Goal: Task Accomplishment & Management: Manage account settings

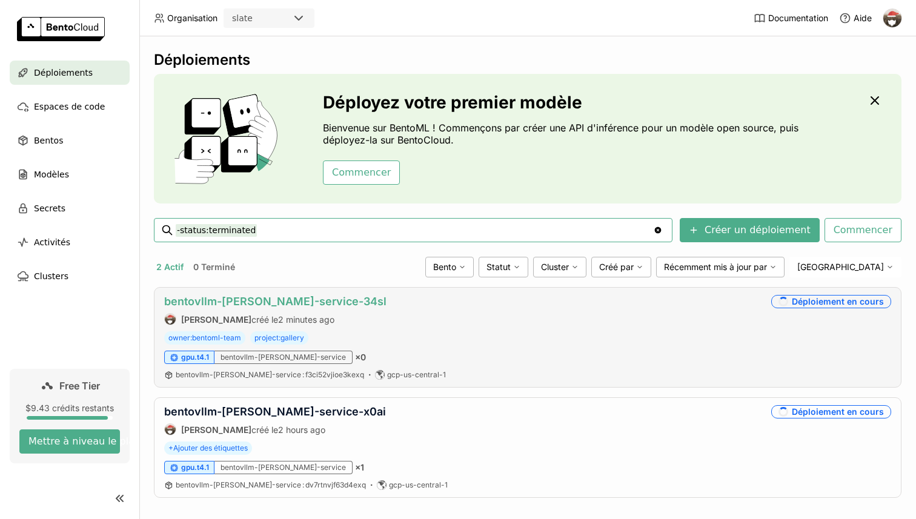
click at [311, 307] on link "bentovllm-[PERSON_NAME]-service-34sl" at bounding box center [275, 301] width 222 height 13
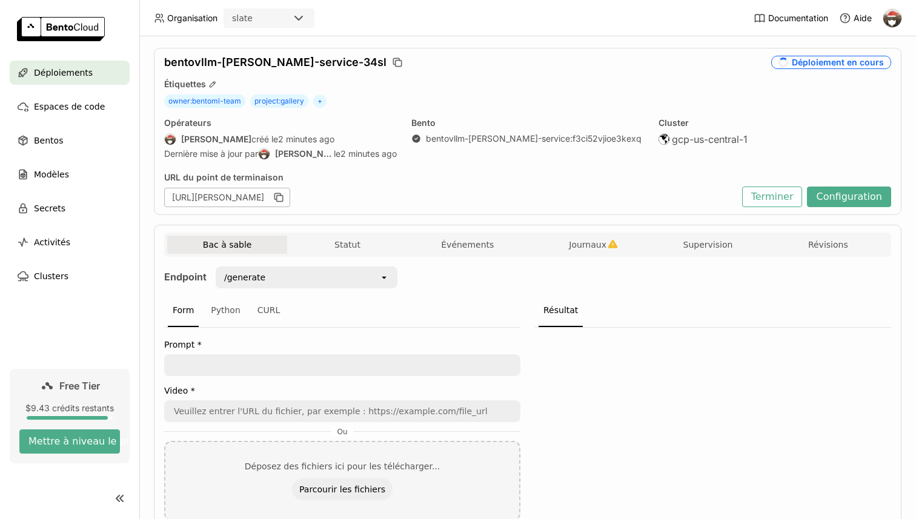
click at [552, 231] on div "Bac à sable Statut Événements Journaux Supervision Révisions Endpoint /generate…" at bounding box center [527, 401] width 747 height 352
click at [591, 258] on div "Endpoint /generate open Form Python CURL Prompt * Video * Ou Déposez des fichie…" at bounding box center [527, 413] width 727 height 313
click at [591, 250] on span "Journaux" at bounding box center [588, 244] width 38 height 11
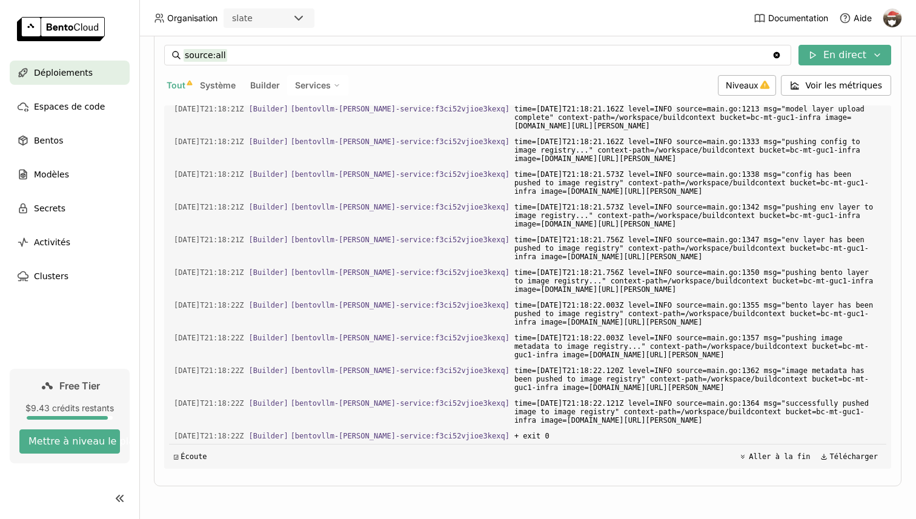
scroll to position [3470, 0]
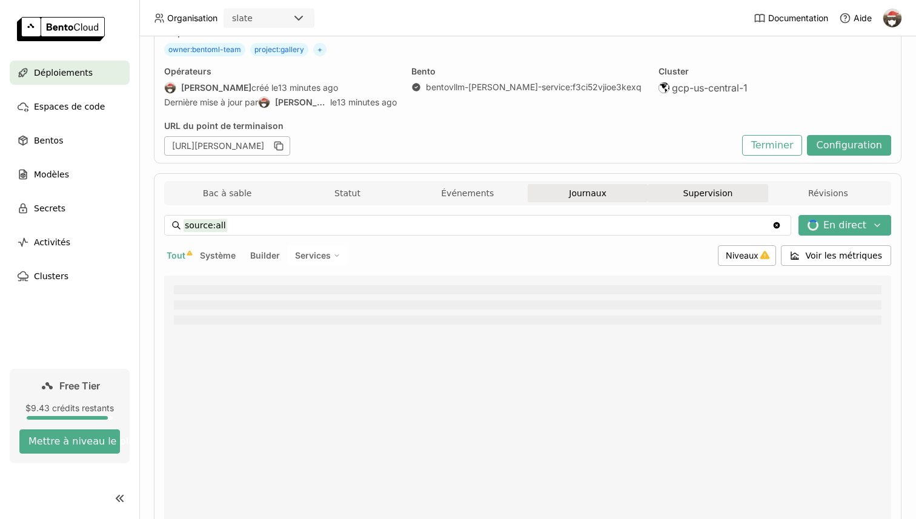
scroll to position [94, 0]
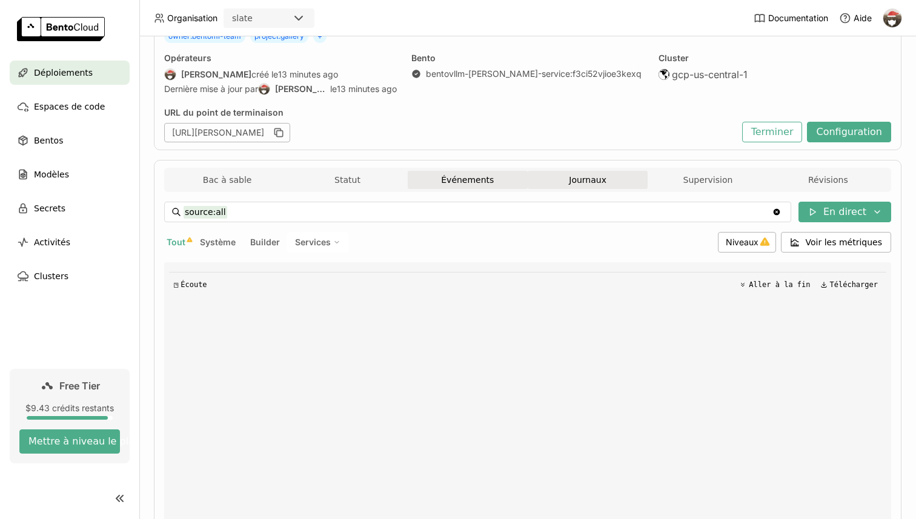
click at [503, 183] on button "Événements" at bounding box center [468, 180] width 120 height 18
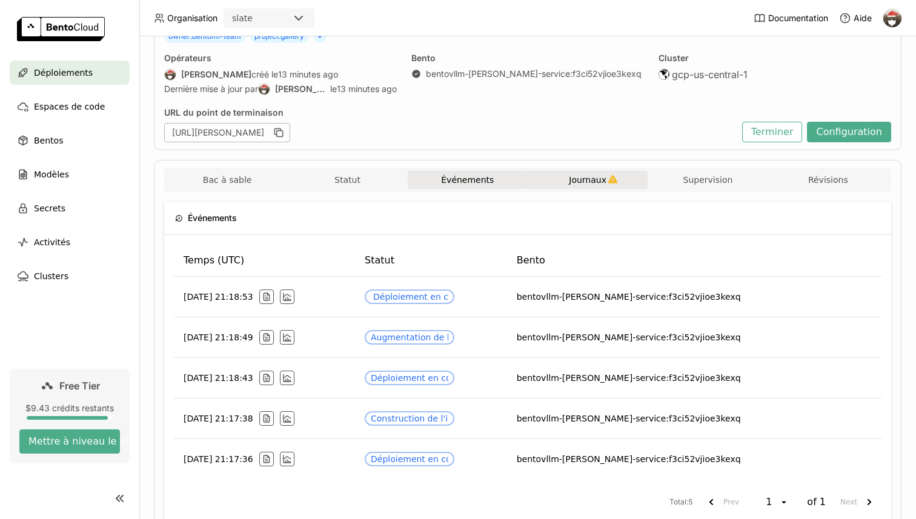
click at [574, 183] on span "Journaux" at bounding box center [588, 179] width 38 height 11
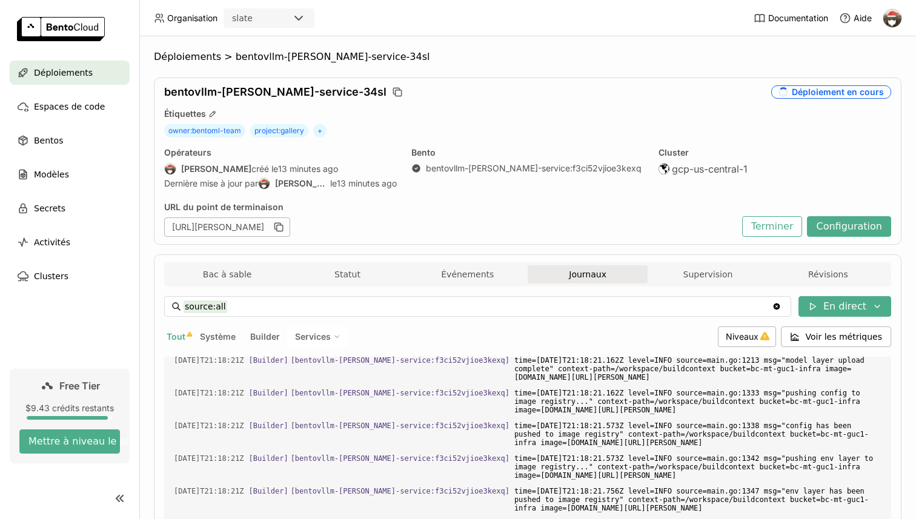
click at [217, 262] on div "Bac à sable Statut Événements Journaux Supervision Révisions Endpoint /generate…" at bounding box center [527, 495] width 747 height 483
click at [253, 278] on button "Bac à sable" at bounding box center [227, 274] width 120 height 18
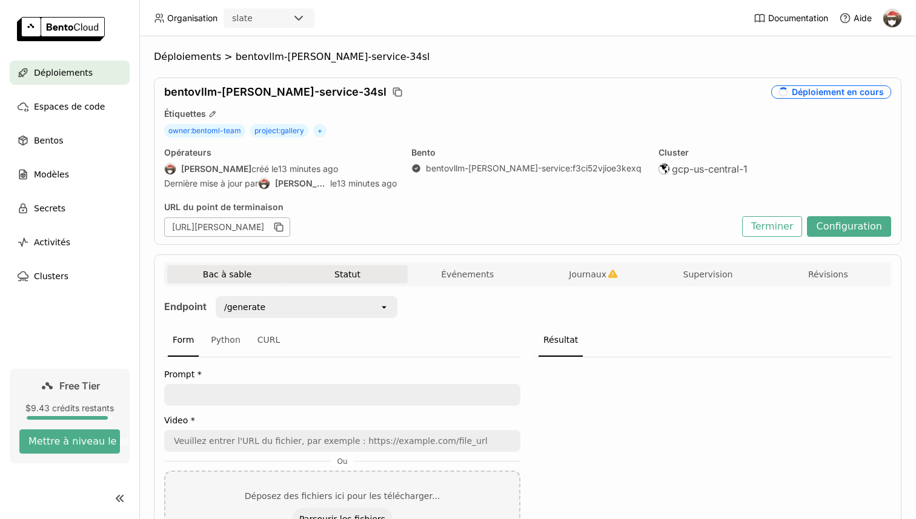
click at [346, 276] on button "Statut" at bounding box center [347, 274] width 120 height 18
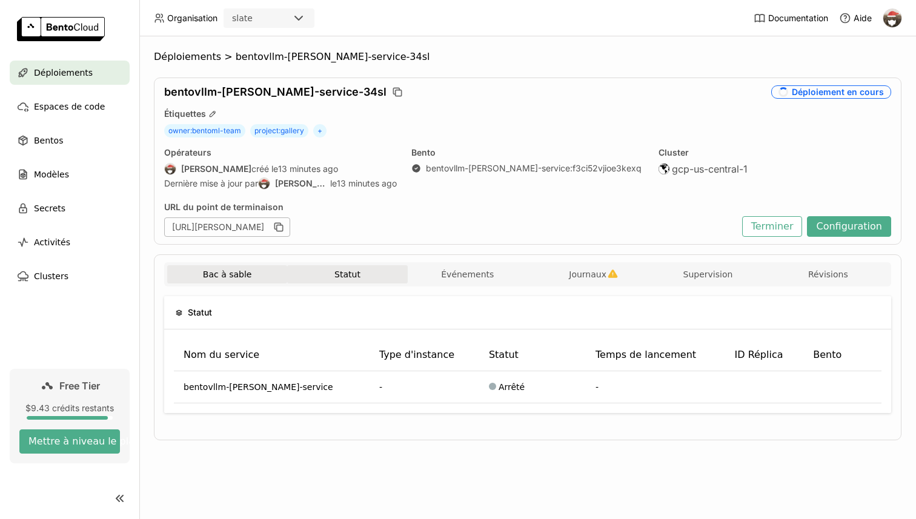
click at [262, 275] on button "Bac à sable" at bounding box center [227, 274] width 120 height 18
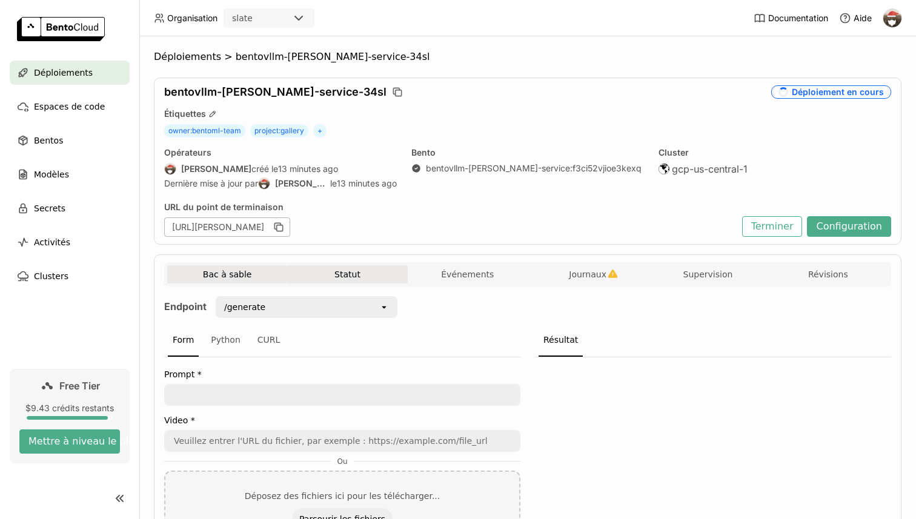
scroll to position [15, 0]
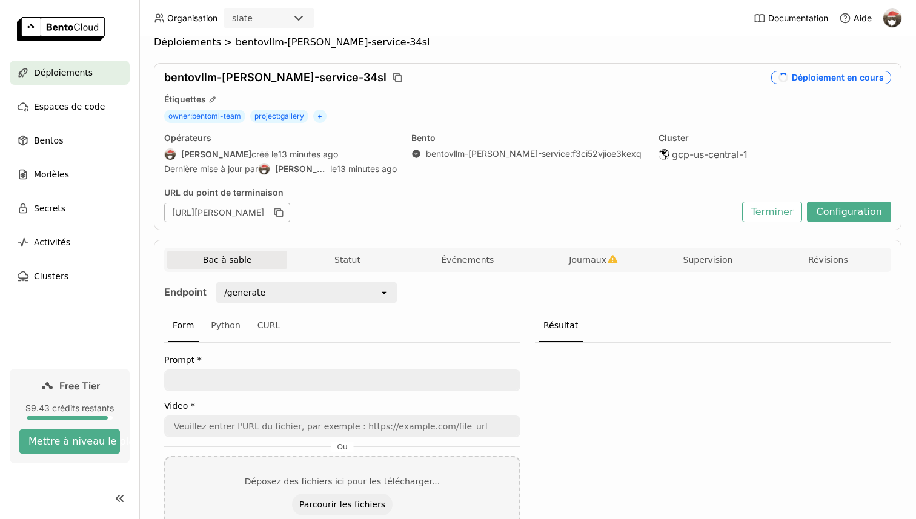
click at [530, 245] on div "Bac à sable Statut Événements Journaux Supervision Révisions Endpoint /generate…" at bounding box center [527, 416] width 747 height 352
click at [503, 250] on div "Bac à sable Statut Événements Journaux Supervision Révisions" at bounding box center [527, 260] width 727 height 24
click at [494, 262] on button "Événements" at bounding box center [468, 260] width 120 height 18
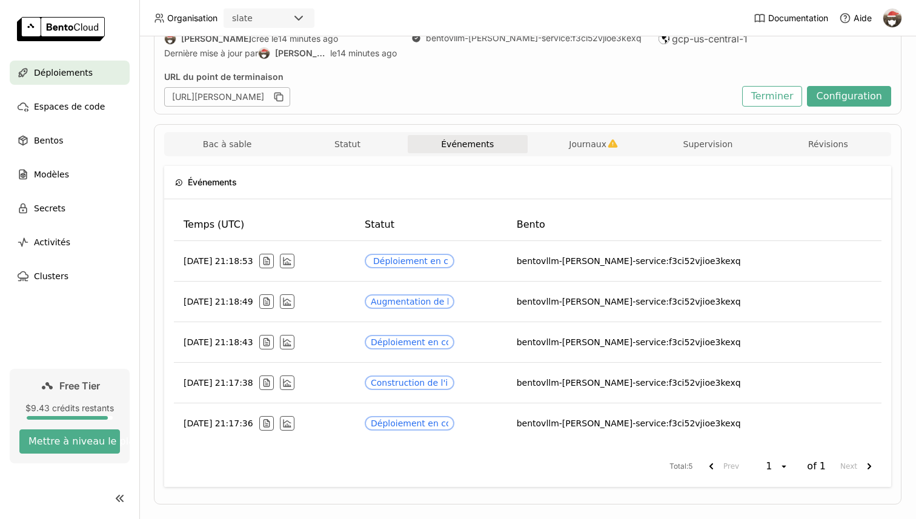
scroll to position [136, 0]
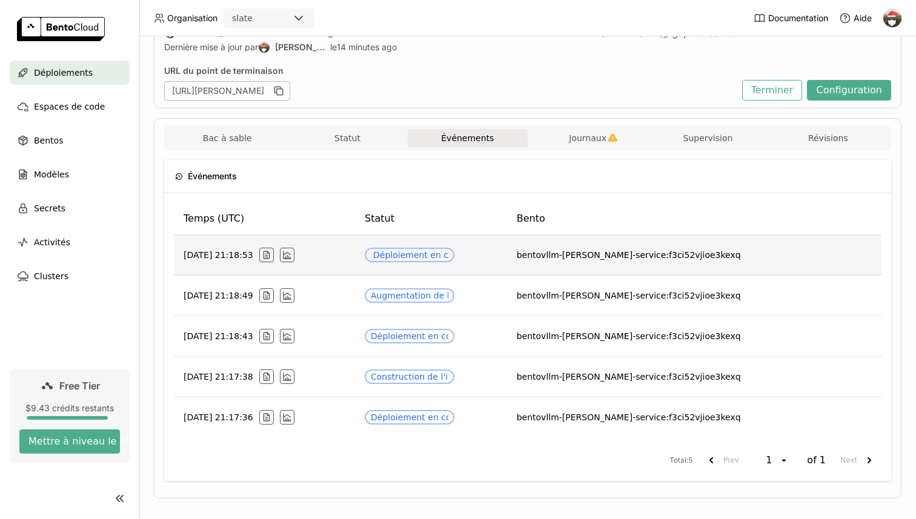
click at [448, 255] on div "Spinner Déploiement en cours" at bounding box center [410, 255] width 78 height 10
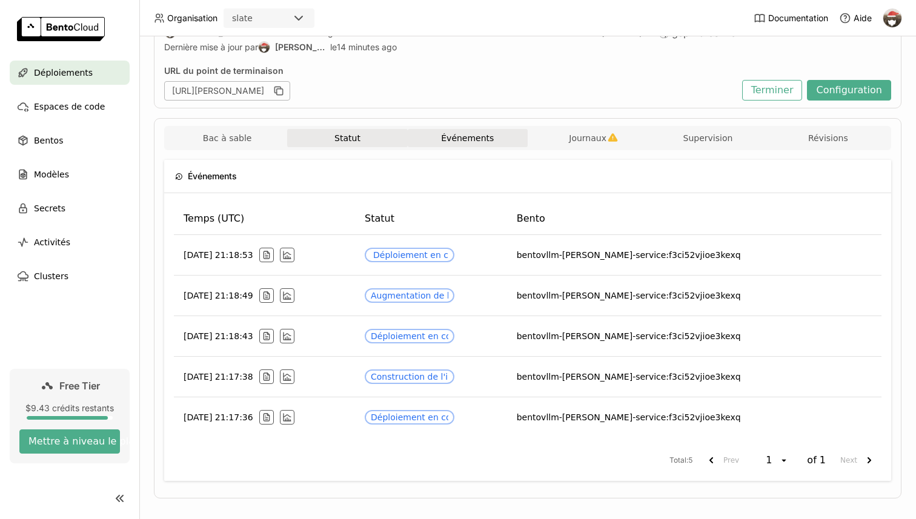
click at [321, 132] on button "Statut" at bounding box center [347, 138] width 120 height 18
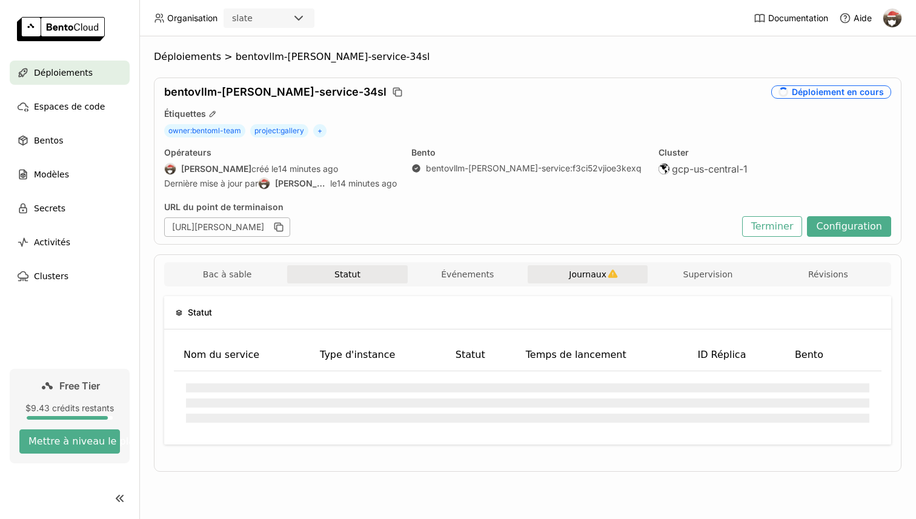
click at [585, 279] on span "Journaux" at bounding box center [588, 274] width 38 height 11
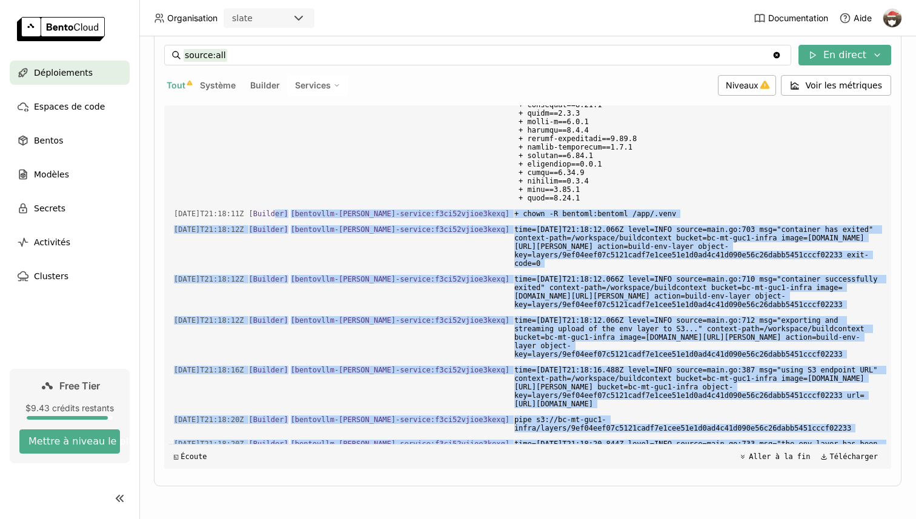
scroll to position [2698, 0]
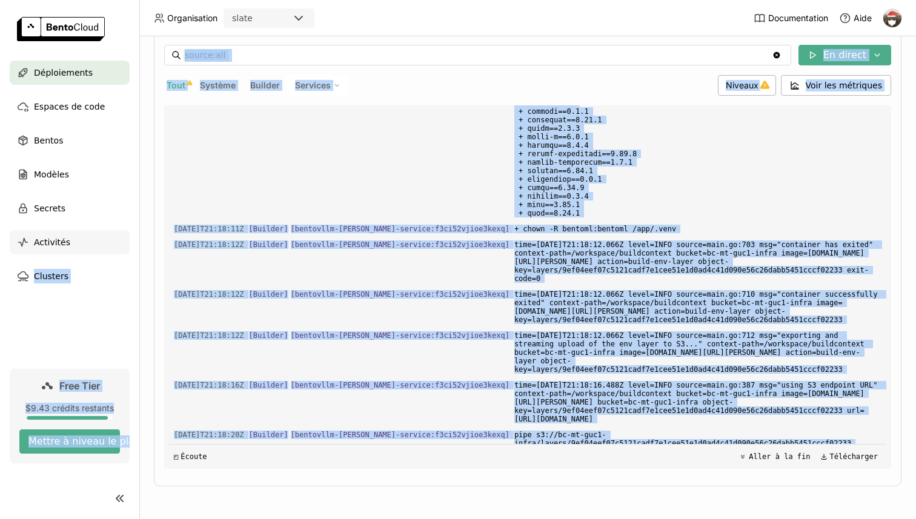
drag, startPoint x: 578, startPoint y: 431, endPoint x: 128, endPoint y: 239, distance: 489.2
click at [128, 239] on main "Déploiements Espaces de code Bentos Modèles Secrets Activités Clusters Free Tie…" at bounding box center [458, 259] width 916 height 519
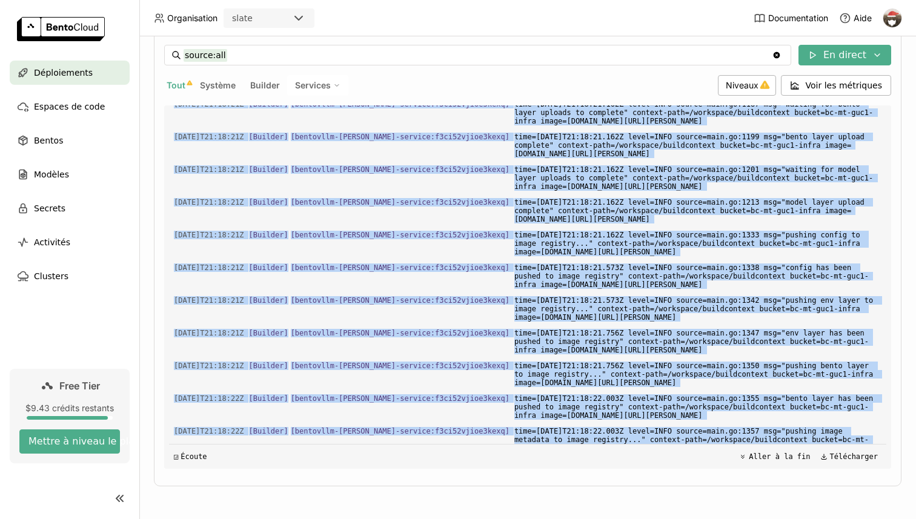
scroll to position [3470, 0]
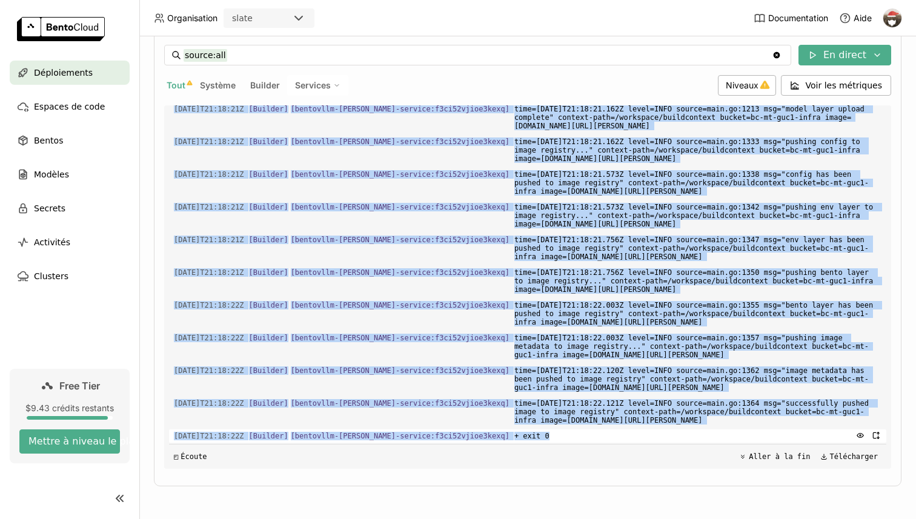
drag, startPoint x: 175, startPoint y: 230, endPoint x: 554, endPoint y: 436, distance: 431.2
click at [554, 436] on div "Charger les journaux plus anciens 2025-10-14T21:18:09Z [Builder] [ bentovllm-qw…" at bounding box center [527, 286] width 717 height 363
copy div "2025-10-14T21:18:11Z [Builder] [ bentovllm-qwen-vl-service:f3ci52vjioe3kexq ] +…"
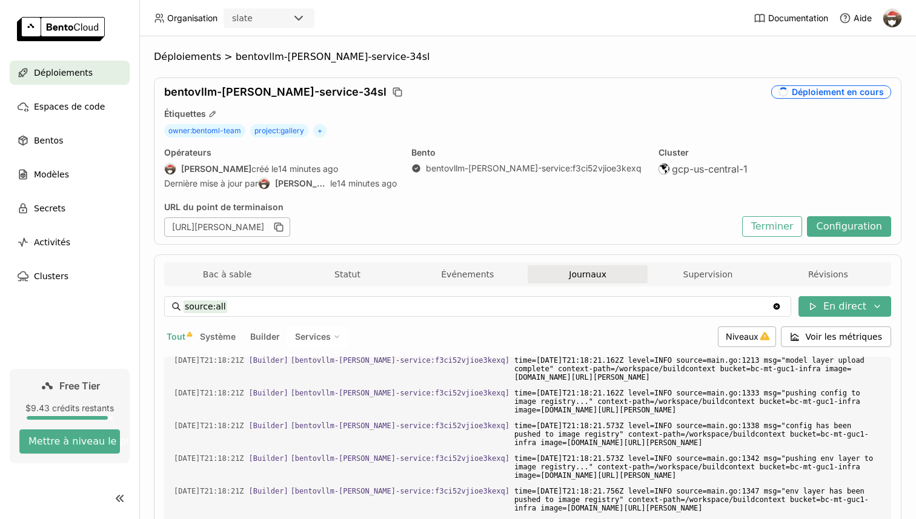
click at [225, 262] on div "Bac à sable Statut Événements Journaux Supervision Révisions" at bounding box center [527, 274] width 727 height 24
click at [248, 284] on div "Bac à sable Statut Événements Journaux Supervision Révisions" at bounding box center [527, 275] width 721 height 21
click at [248, 279] on button "Bac à sable" at bounding box center [227, 274] width 120 height 18
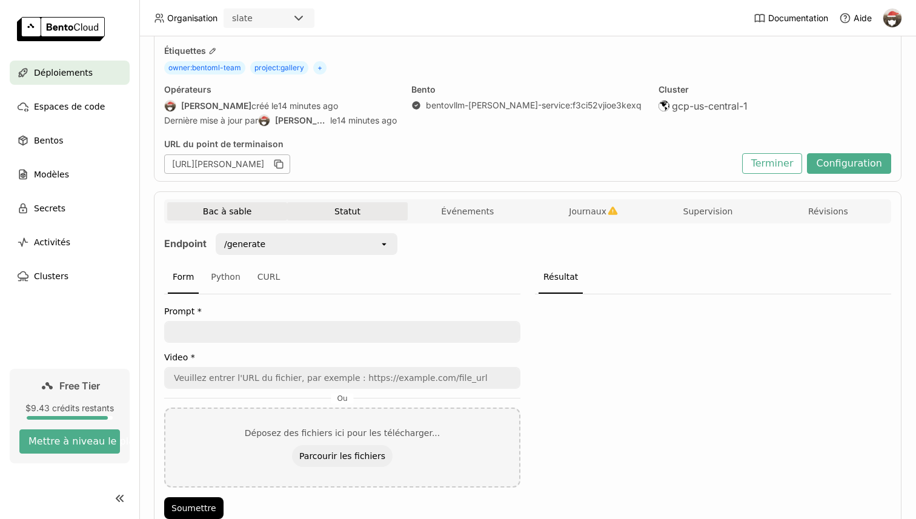
scroll to position [64, 0]
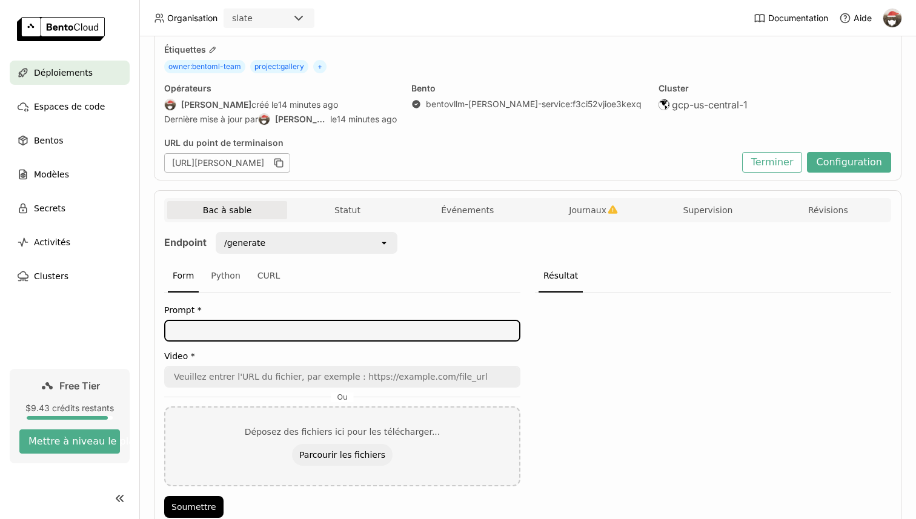
click at [369, 325] on textarea at bounding box center [342, 330] width 354 height 19
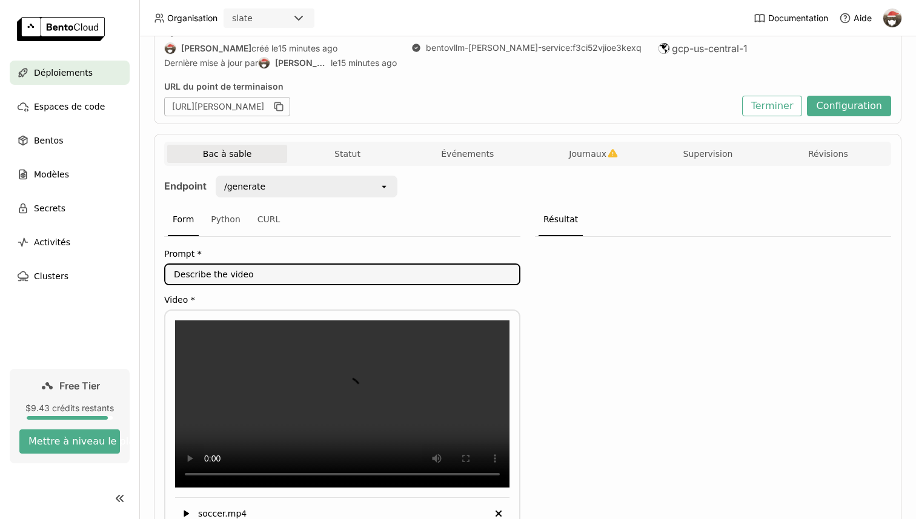
scroll to position [244, 0]
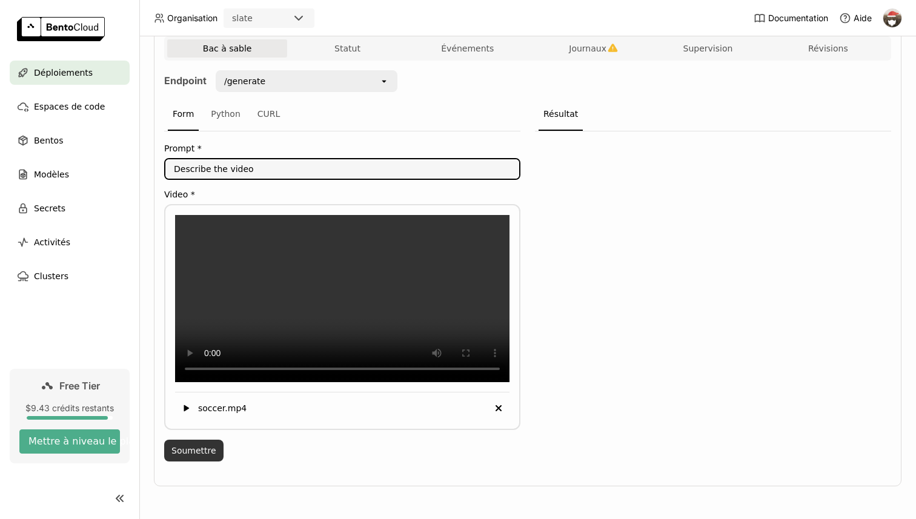
type textarea "Describe the video"
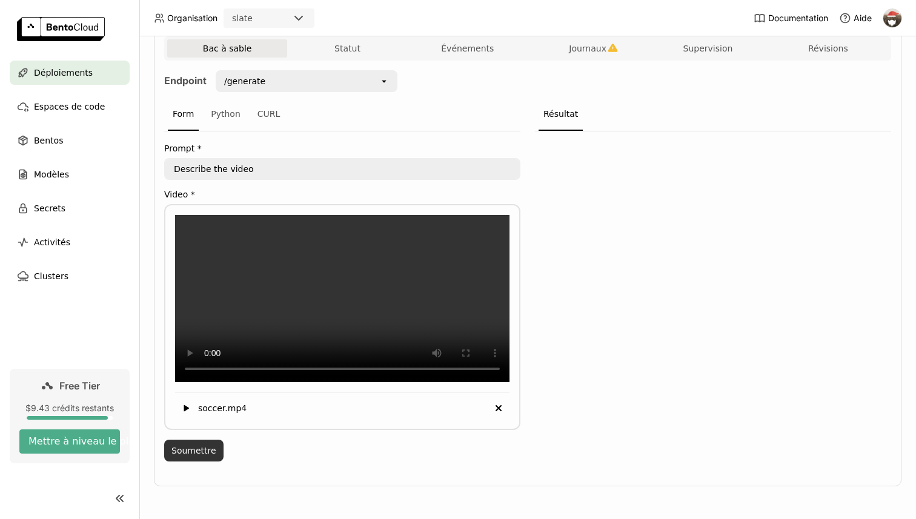
click at [189, 452] on button "Soumettre" at bounding box center [193, 451] width 59 height 22
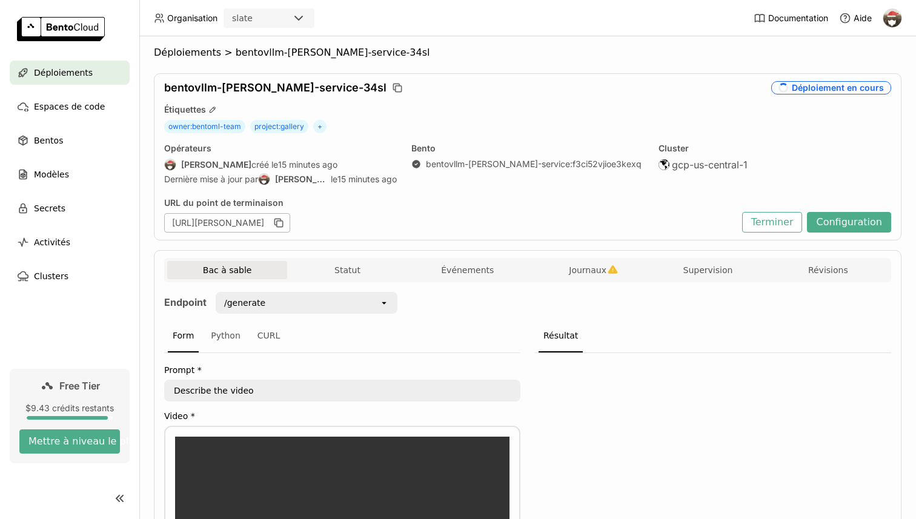
scroll to position [0, 0]
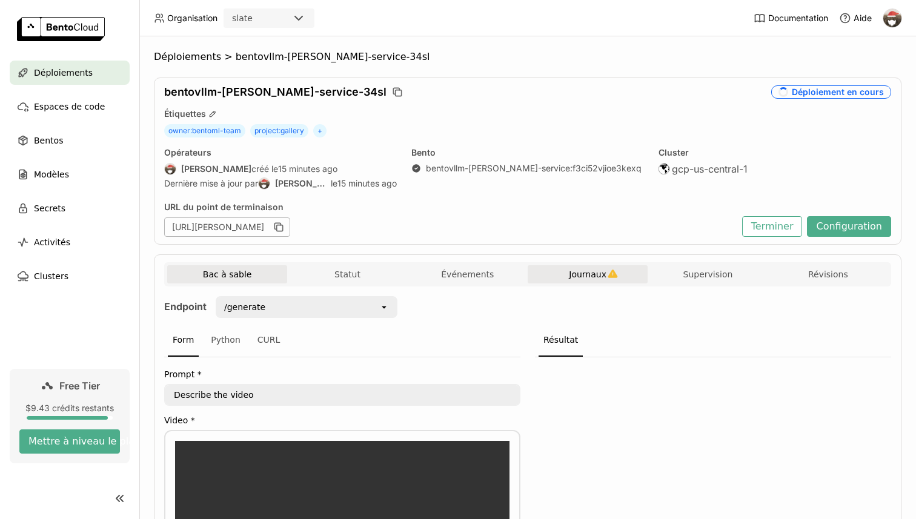
click at [582, 270] on span "Journaux" at bounding box center [588, 274] width 38 height 11
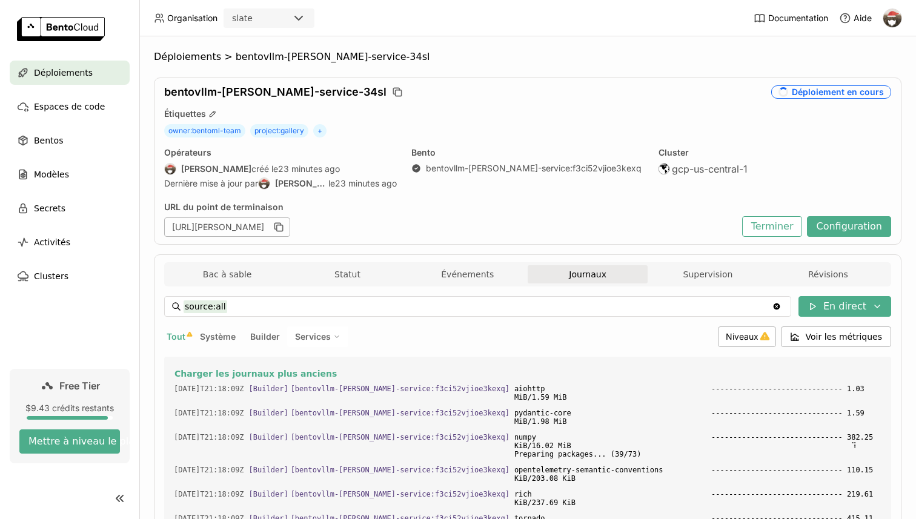
scroll to position [3470, 0]
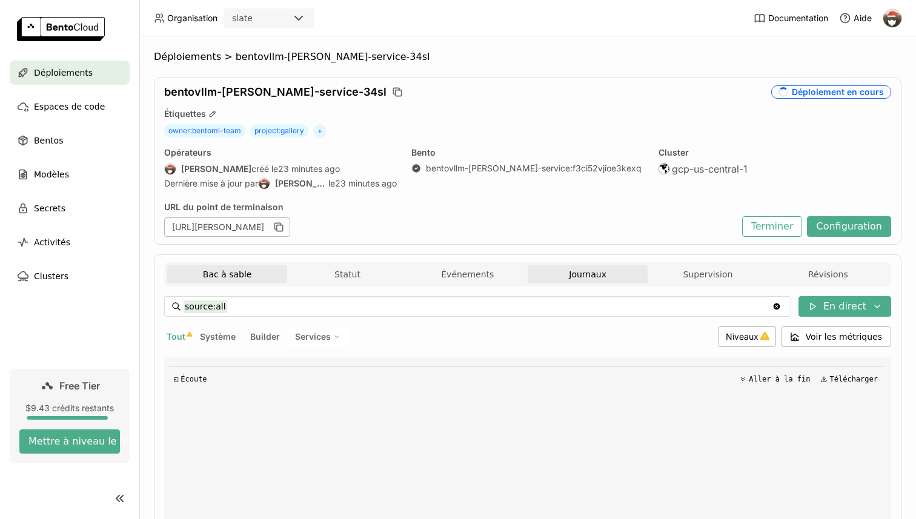
click at [225, 282] on button "Bac à sable" at bounding box center [227, 274] width 120 height 18
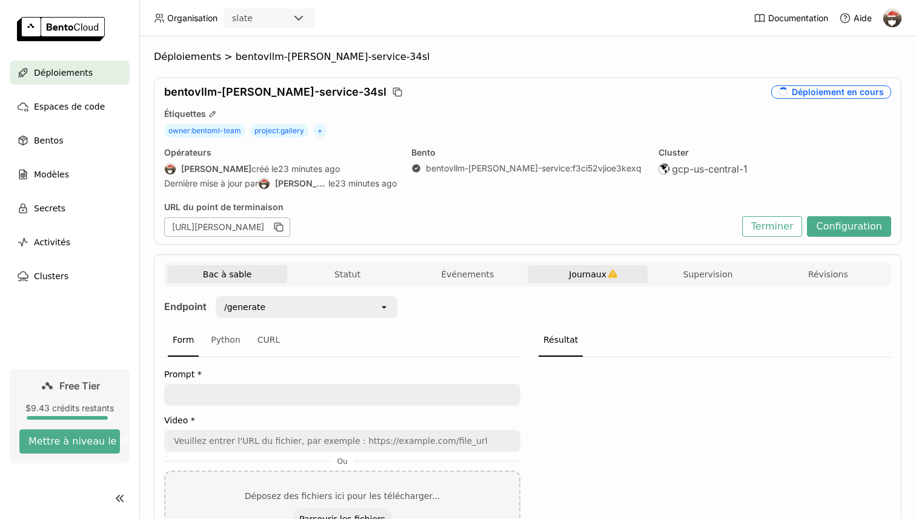
click at [580, 265] on button "Journaux" at bounding box center [588, 274] width 120 height 18
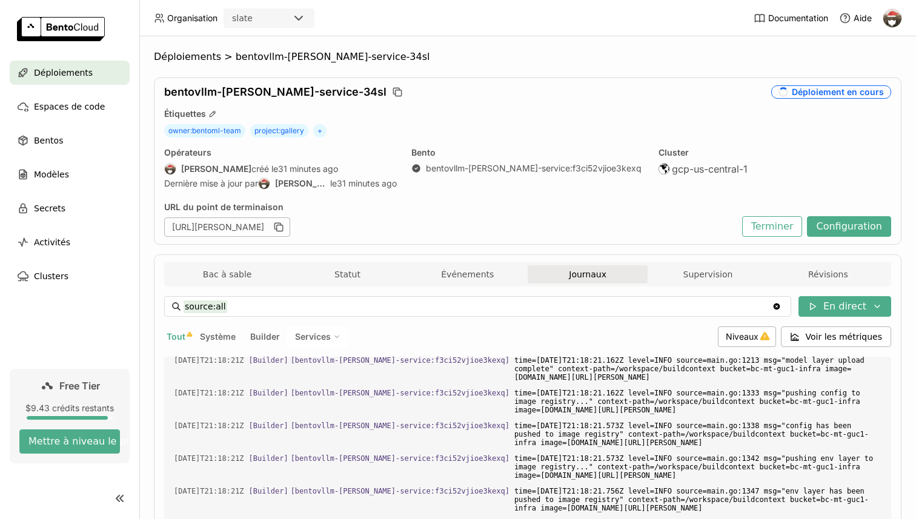
scroll to position [3453, 0]
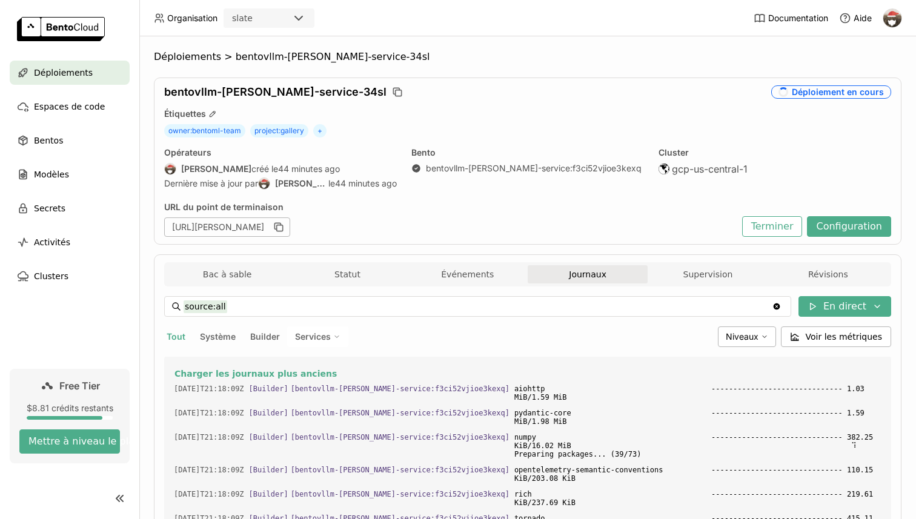
scroll to position [3453, 0]
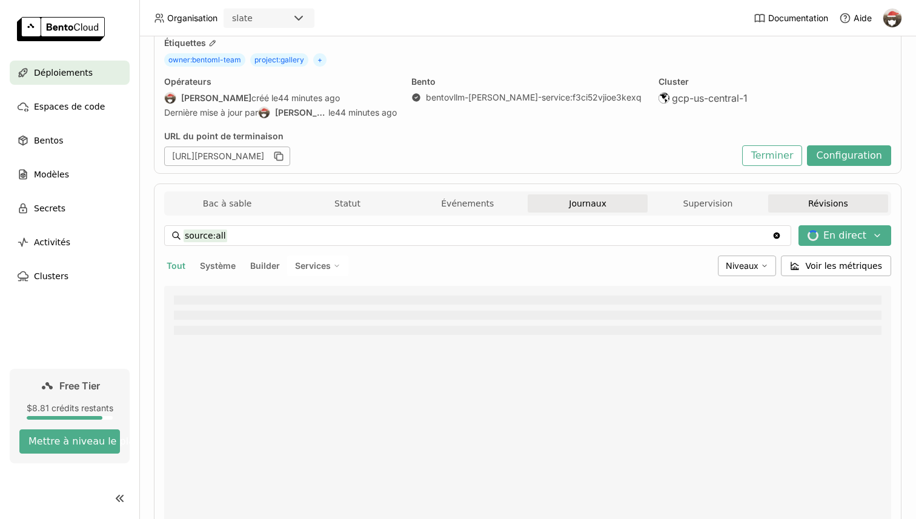
scroll to position [117, 0]
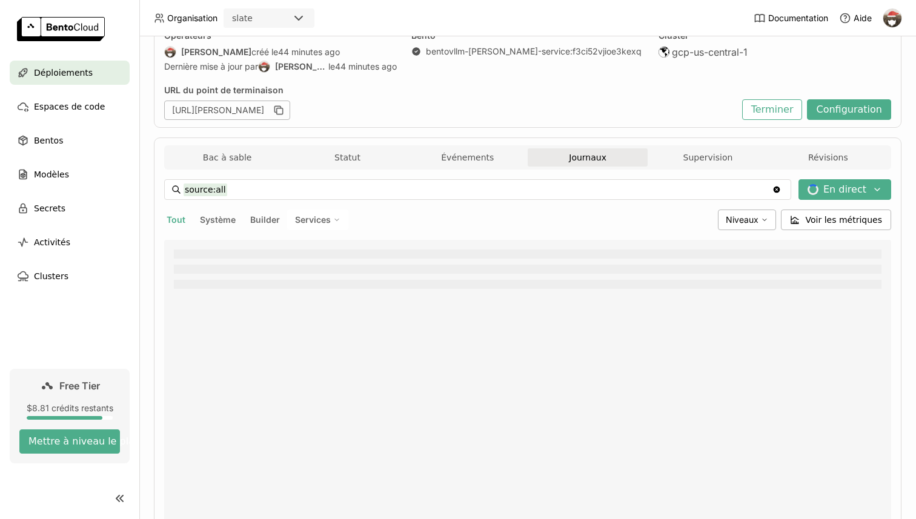
click at [463, 144] on div "Bac à sable Statut Événements Journaux Supervision Révisions Endpoint /generate…" at bounding box center [527, 378] width 747 height 483
click at [463, 155] on button "Événements" at bounding box center [468, 157] width 120 height 18
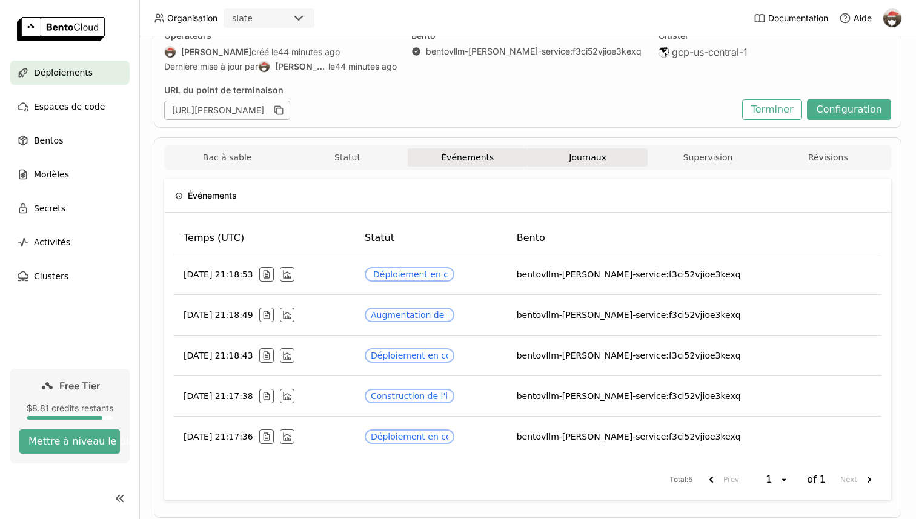
click at [580, 148] on button "Journaux" at bounding box center [588, 157] width 120 height 18
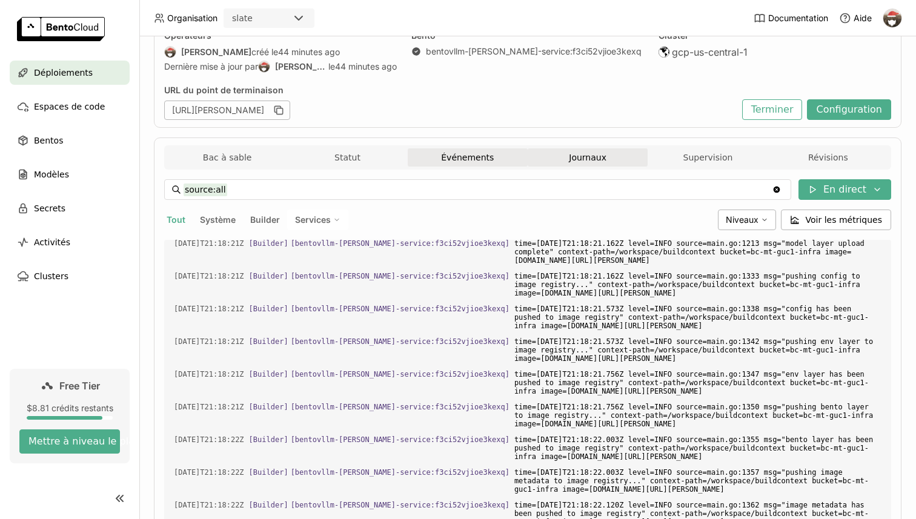
scroll to position [3453, 0]
click at [475, 154] on button "Événements" at bounding box center [468, 157] width 120 height 18
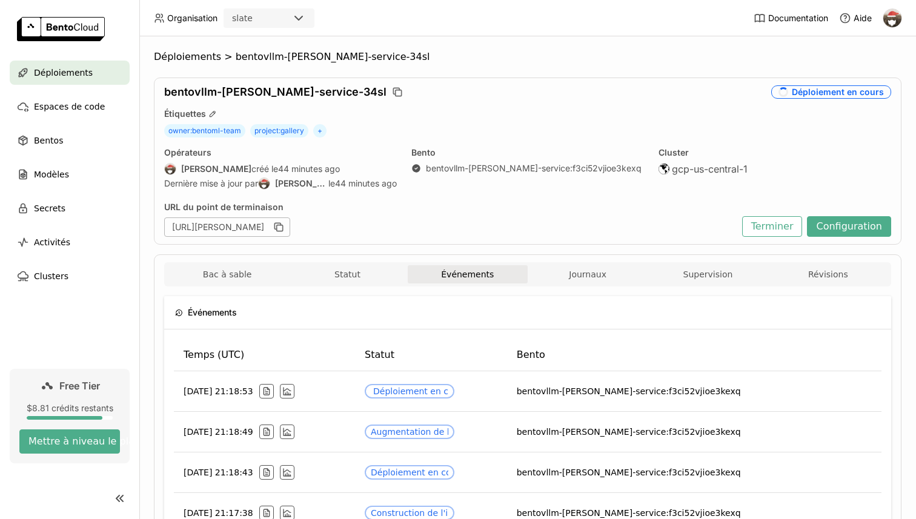
click at [73, 70] on span "Déploiements" at bounding box center [63, 72] width 59 height 15
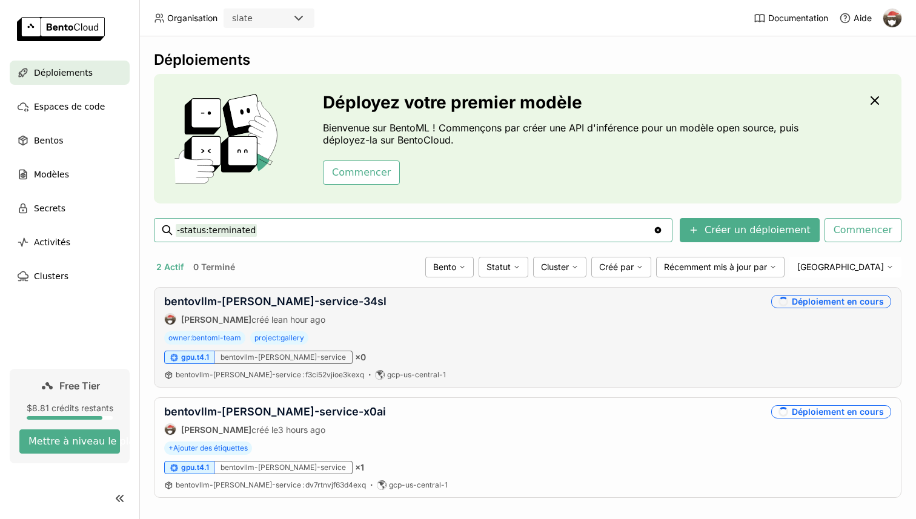
scroll to position [5, 0]
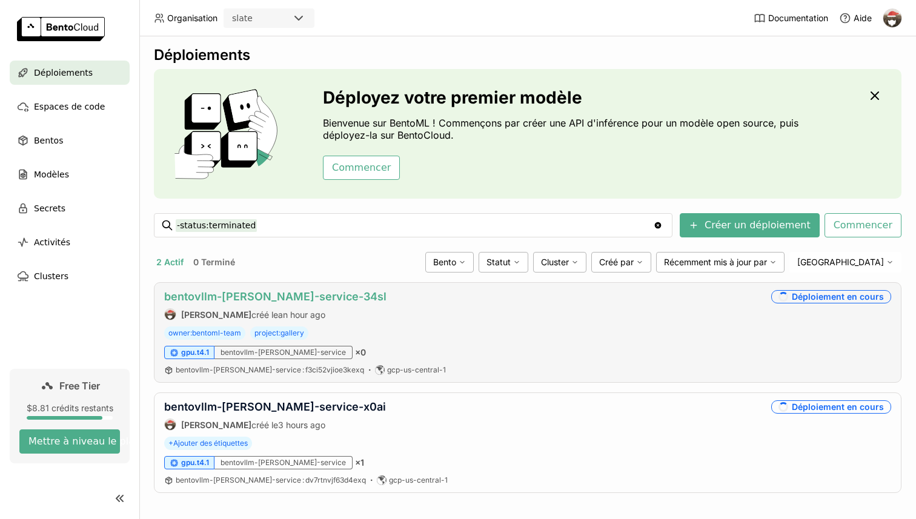
click at [289, 299] on link "bentovllm-qwen-vl-service-34sl" at bounding box center [275, 296] width 222 height 13
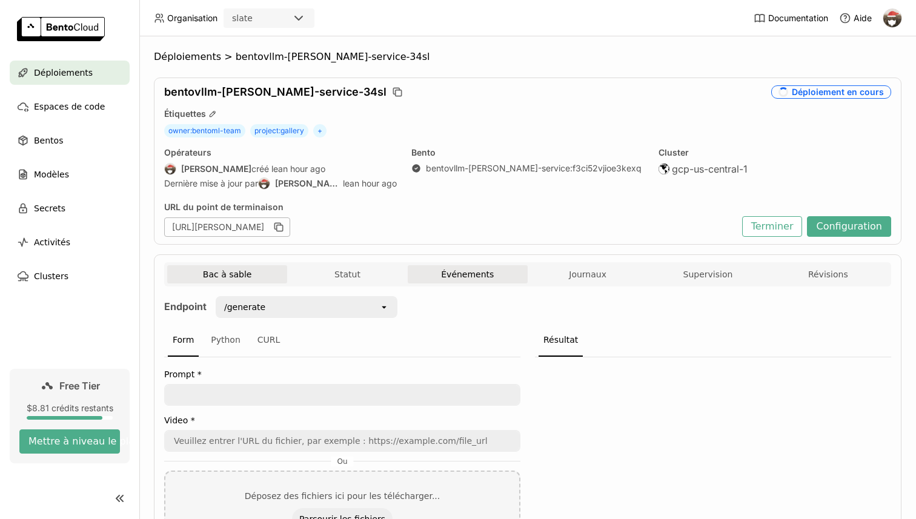
click at [476, 276] on button "Événements" at bounding box center [468, 274] width 120 height 18
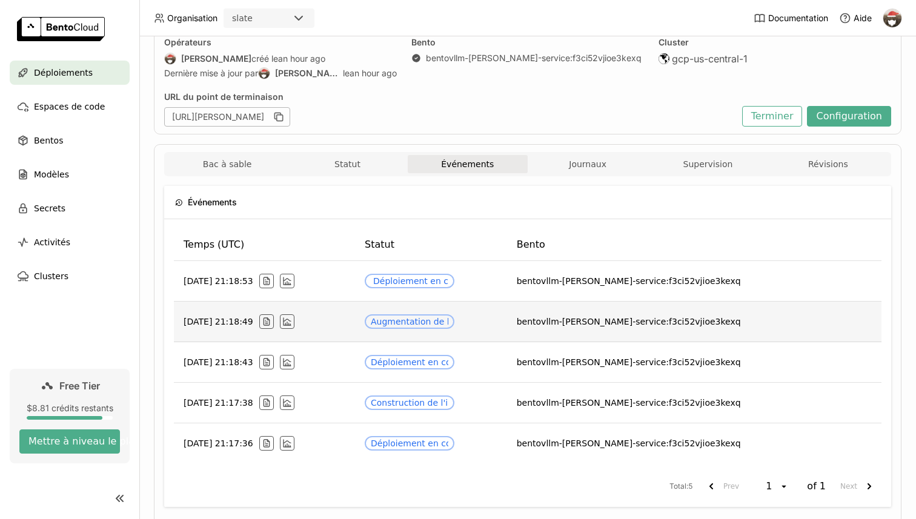
scroll to position [98, 0]
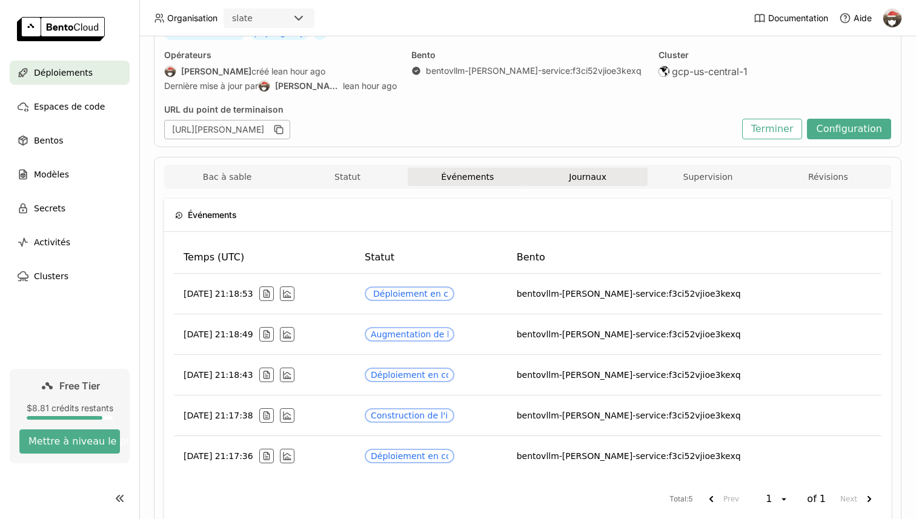
click at [571, 180] on span "Journaux" at bounding box center [588, 176] width 38 height 11
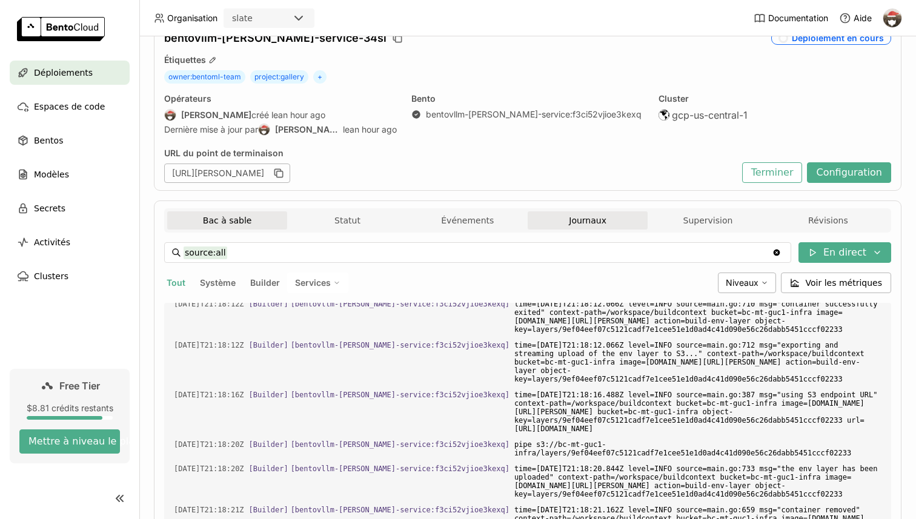
click at [231, 217] on button "Bac à sable" at bounding box center [227, 220] width 120 height 18
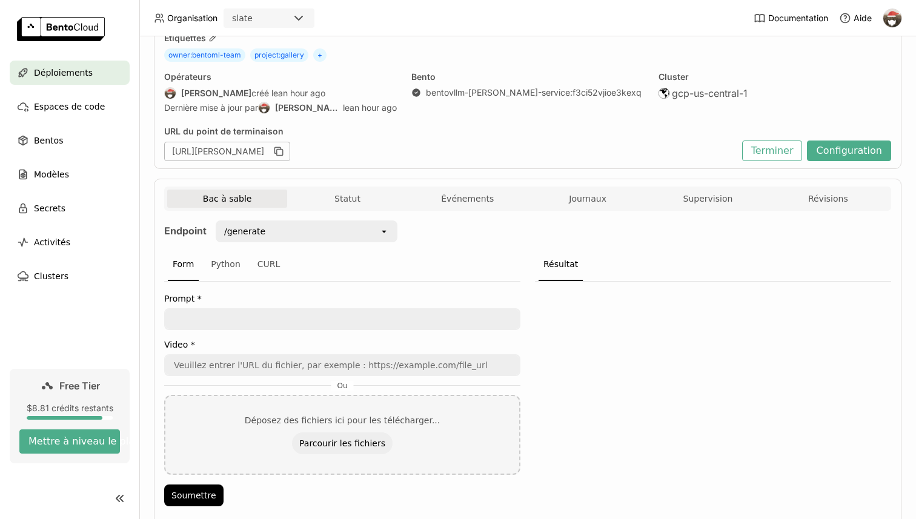
click at [309, 329] on div at bounding box center [342, 319] width 356 height 22
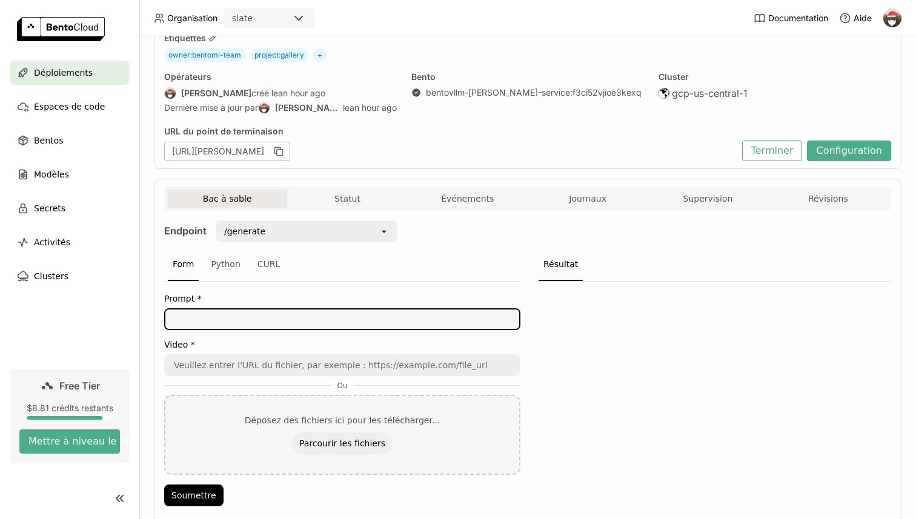
click at [309, 323] on textarea at bounding box center [342, 318] width 354 height 19
type textarea "Describe this video"
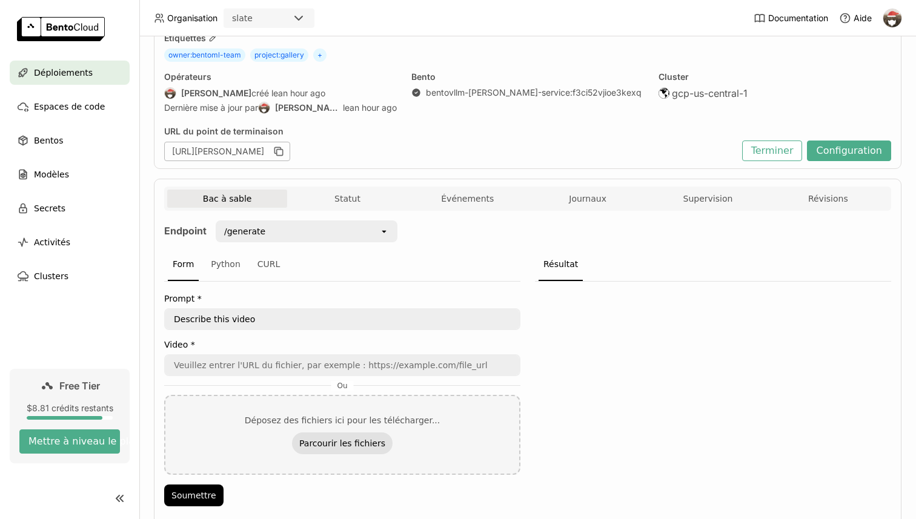
click at [316, 440] on button "Parcourir les fichiers" at bounding box center [342, 443] width 101 height 22
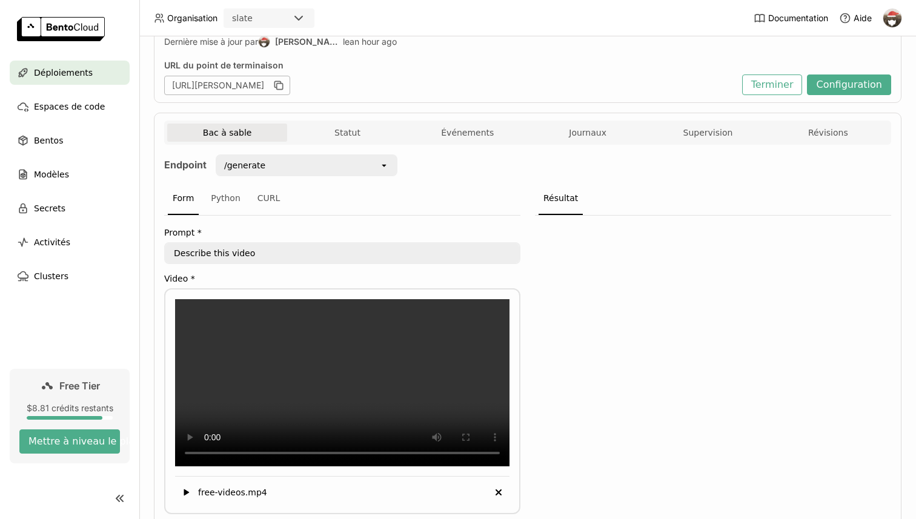
click at [212, 451] on div "Prompt * Describe this video Describe this video Video * free-videos.mp4 Delete…" at bounding box center [342, 384] width 356 height 337
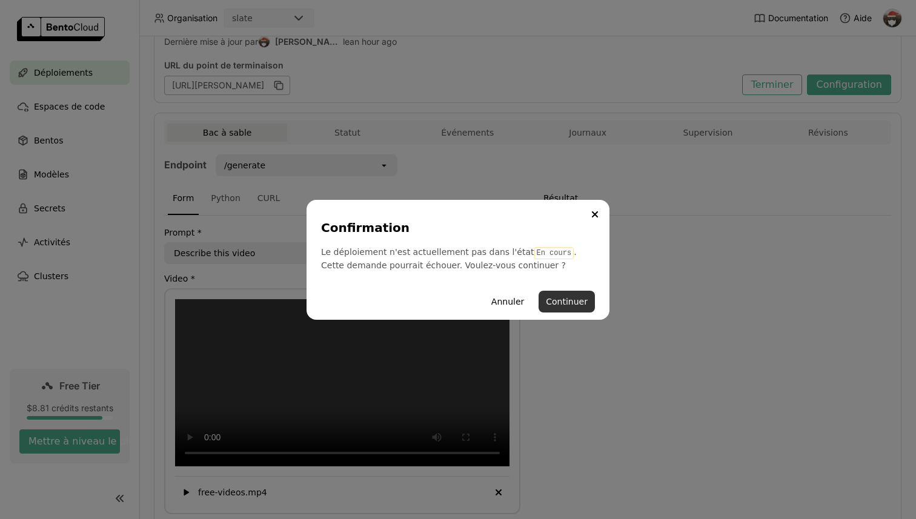
click at [548, 302] on button "Continuer" at bounding box center [566, 302] width 56 height 22
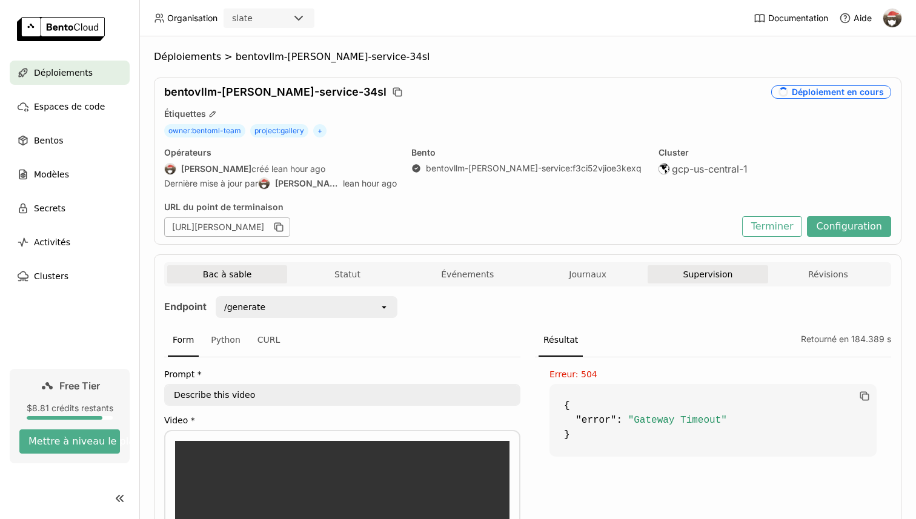
click at [686, 277] on button "Supervision" at bounding box center [707, 274] width 120 height 18
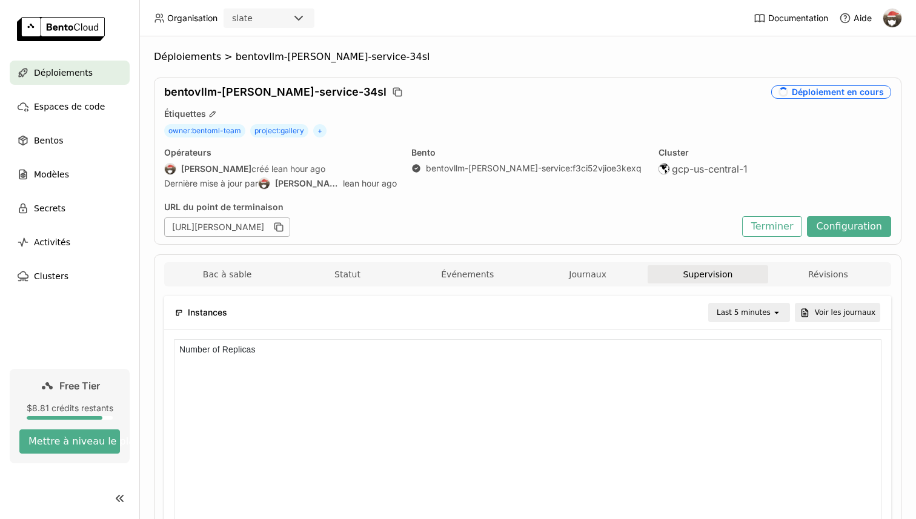
scroll to position [1, 1]
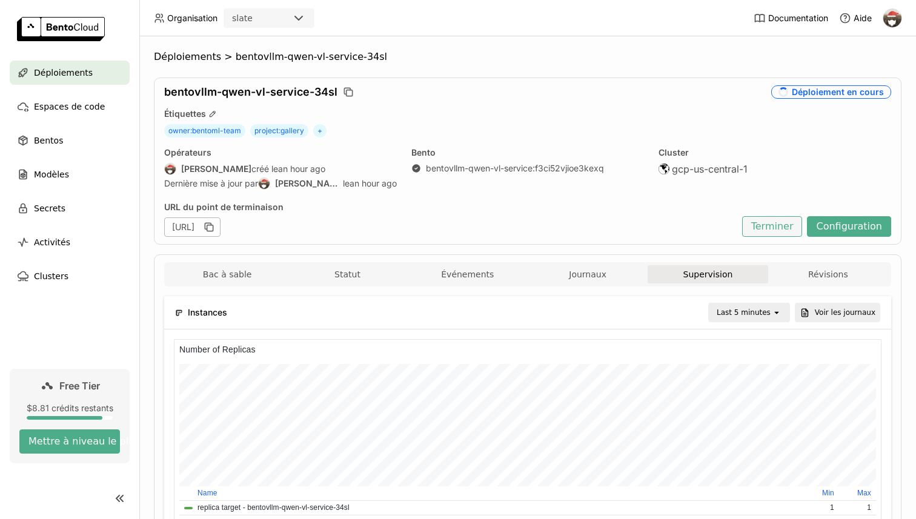
click at [776, 231] on button "Terminer" at bounding box center [772, 226] width 61 height 21
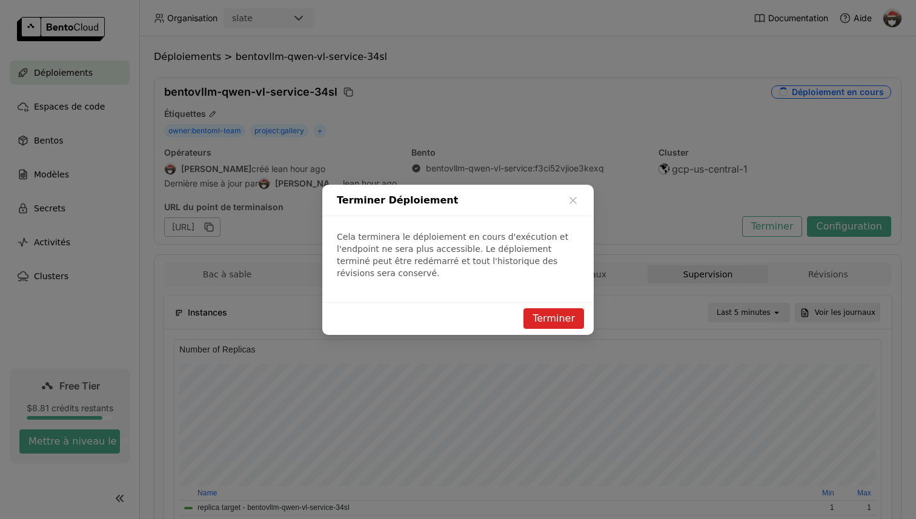
scroll to position [182, 707]
click at [557, 313] on button "Terminer" at bounding box center [553, 318] width 61 height 21
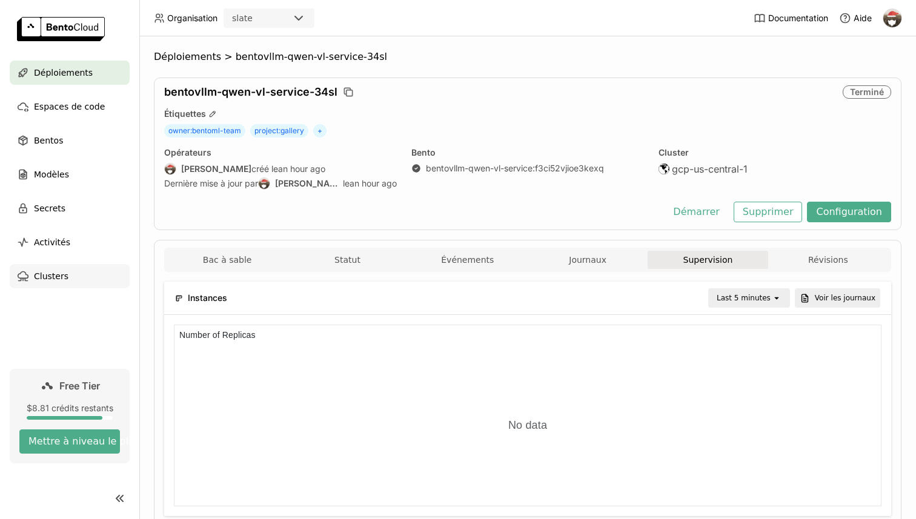
click at [65, 273] on span "Clusters" at bounding box center [51, 276] width 35 height 15
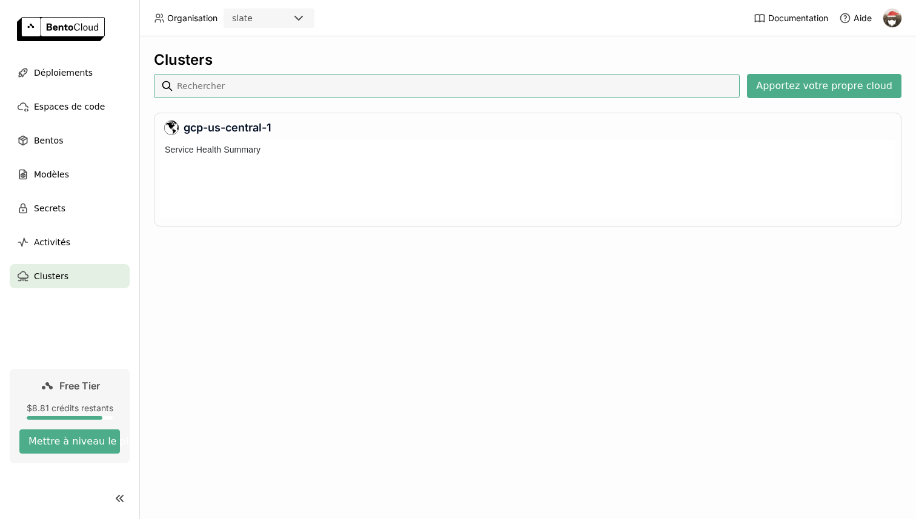
scroll to position [79, 735]
click at [73, 442] on button "Mettre à niveau le plan" at bounding box center [69, 441] width 101 height 24
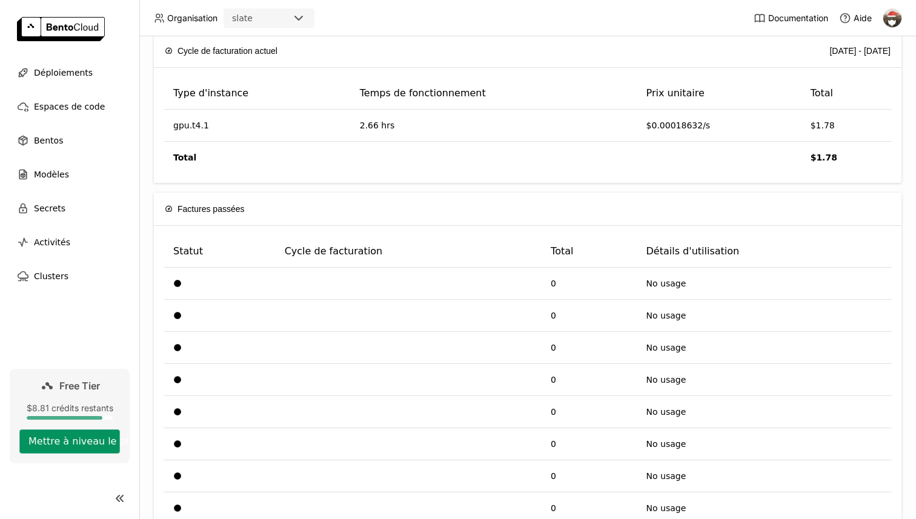
scroll to position [0, 0]
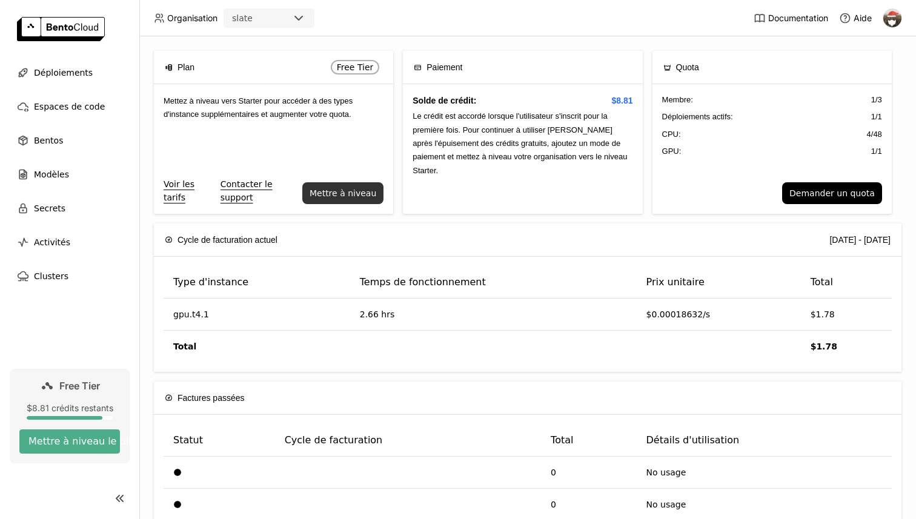
click at [343, 190] on button "Mettre à niveau" at bounding box center [342, 193] width 81 height 22
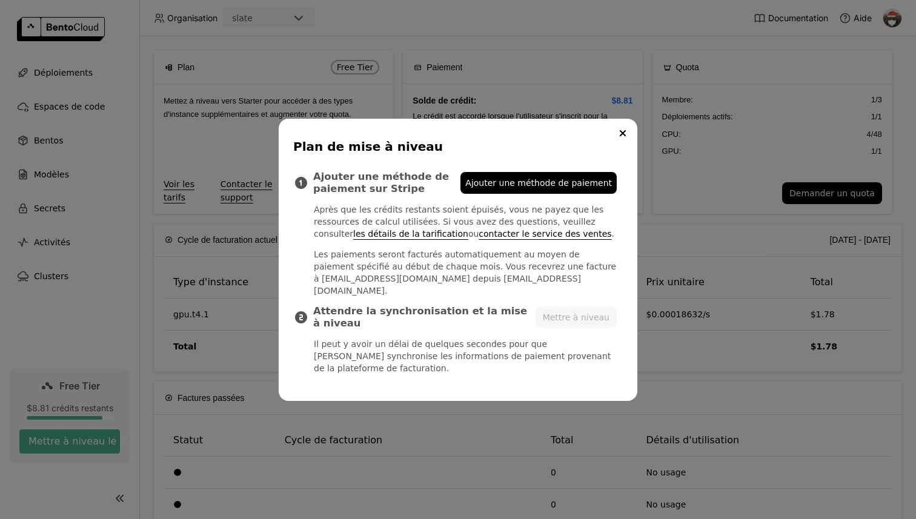
click at [612, 134] on div "Plan de mise à niveau Ajouter une méthode de paiement sur Stripe Ajouter une mé…" at bounding box center [458, 260] width 359 height 282
click at [617, 136] on button "Close" at bounding box center [622, 133] width 15 height 15
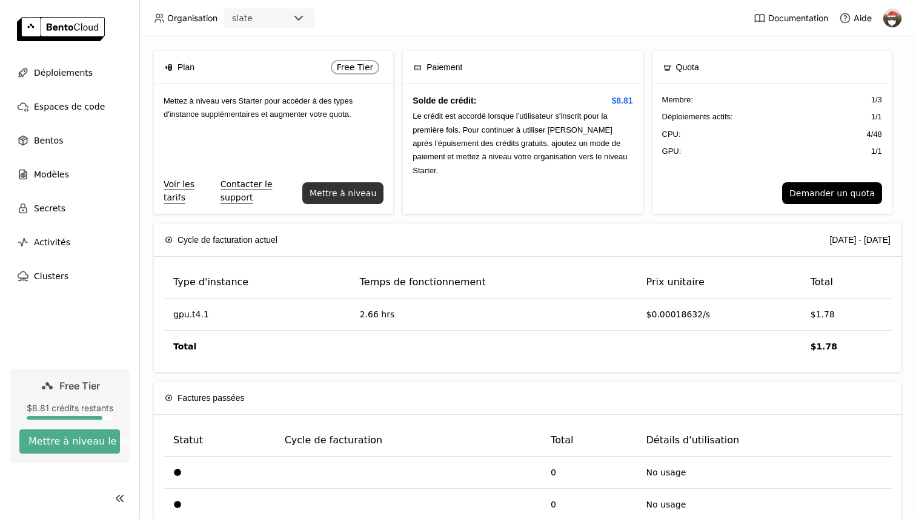
click at [344, 191] on button "Mettre à niveau" at bounding box center [342, 193] width 81 height 22
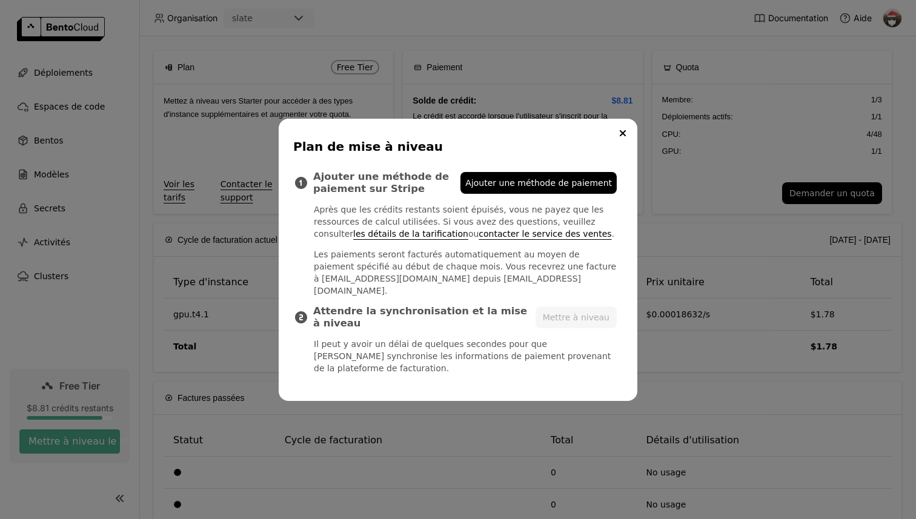
click at [541, 203] on li "Ajouter une méthode de paiement sur Stripe Ajouter une méthode de paiement Aprè…" at bounding box center [465, 234] width 303 height 126
click at [540, 189] on span "Ajouter une méthode de paiement" at bounding box center [538, 183] width 147 height 12
click at [594, 308] on button "Mettre à niveau" at bounding box center [575, 317] width 81 height 22
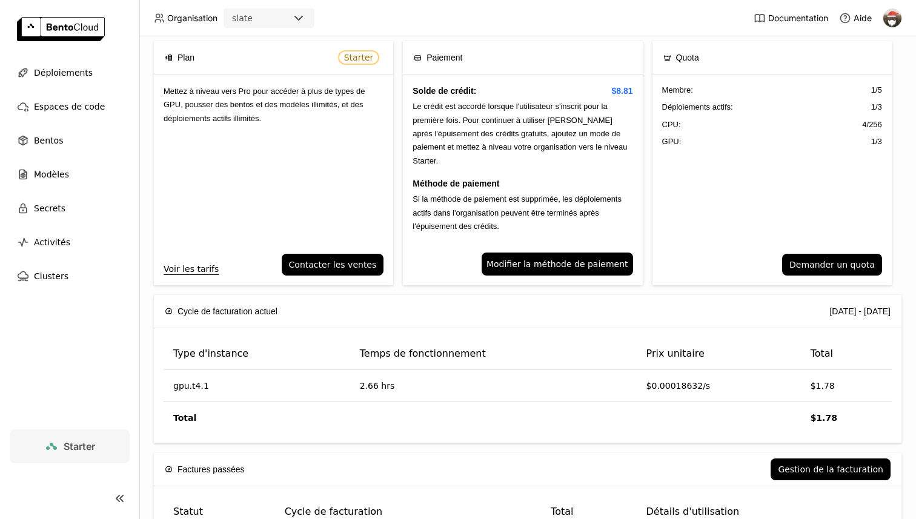
scroll to position [12, 0]
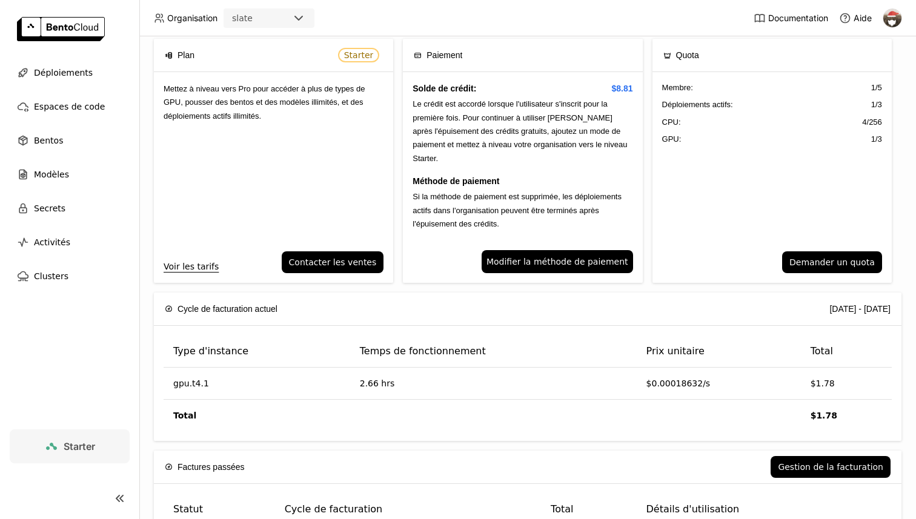
click at [850, 452] on div "Factures passées Gestion de la facturation" at bounding box center [528, 467] width 726 height 33
click at [847, 466] on button "Gestion de la facturation" at bounding box center [830, 467] width 120 height 22
click at [887, 18] on img at bounding box center [892, 18] width 18 height 18
click at [876, 65] on span "Facturation" at bounding box center [865, 63] width 42 height 11
click at [874, 101] on span "Paramètres" at bounding box center [866, 97] width 44 height 11
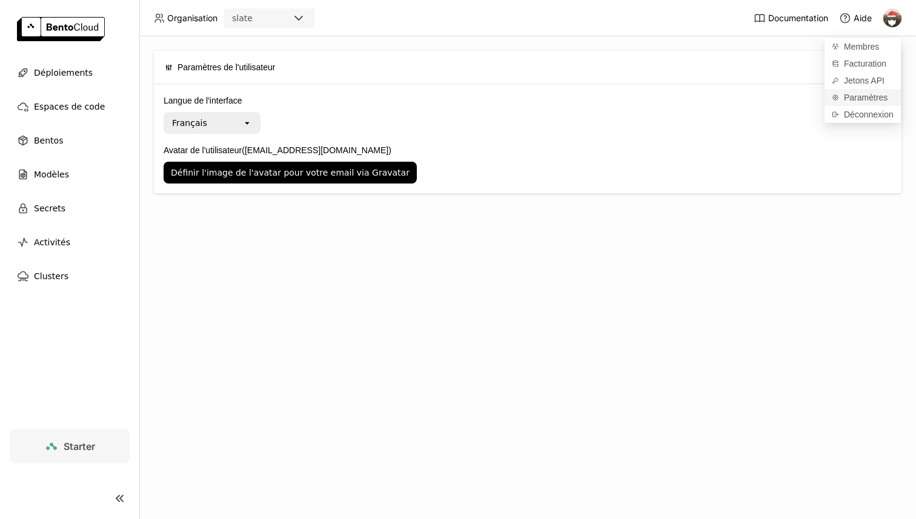
scroll to position [0, 0]
click at [870, 87] on link "Jetons API" at bounding box center [862, 80] width 76 height 17
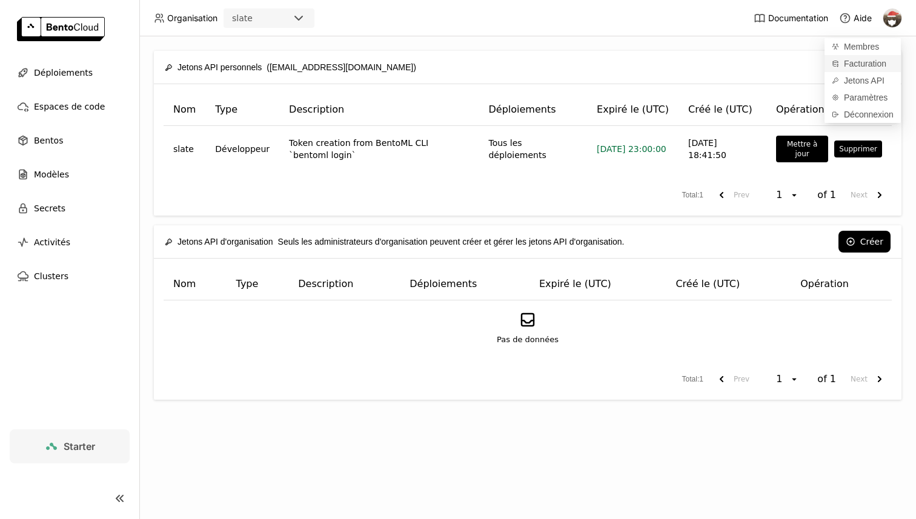
click at [868, 67] on span "Facturation" at bounding box center [865, 63] width 42 height 11
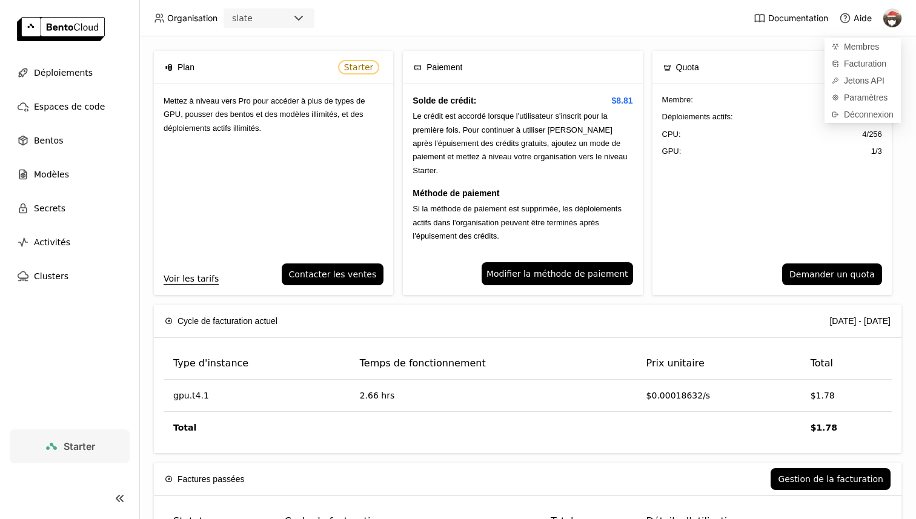
click at [783, 208] on div "Membre : 1 / 5 Déploiements actifs : 1 / 3 CPU: 4 / 256 GPU: 1 / 3" at bounding box center [771, 173] width 239 height 179
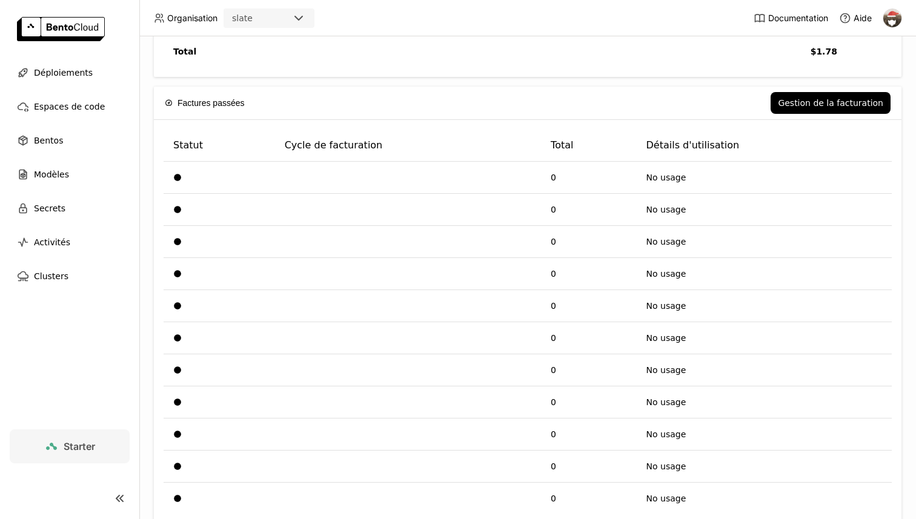
scroll to position [403, 0]
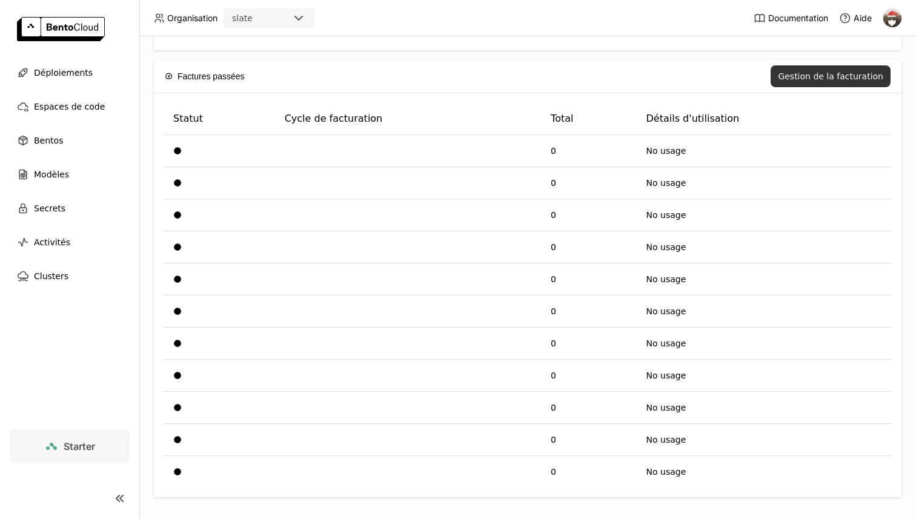
click at [824, 74] on button "Gestion de la facturation" at bounding box center [830, 76] width 120 height 22
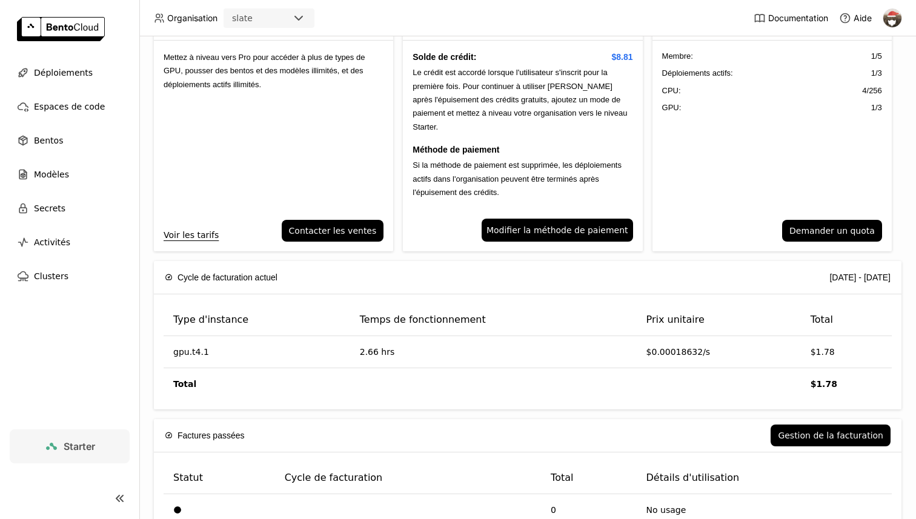
scroll to position [0, 0]
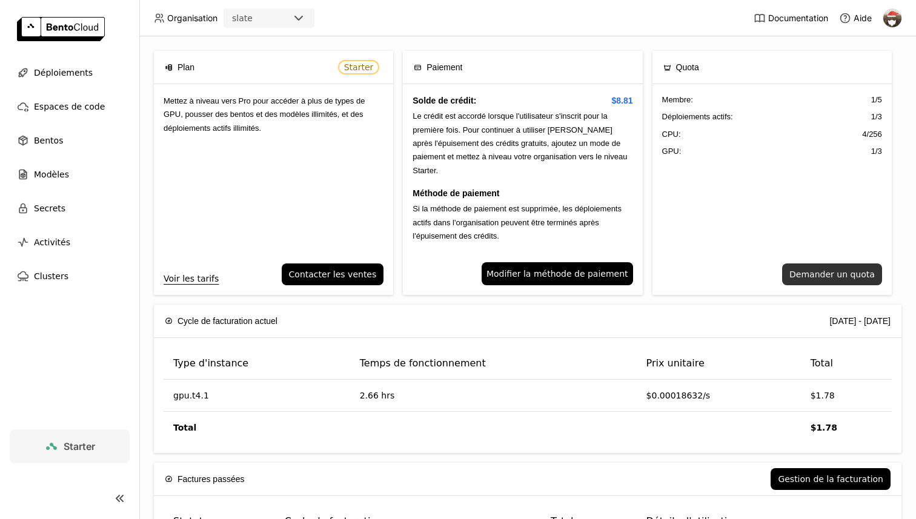
click at [844, 267] on button "Demander un quota" at bounding box center [832, 274] width 100 height 22
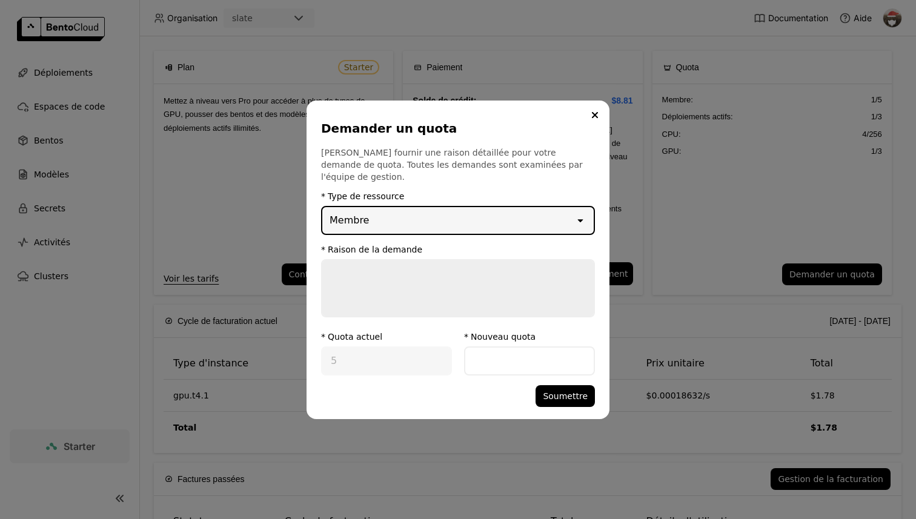
click at [480, 212] on div "Membre" at bounding box center [448, 220] width 252 height 27
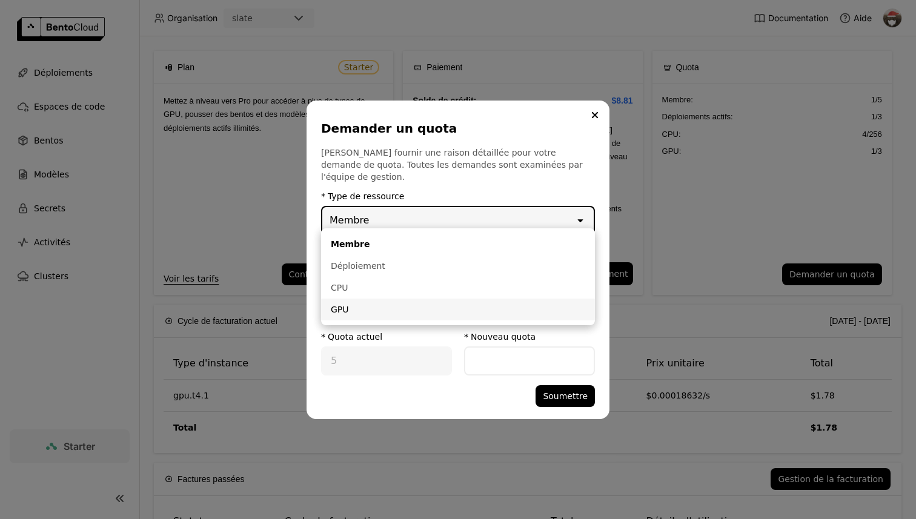
click at [399, 306] on div "GPU" at bounding box center [458, 309] width 254 height 12
type input "3"
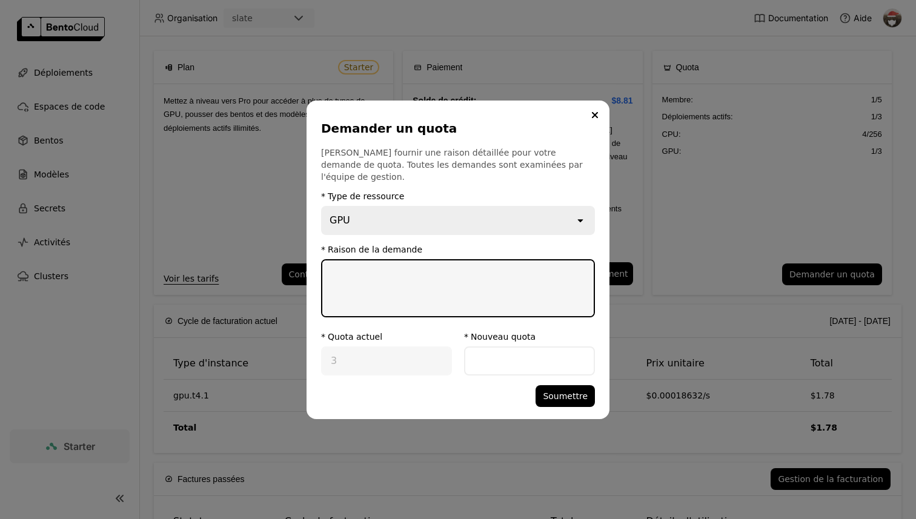
click at [412, 271] on textarea "dialog" at bounding box center [457, 288] width 271 height 56
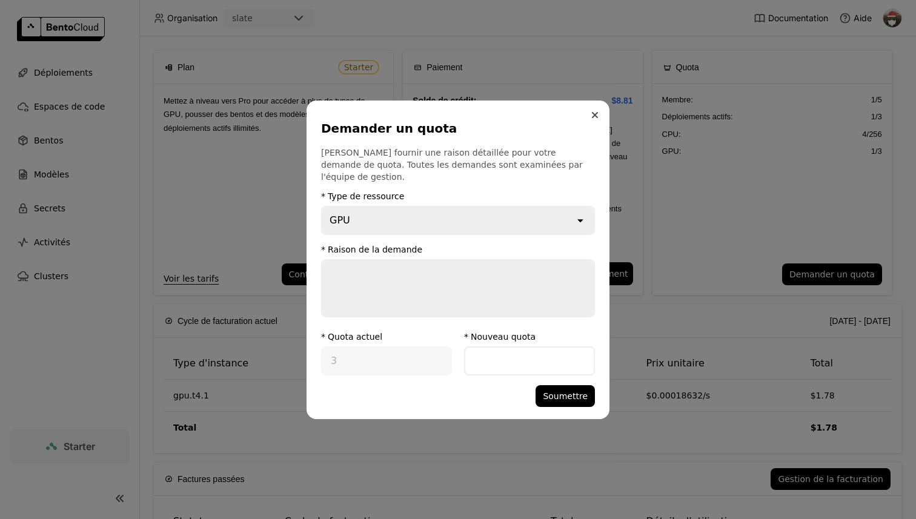
click at [592, 114] on button "Close" at bounding box center [594, 115] width 15 height 15
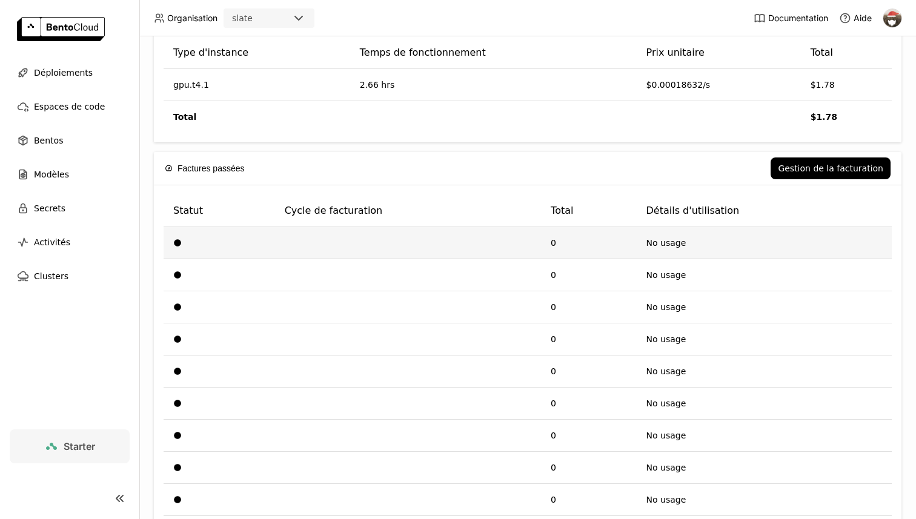
scroll to position [340, 0]
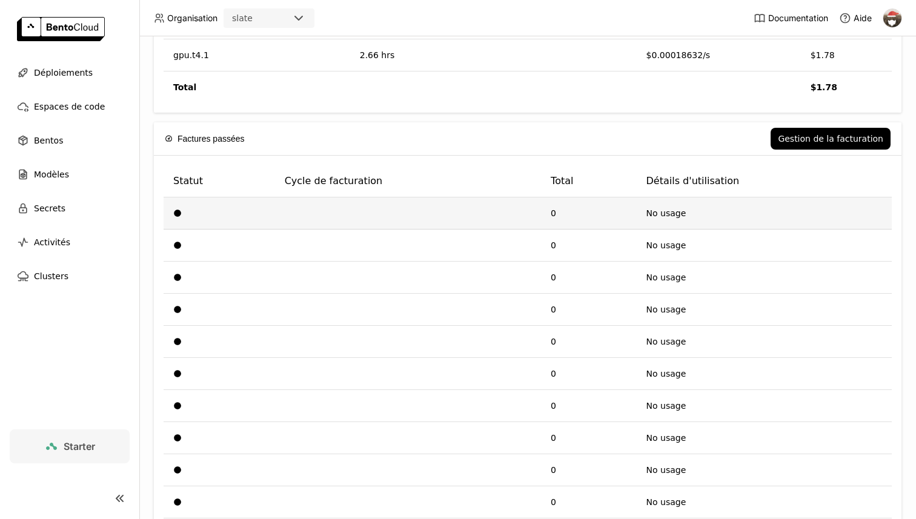
click at [664, 217] on td "No usage" at bounding box center [764, 213] width 255 height 32
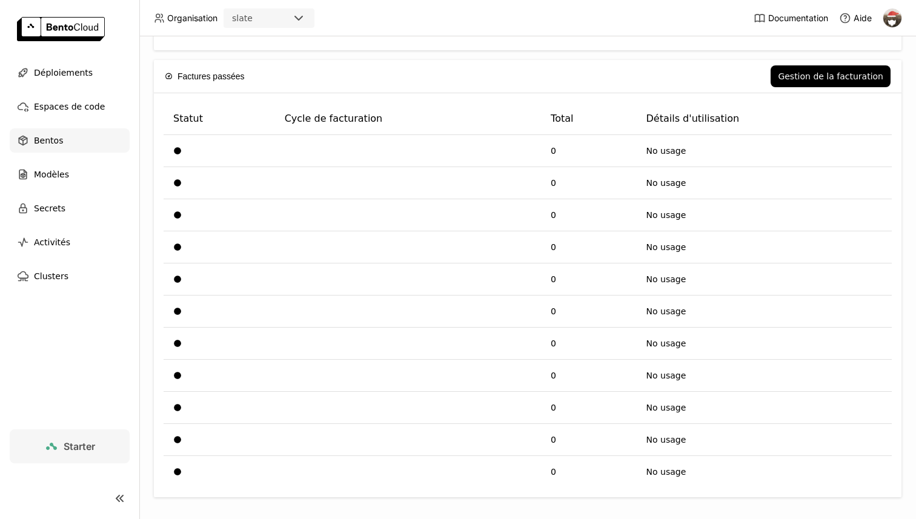
click at [67, 144] on div "Bentos" at bounding box center [70, 140] width 120 height 24
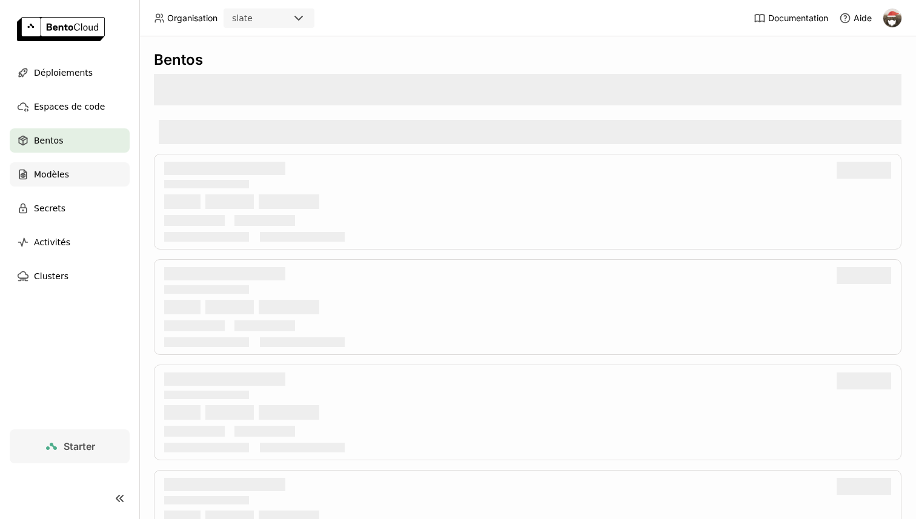
click at [68, 177] on div "Modèles" at bounding box center [70, 174] width 120 height 24
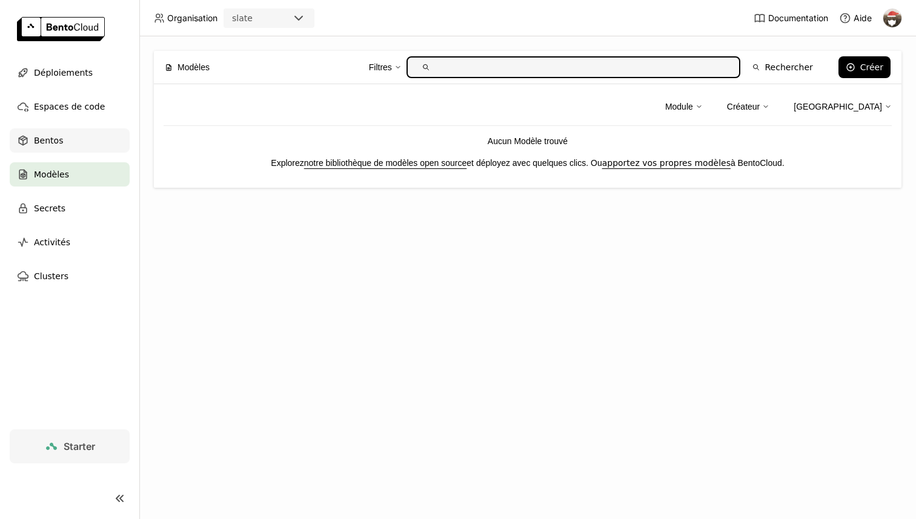
click at [82, 149] on div "Bentos" at bounding box center [70, 140] width 120 height 24
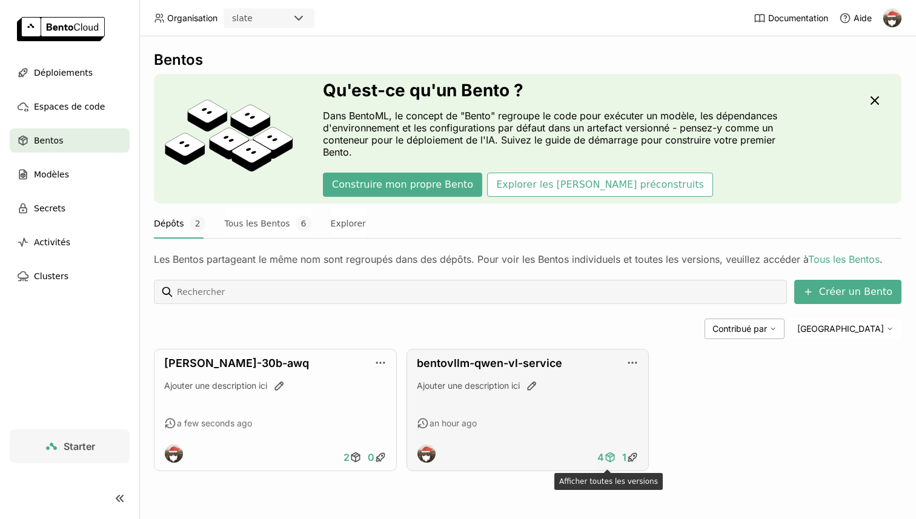
click at [605, 459] on icon at bounding box center [610, 457] width 12 height 12
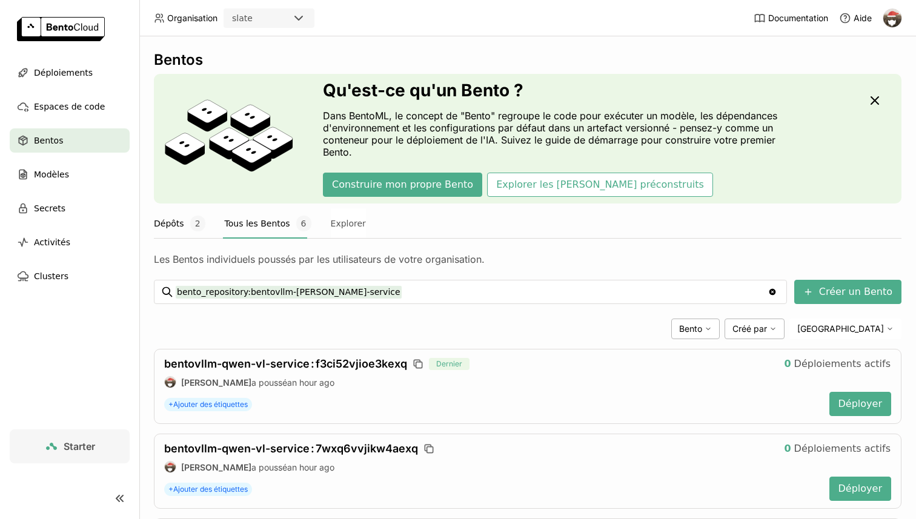
click at [169, 217] on button "Dépôts 2" at bounding box center [179, 223] width 51 height 30
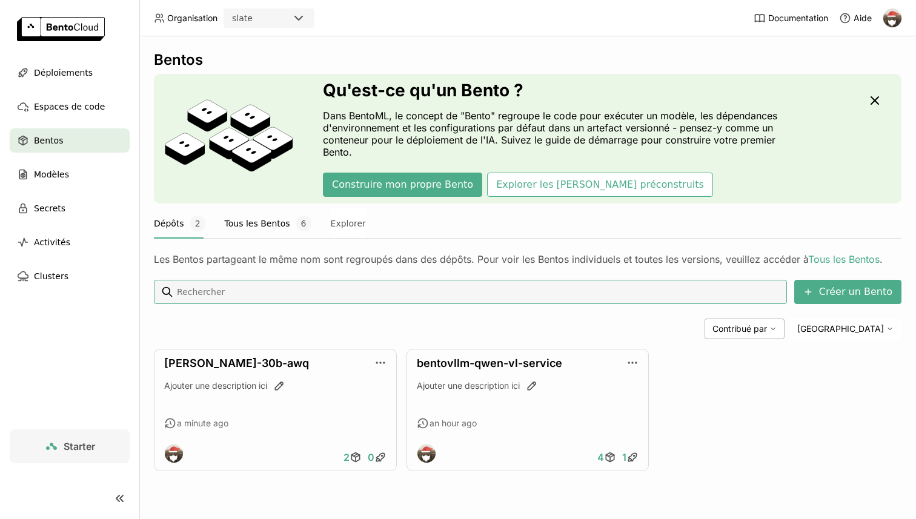
click at [225, 220] on button "Tous les Bentos 6" at bounding box center [268, 223] width 87 height 30
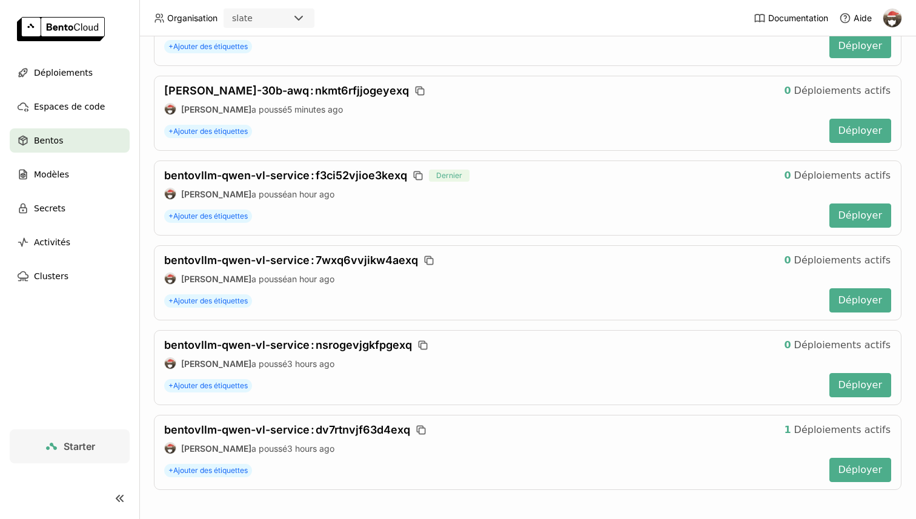
scroll to position [362, 0]
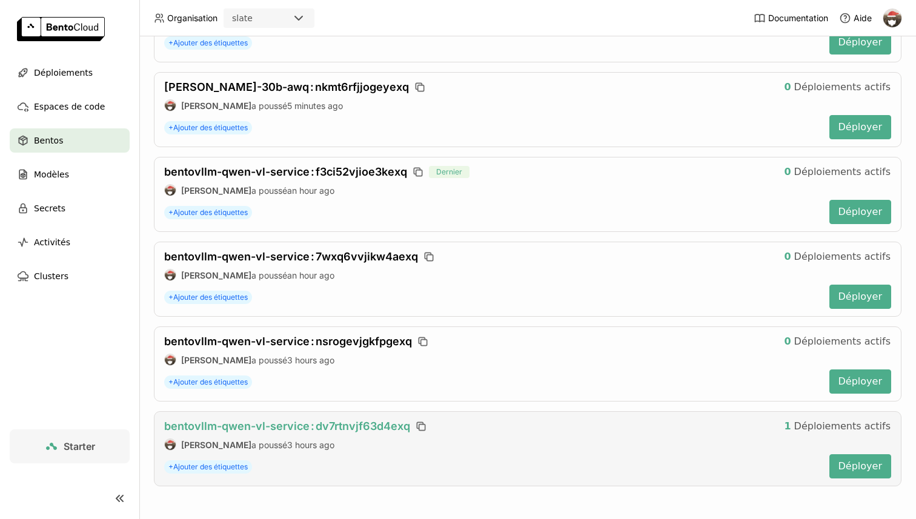
click at [314, 431] on span "bentovllm-qwen-vl-service : dv7rtnvjf63d4exq" at bounding box center [287, 426] width 246 height 13
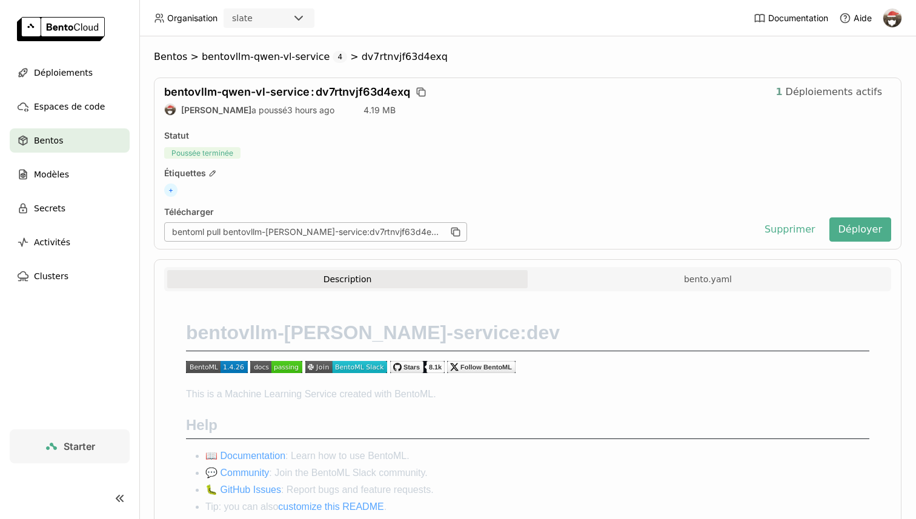
click at [796, 93] on span "Déploiements actifs" at bounding box center [834, 92] width 96 height 12
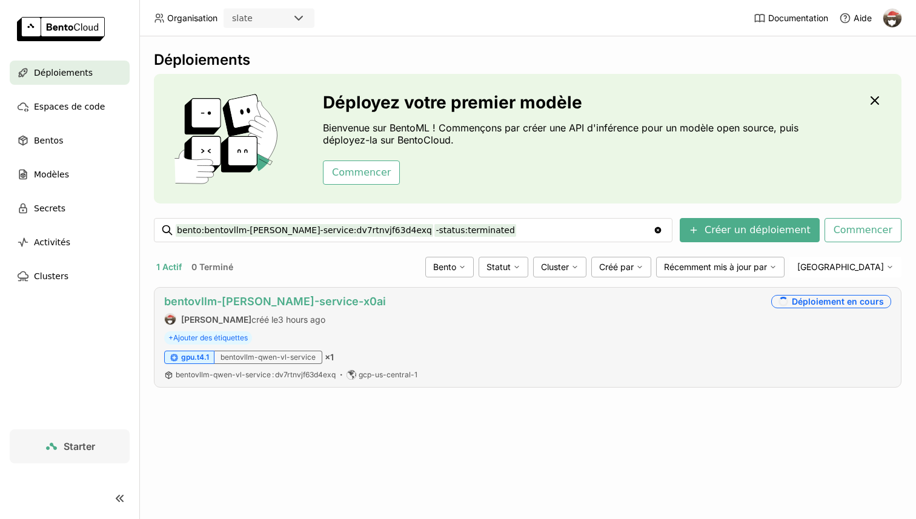
click at [300, 299] on link "bentovllm-qwen-vl-service-x0ai" at bounding box center [275, 301] width 222 height 13
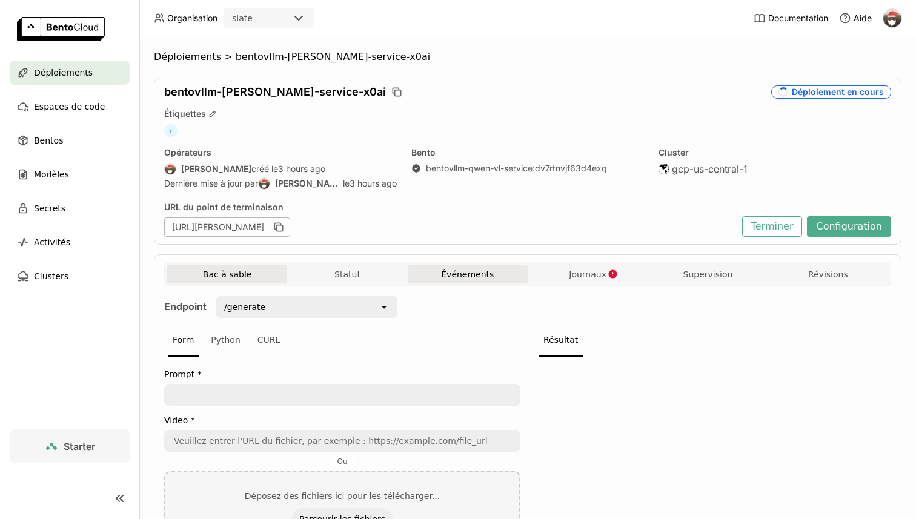
click at [492, 278] on button "Événements" at bounding box center [468, 274] width 120 height 18
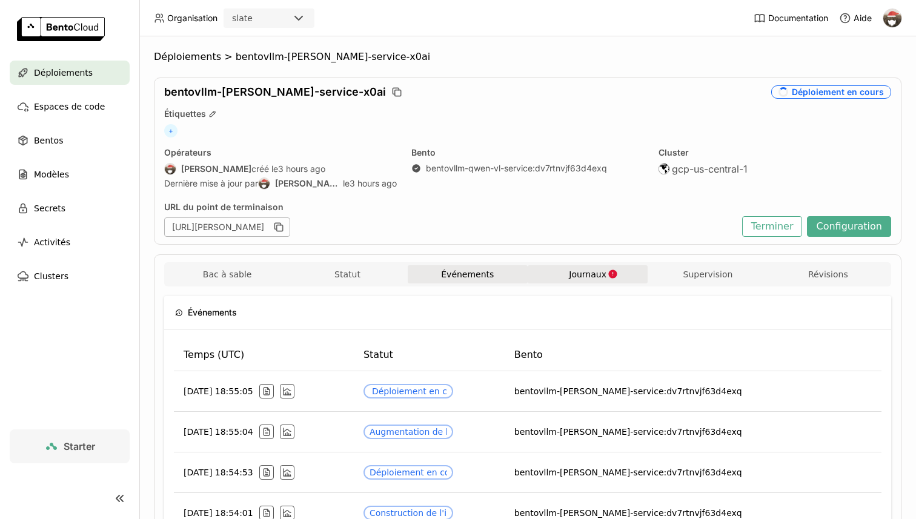
click at [567, 268] on button "Journaux" at bounding box center [588, 274] width 120 height 18
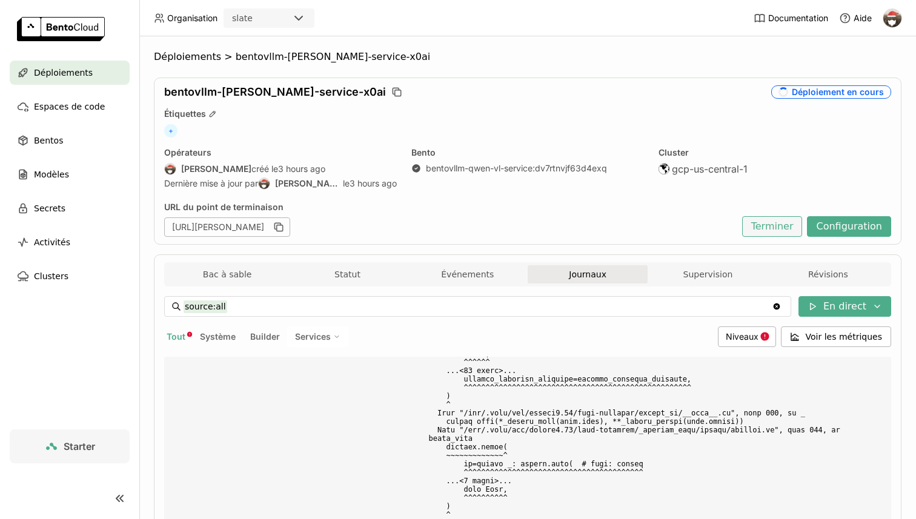
click at [788, 227] on button "Terminer" at bounding box center [772, 226] width 61 height 21
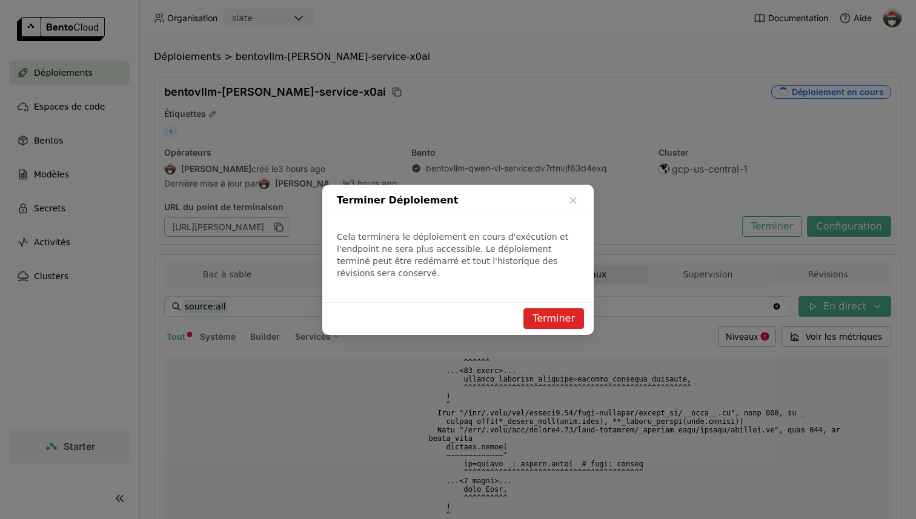
click at [553, 320] on button "Terminer" at bounding box center [553, 318] width 61 height 21
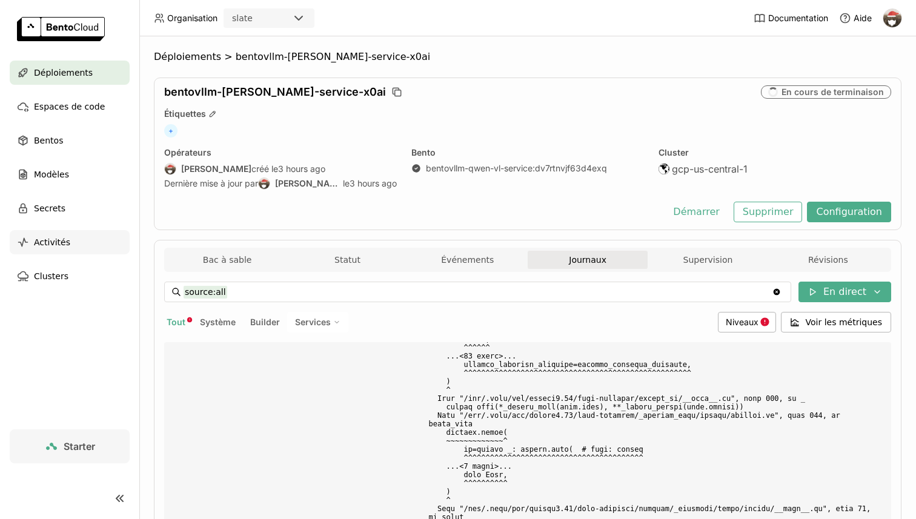
click at [76, 247] on div "Activités" at bounding box center [70, 242] width 120 height 24
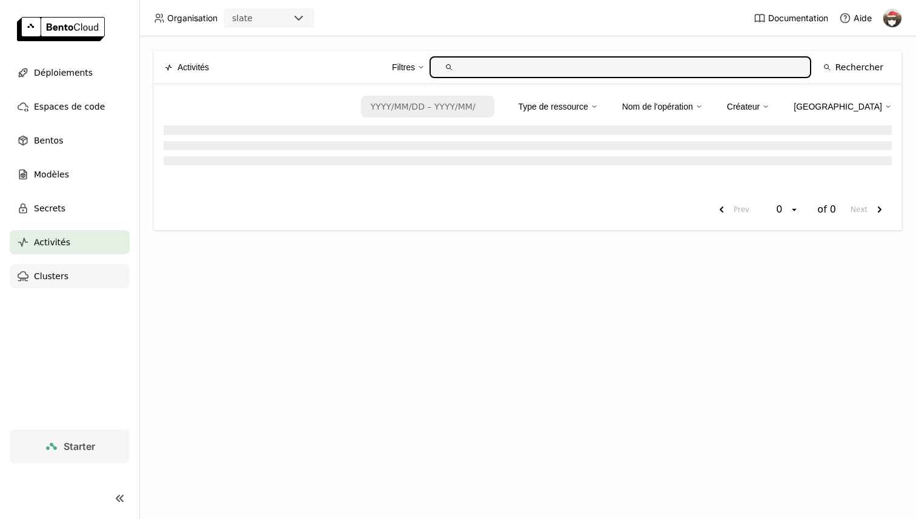
click at [76, 270] on div "Clusters" at bounding box center [70, 276] width 120 height 24
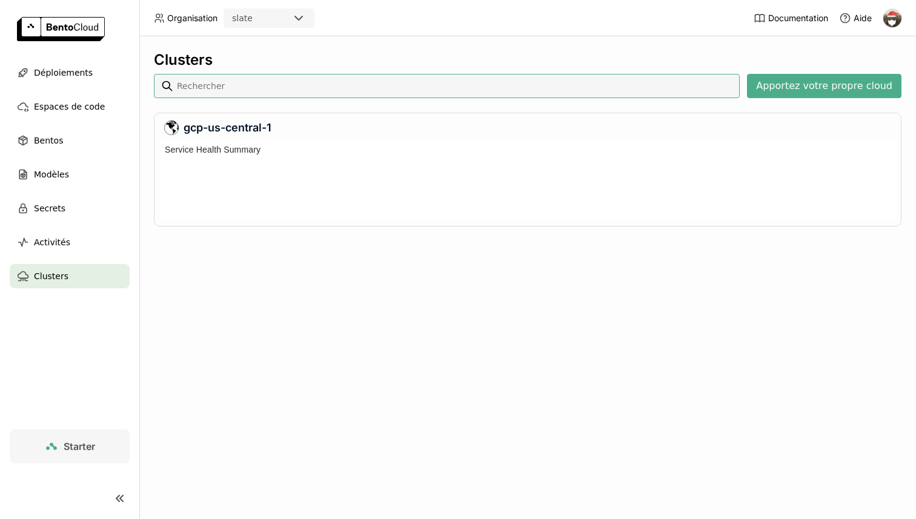
scroll to position [79, 735]
click at [61, 200] on div "Secrets" at bounding box center [70, 208] width 120 height 24
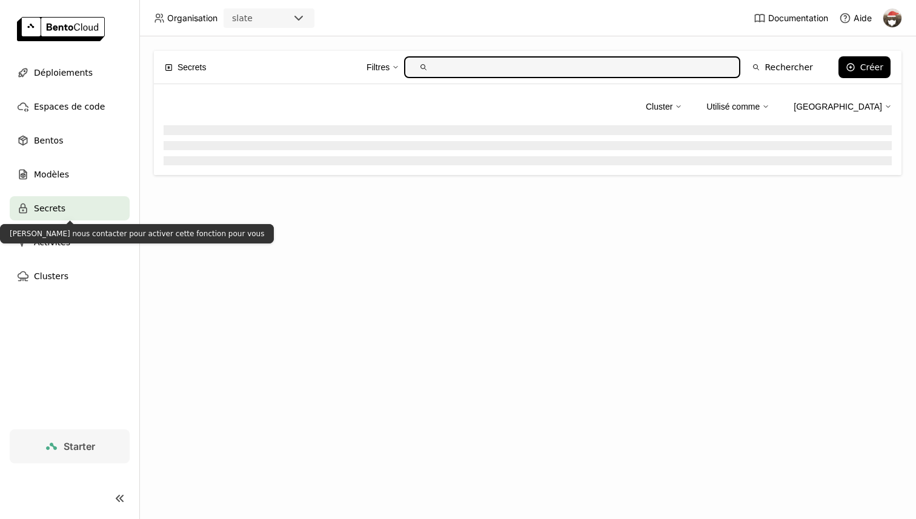
click at [80, 232] on div "Veuillez nous contacter pour activer cette fonction pour vous" at bounding box center [137, 233] width 274 height 19
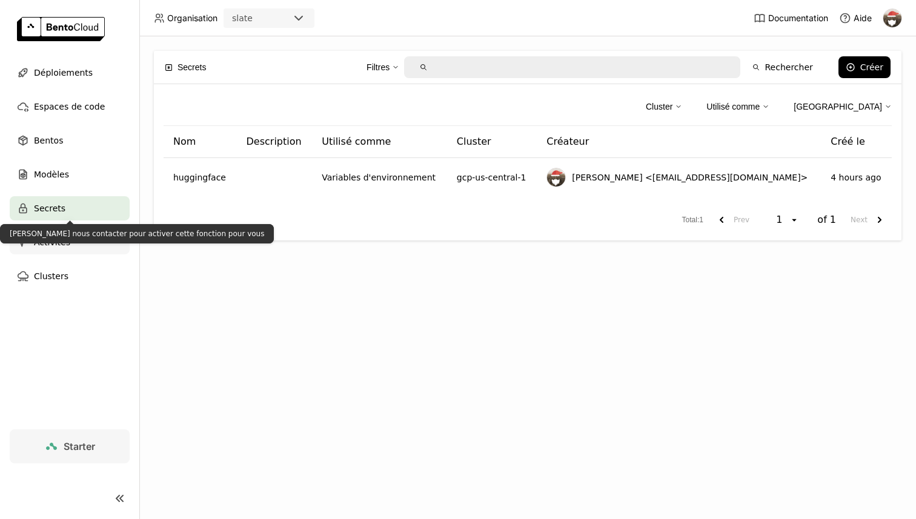
click at [87, 246] on div "Activités" at bounding box center [70, 242] width 120 height 24
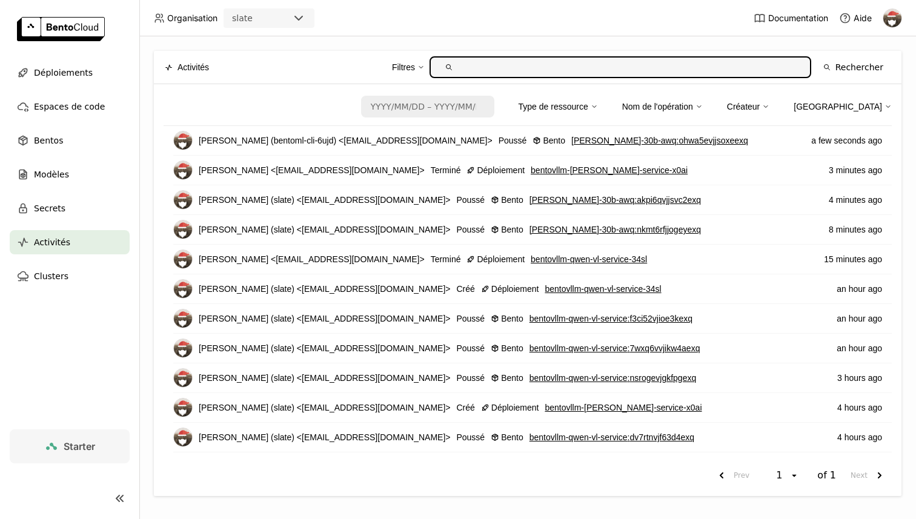
click at [81, 438] on link "Starter" at bounding box center [70, 446] width 120 height 34
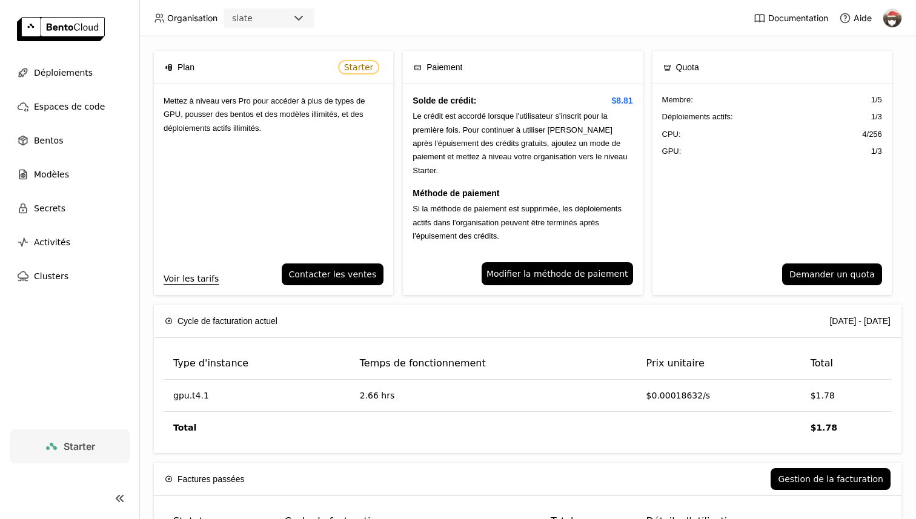
scroll to position [3, 0]
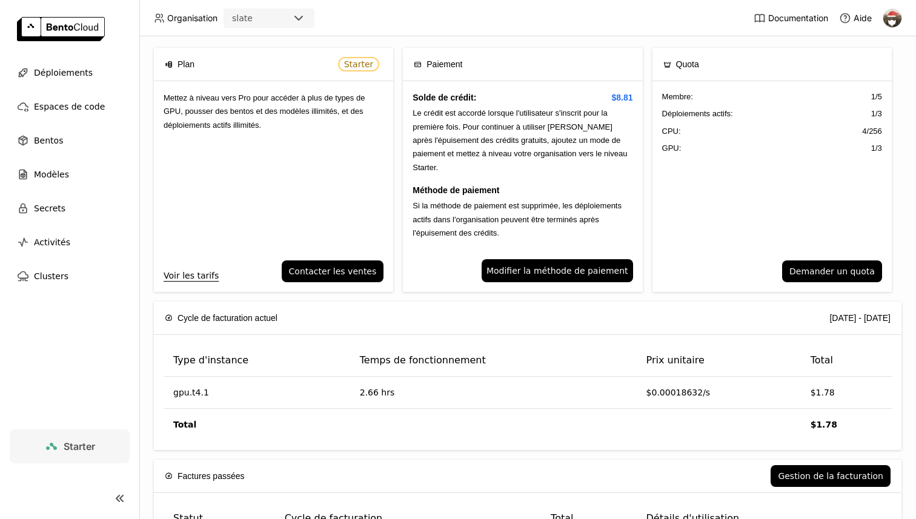
click at [199, 282] on div "Voir les tarifs Contacter les ventes" at bounding box center [273, 275] width 239 height 31
click at [199, 273] on link "Voir les tarifs" at bounding box center [191, 275] width 55 height 13
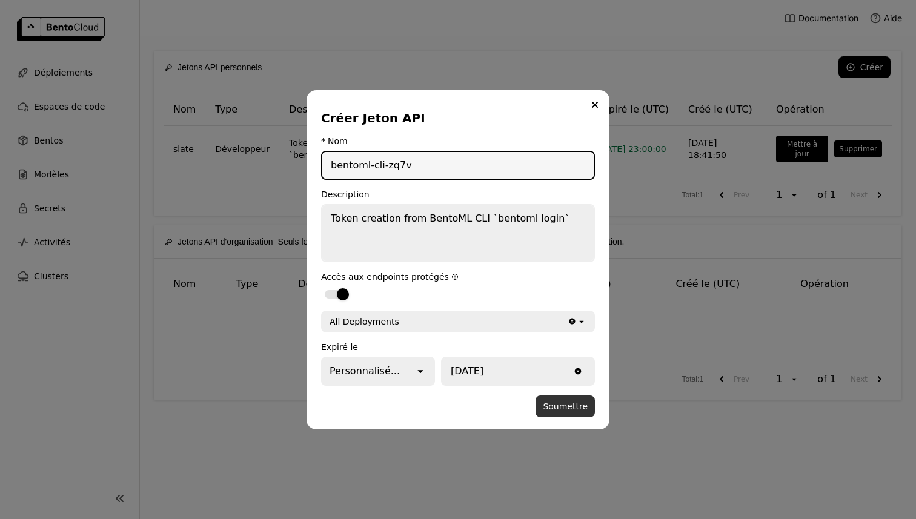
click at [566, 407] on button "Soumettre" at bounding box center [564, 406] width 59 height 22
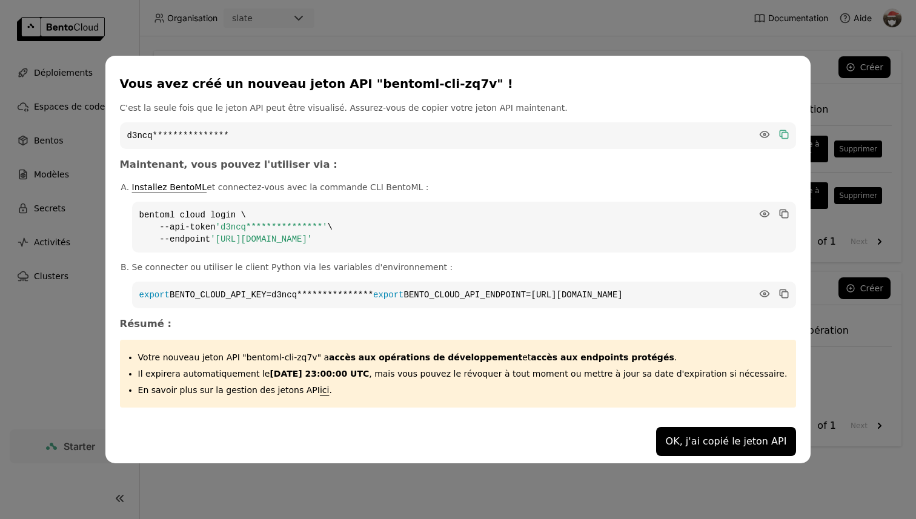
click at [778, 131] on icon "dialog" at bounding box center [784, 134] width 12 height 12
click at [716, 442] on button "OK, j'ai copié le jeton API" at bounding box center [726, 441] width 141 height 29
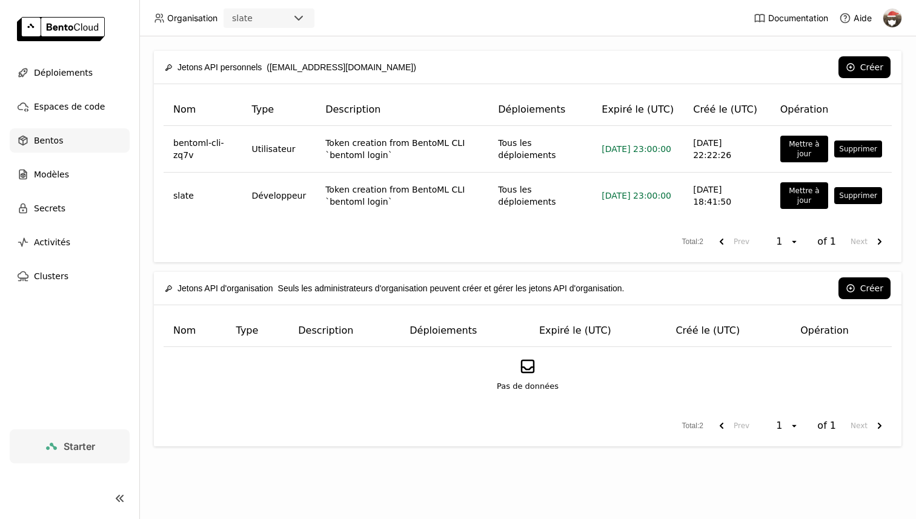
click at [58, 142] on span "Bentos" at bounding box center [48, 140] width 29 height 15
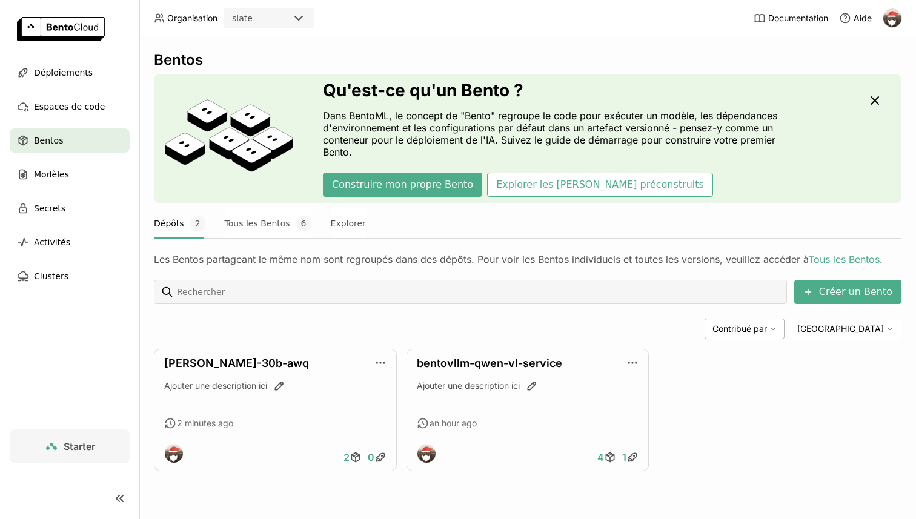
click at [295, 23] on icon at bounding box center [298, 18] width 15 height 15
click at [521, 27] on header "Organisation slate Documentation Aide" at bounding box center [458, 18] width 916 height 36
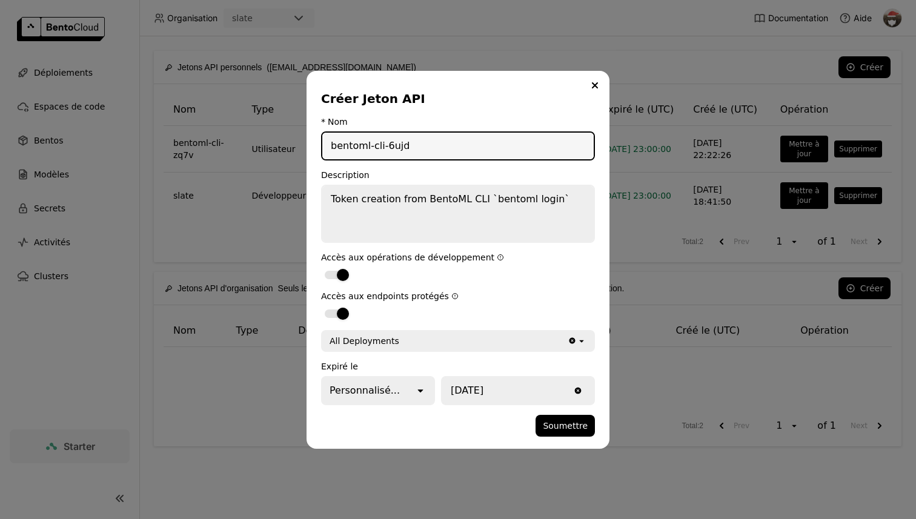
click at [370, 346] on div "All Deployments" at bounding box center [364, 341] width 70 height 12
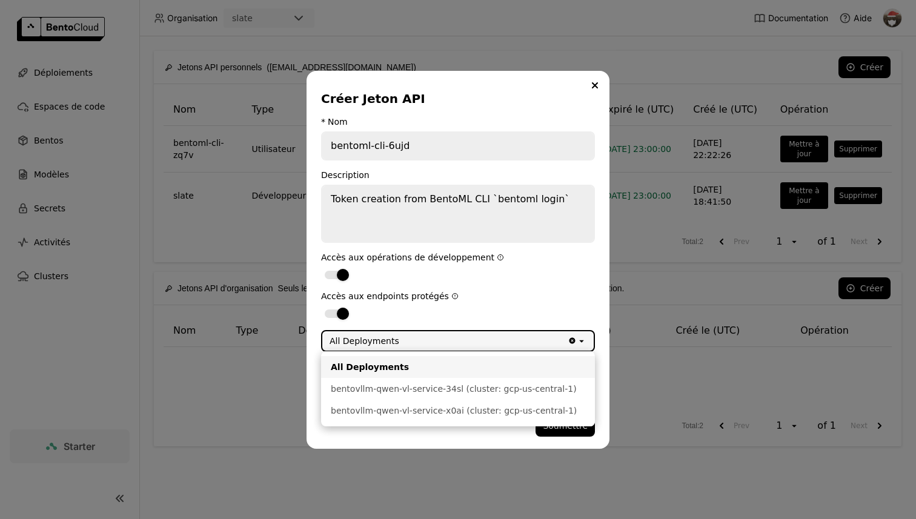
click at [397, 322] on form "* Nom bentoml-cli-6ujd Description Token creation from BentoML CLI `bentoml log…" at bounding box center [458, 277] width 274 height 320
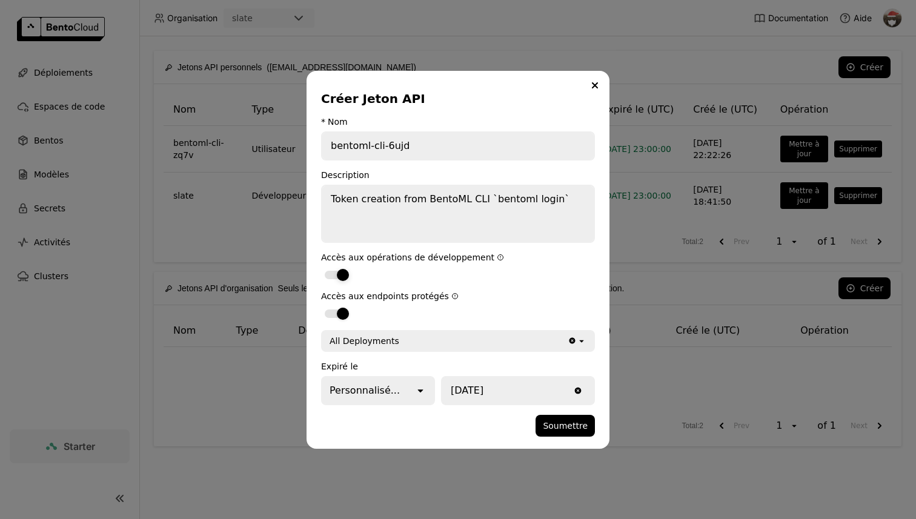
click at [340, 276] on div "dialog" at bounding box center [343, 275] width 12 height 12
click at [321, 267] on input "dialog" at bounding box center [321, 267] width 0 height 0
click at [341, 276] on div "dialog" at bounding box center [337, 275] width 24 height 8
click at [321, 267] on input "dialog" at bounding box center [321, 267] width 0 height 0
click at [587, 422] on button "Soumettre" at bounding box center [564, 426] width 59 height 22
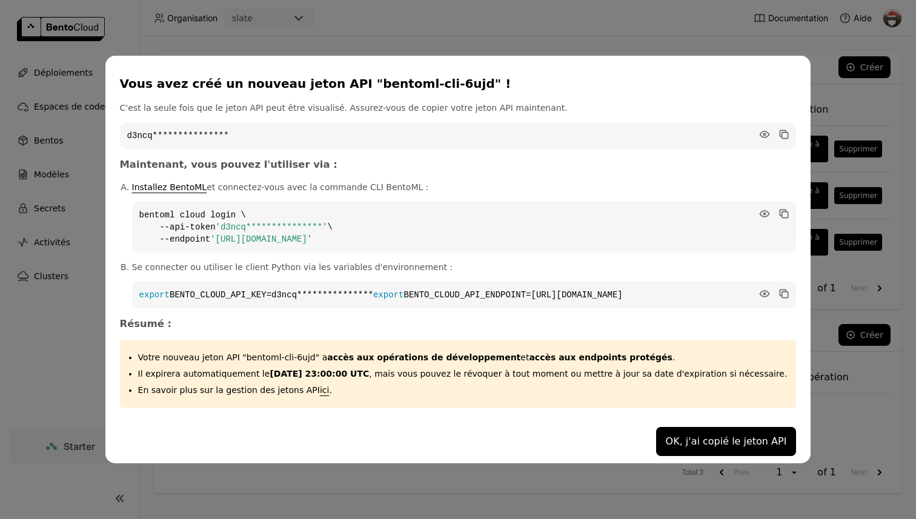
click at [758, 128] on div "dialog" at bounding box center [773, 134] width 31 height 12
click at [780, 130] on icon "dialog" at bounding box center [783, 133] width 6 height 6
click at [853, 130] on div "**********" at bounding box center [458, 259] width 916 height 519
click at [726, 450] on button "OK, j'ai copié le jeton API" at bounding box center [726, 441] width 141 height 29
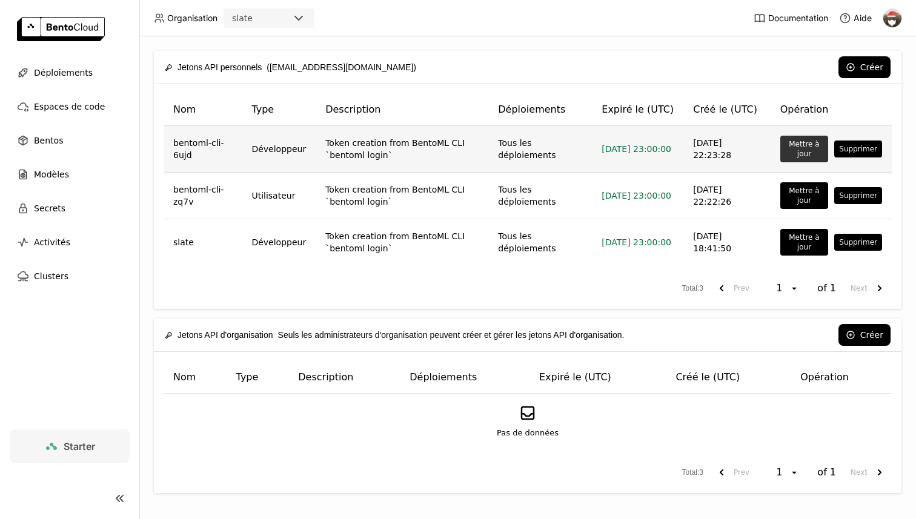
click at [795, 137] on button "Mettre à jour" at bounding box center [804, 149] width 48 height 27
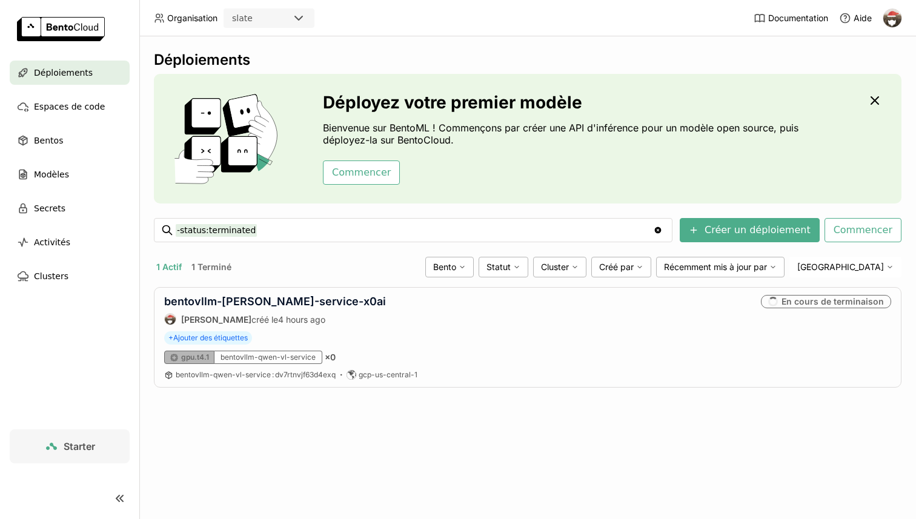
click at [80, 457] on link "Starter" at bounding box center [70, 446] width 120 height 34
click at [305, 303] on link "bentovllm-[PERSON_NAME]-service-x0ai" at bounding box center [275, 301] width 222 height 13
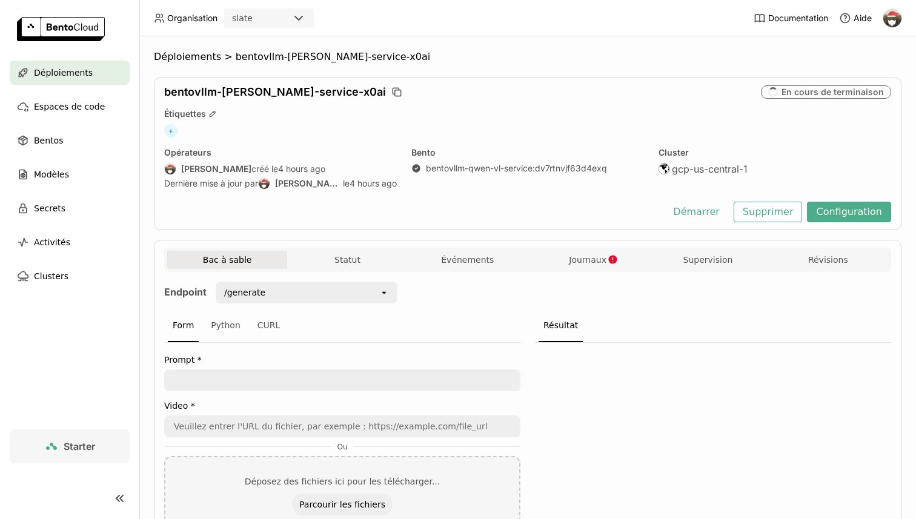
click at [69, 454] on link "Starter" at bounding box center [70, 446] width 120 height 34
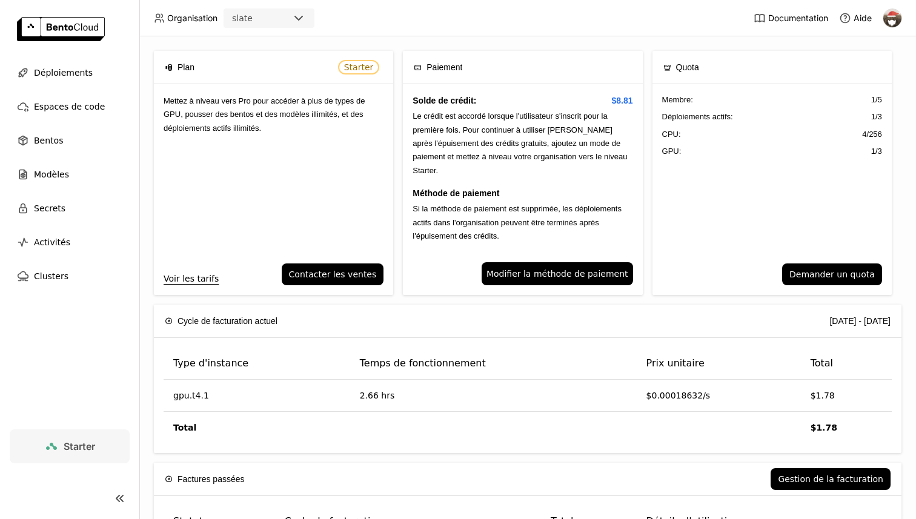
click at [286, 105] on span "Mettez à niveau vers Pro pour accéder à plus de types de GPU, pousser des bento…" at bounding box center [264, 114] width 201 height 36
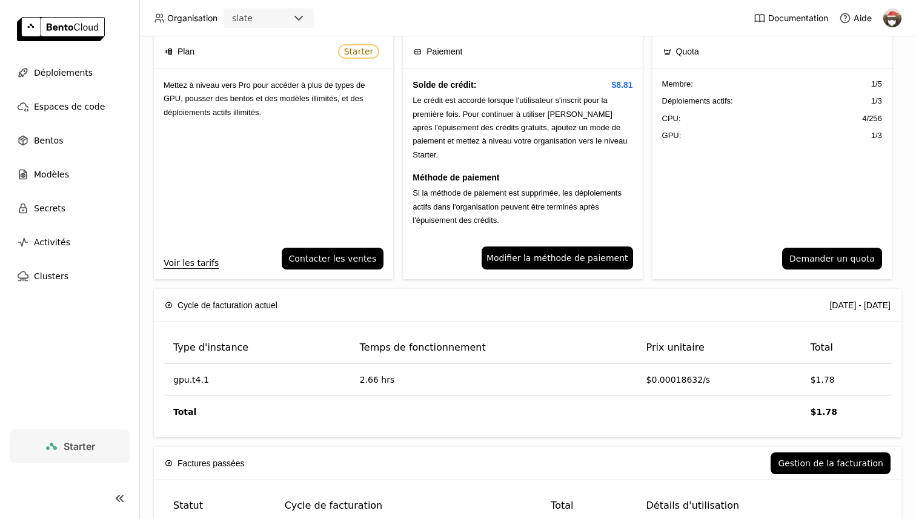
scroll to position [16, 0]
click at [812, 254] on button "Demander un quota" at bounding box center [832, 258] width 100 height 22
click at [754, 237] on div "Demander un quota Veuillez fournir une raison détaillée pour votre demande de q…" at bounding box center [458, 259] width 916 height 519
click at [620, 252] on span "Modifier la méthode de paiement" at bounding box center [557, 257] width 142 height 13
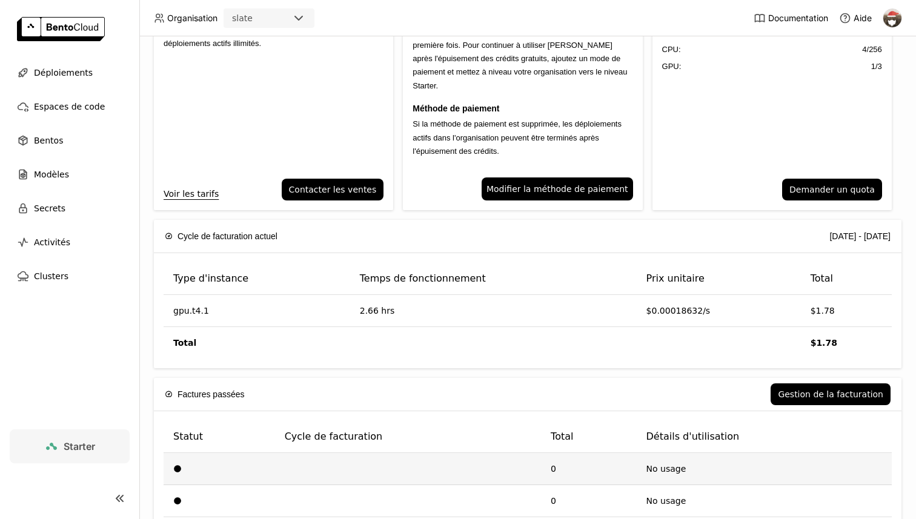
scroll to position [0, 0]
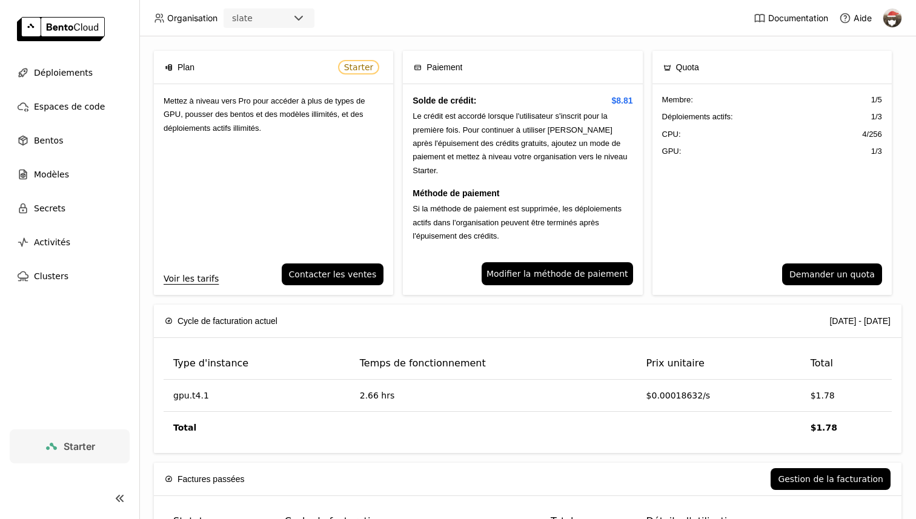
click at [200, 284] on div "Voir les tarifs Contacter les ventes" at bounding box center [273, 278] width 239 height 31
click at [200, 279] on link "Voir les tarifs" at bounding box center [191, 278] width 55 height 13
click at [71, 131] on div "Bentos" at bounding box center [70, 140] width 120 height 24
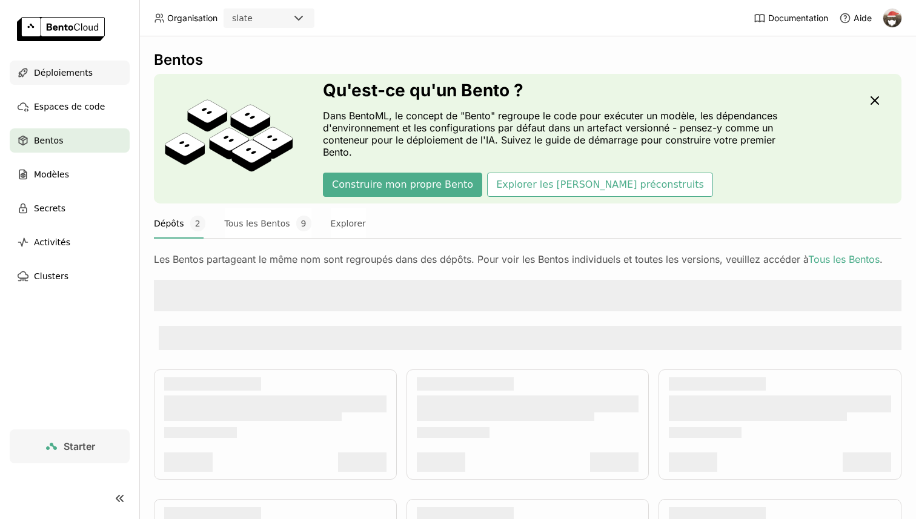
click at [93, 84] on div "Déploiements" at bounding box center [70, 73] width 120 height 24
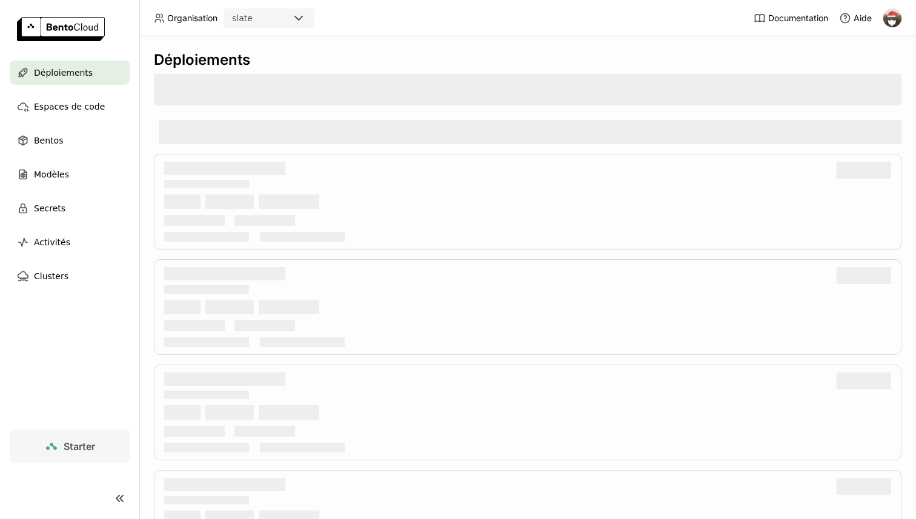
click at [91, 82] on div "Déploiements" at bounding box center [70, 73] width 120 height 24
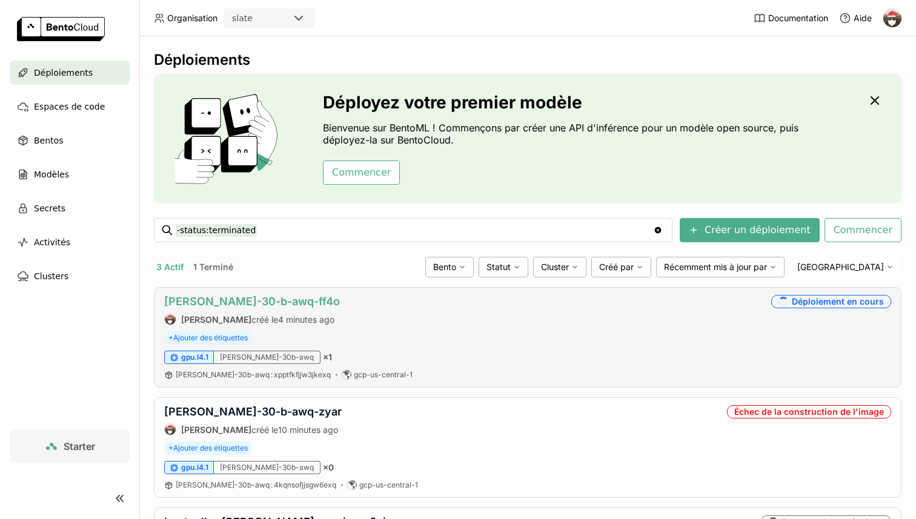
click at [241, 299] on link "[PERSON_NAME]-30-b-awq-ff4o" at bounding box center [252, 301] width 176 height 13
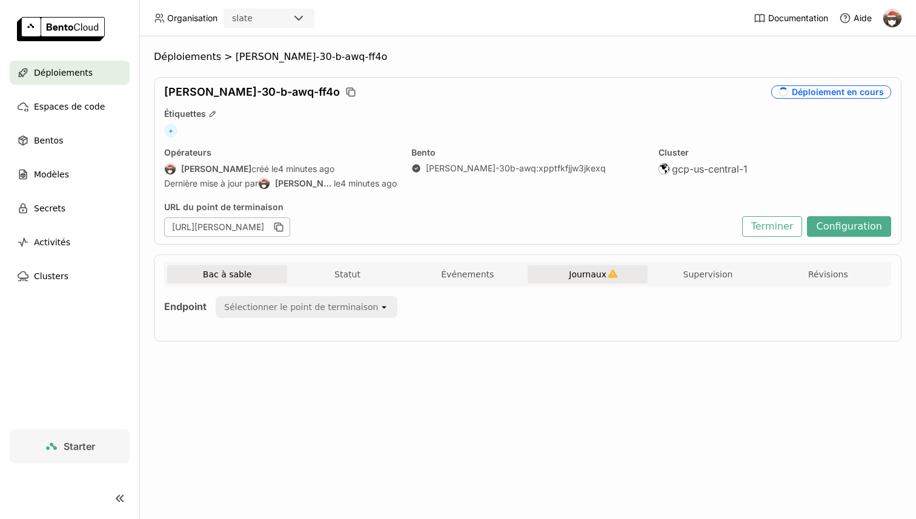
click at [571, 267] on button "Journaux" at bounding box center [588, 274] width 120 height 18
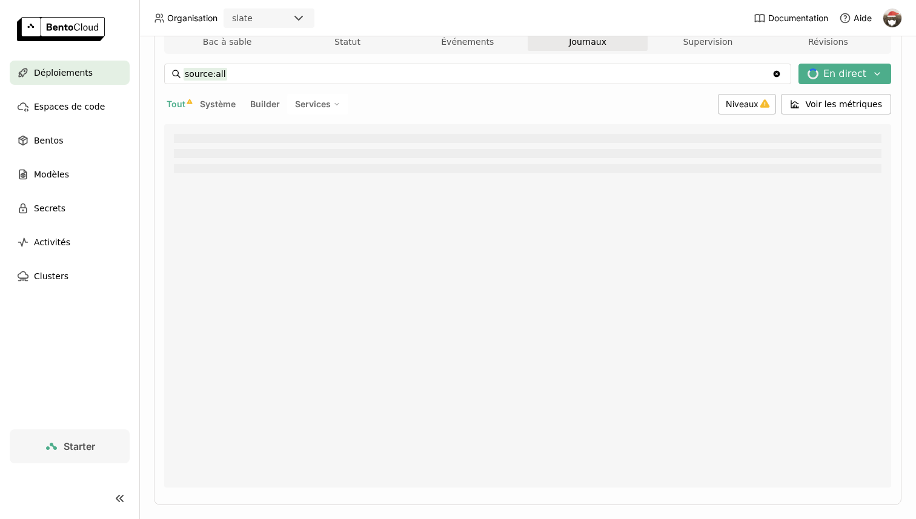
scroll to position [251, 0]
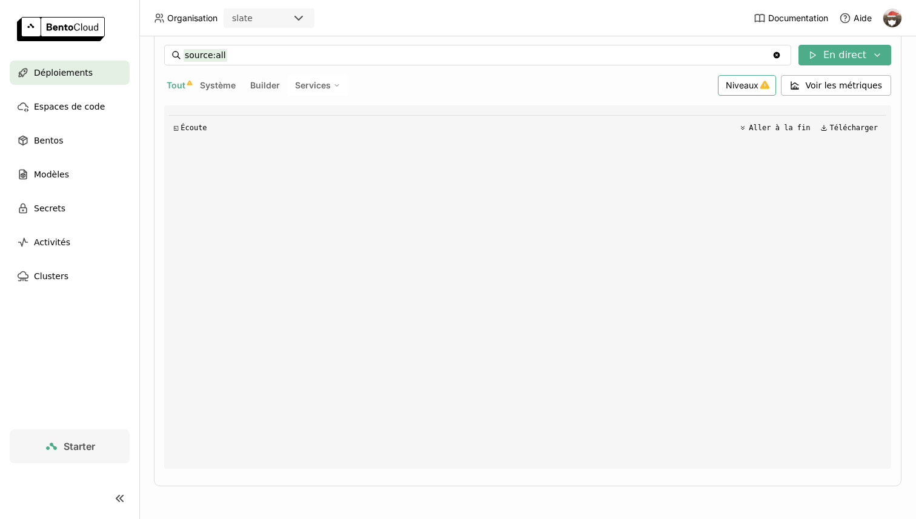
click at [752, 88] on span "Niveaux" at bounding box center [742, 85] width 33 height 10
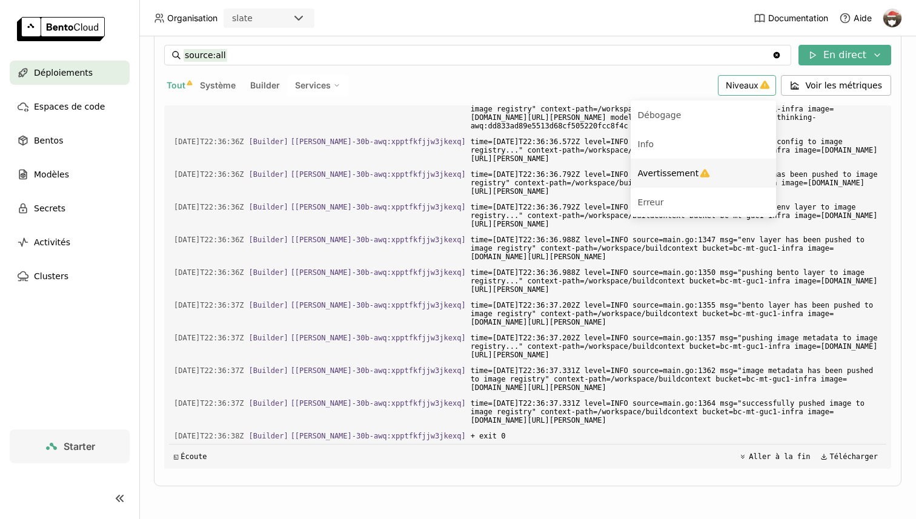
scroll to position [4817, 0]
click at [707, 170] on icon "Menu" at bounding box center [705, 173] width 10 height 10
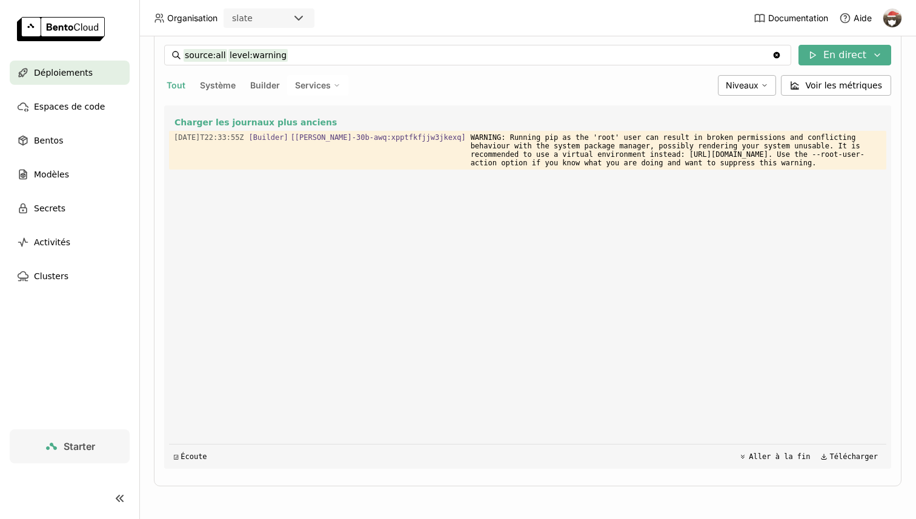
drag, startPoint x: 525, startPoint y: 139, endPoint x: 603, endPoint y: 170, distance: 84.0
click at [603, 170] on div "Charger les journaux plus anciens [DATE]T22:33:55Z [Builder] [ [PERSON_NAME]-30…" at bounding box center [527, 286] width 717 height 363
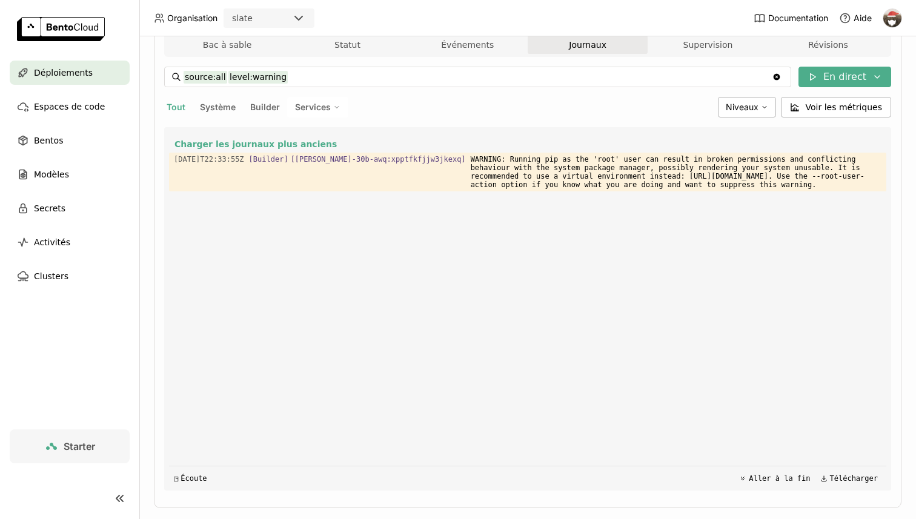
scroll to position [227, 0]
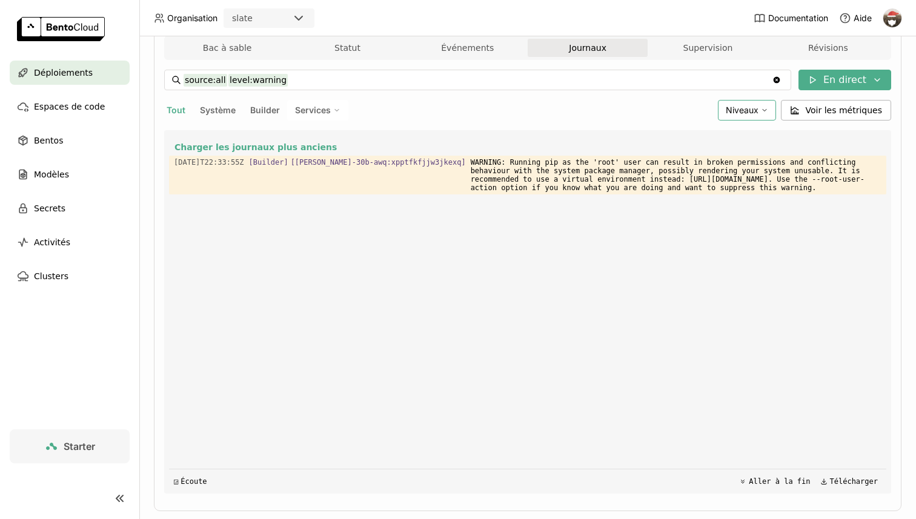
click at [775, 104] on div "Niveaux" at bounding box center [747, 110] width 58 height 21
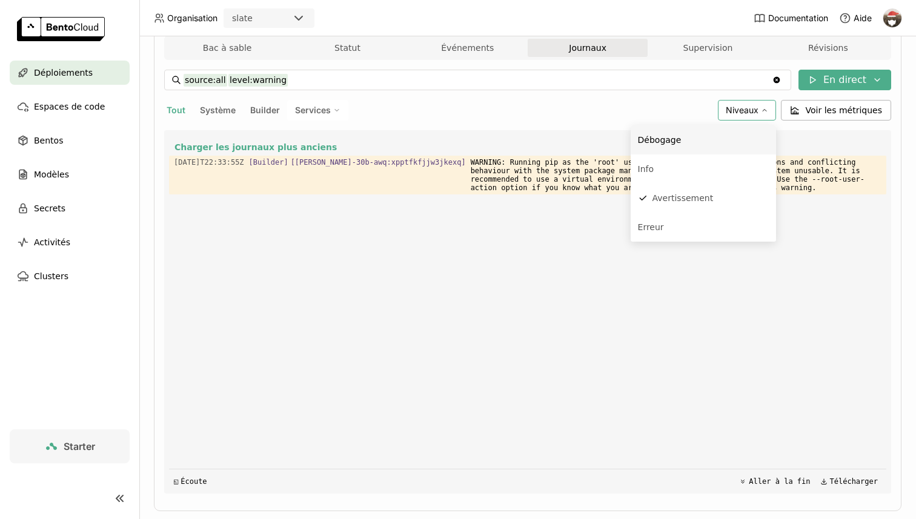
click at [743, 128] on li "Débogage" at bounding box center [702, 139] width 145 height 29
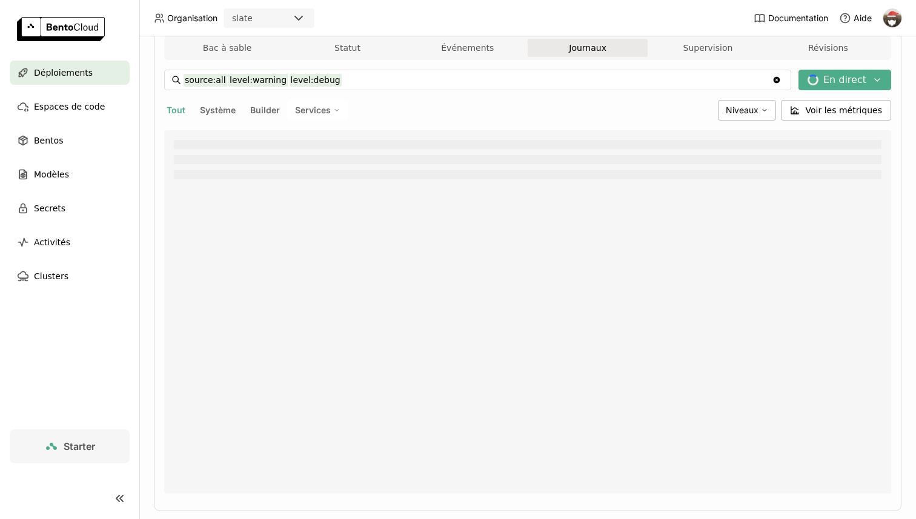
click at [445, 87] on input "source:all level:warning level:debug" at bounding box center [478, 79] width 588 height 19
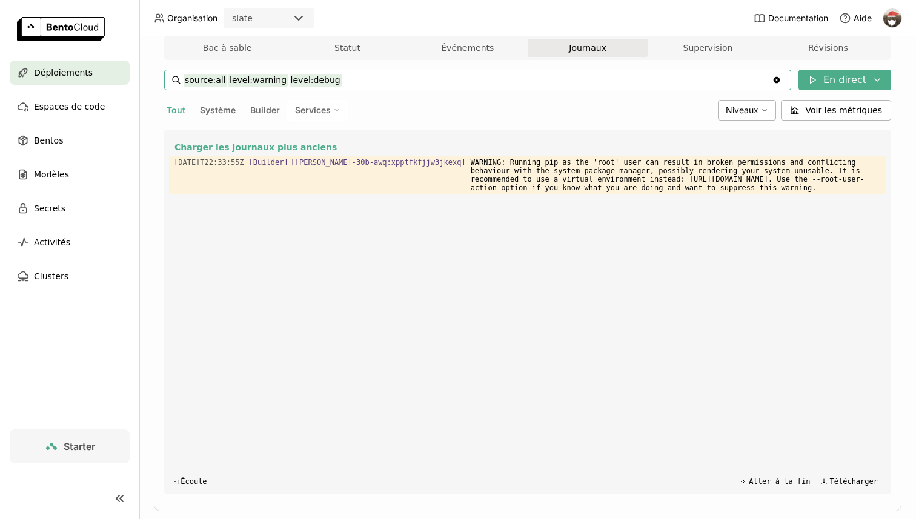
drag, startPoint x: 436, startPoint y: 85, endPoint x: 226, endPoint y: 84, distance: 210.2
click at [227, 84] on input "source:all level:warning level:debug" at bounding box center [478, 79] width 588 height 19
type input "source:all"
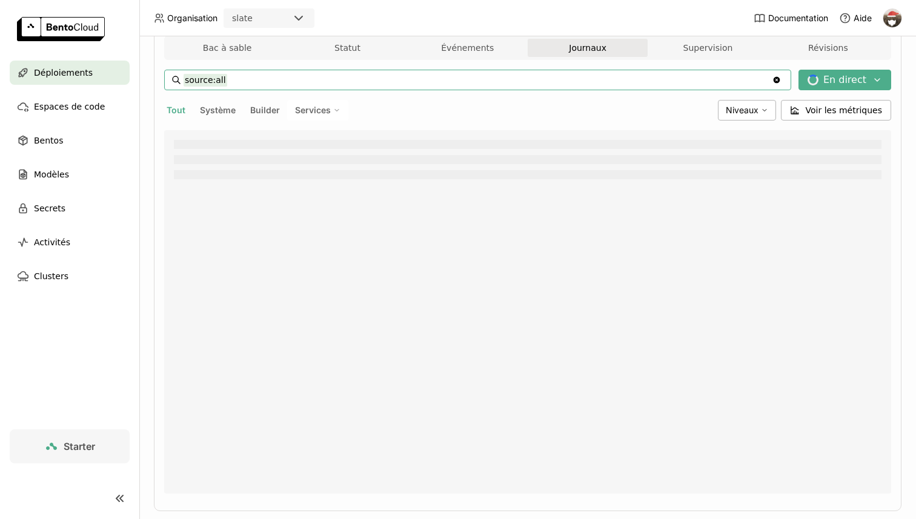
scroll to position [0, 0]
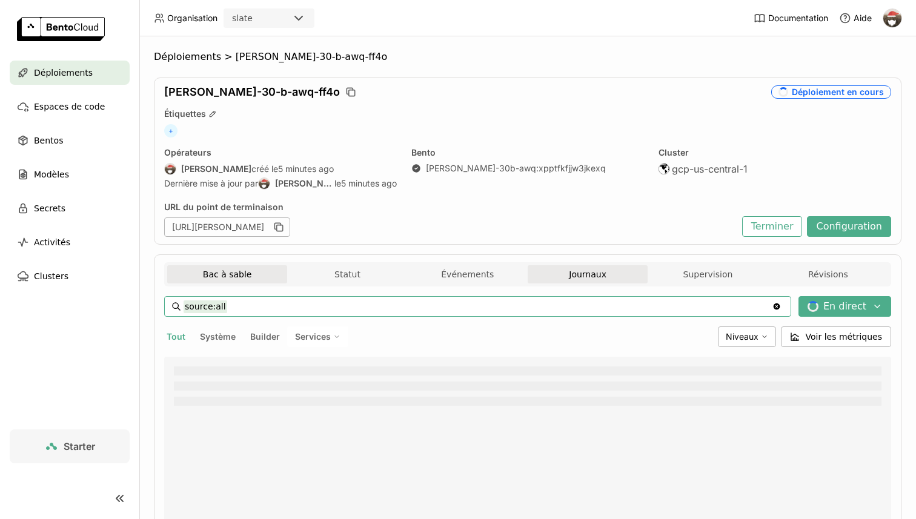
click at [193, 271] on button "Bac à sable" at bounding box center [227, 274] width 120 height 18
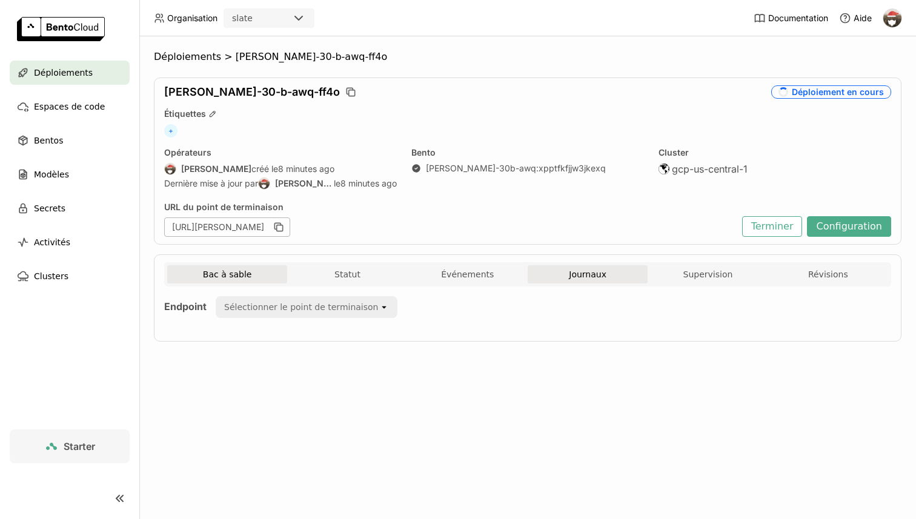
click at [605, 271] on span "Journaux" at bounding box center [588, 274] width 38 height 11
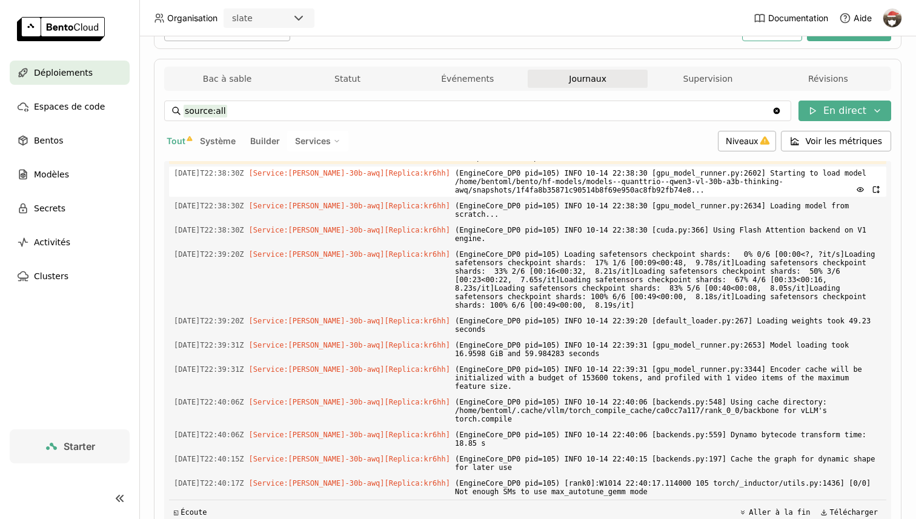
scroll to position [4514, 0]
click at [775, 164] on span "(EngineCore_DP0 pid=105) WARNING 10-14 22:38:24 [topk_topp_sampler.py:66] Flash…" at bounding box center [668, 149] width 426 height 30
copy span "FlashInfer"
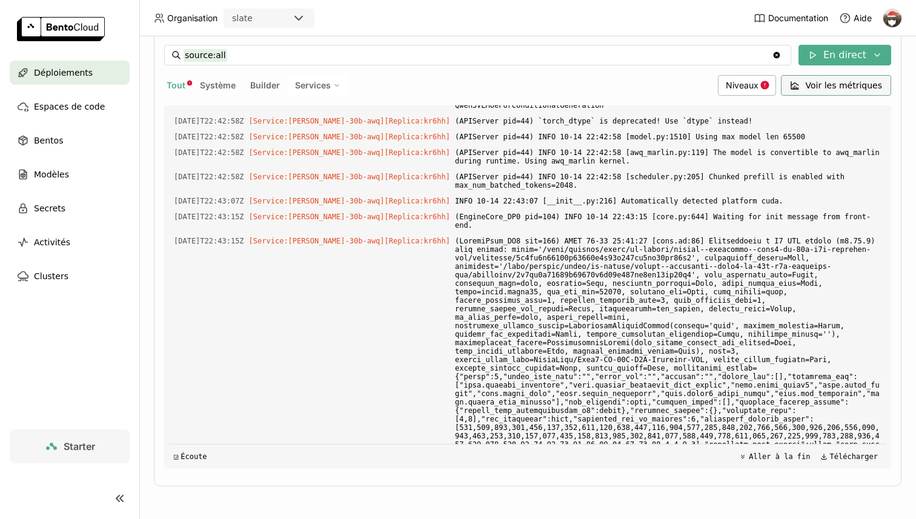
scroll to position [0, 0]
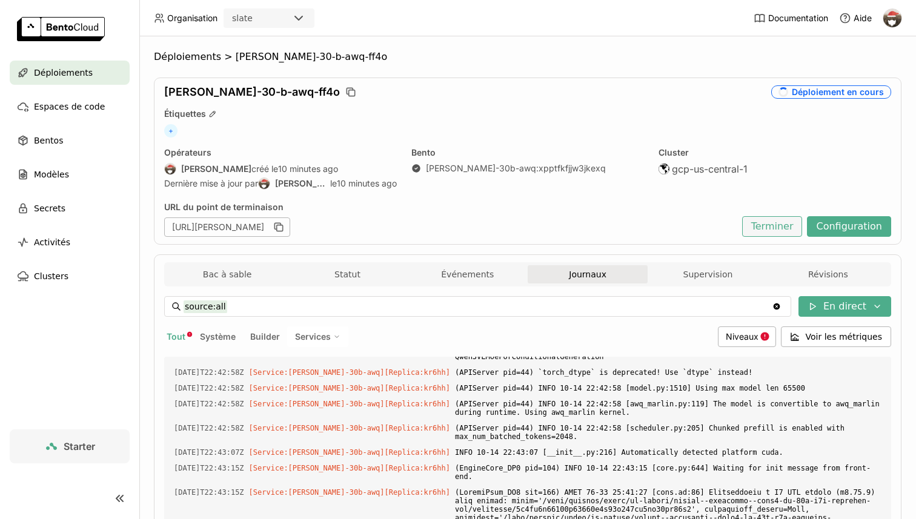
click at [794, 227] on button "Terminer" at bounding box center [772, 226] width 61 height 21
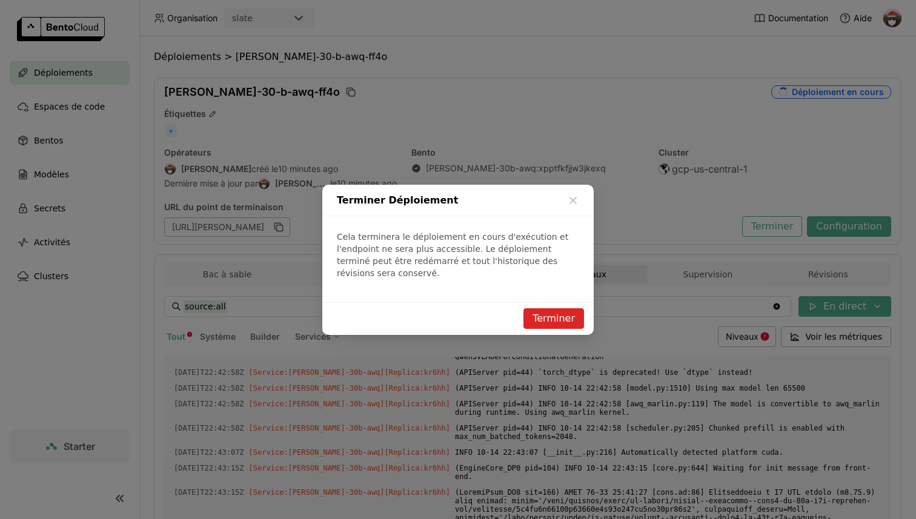
click at [592, 308] on div "Terminer" at bounding box center [457, 318] width 271 height 33
click at [577, 313] on button "Terminer" at bounding box center [553, 318] width 61 height 21
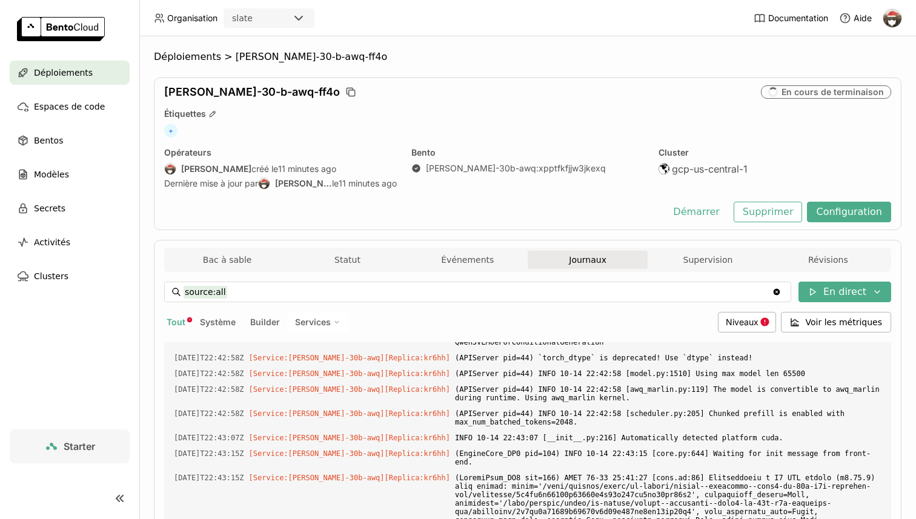
click at [67, 78] on span "Déploiements" at bounding box center [63, 72] width 59 height 15
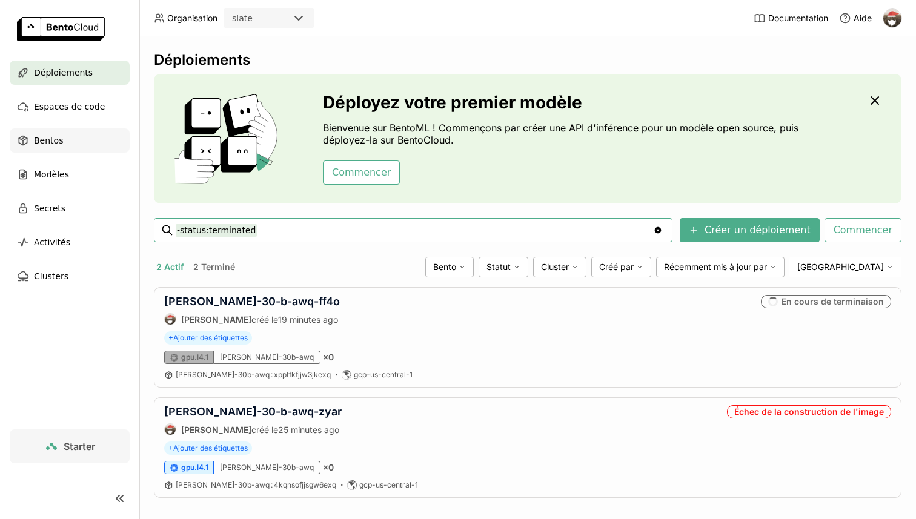
click at [62, 144] on div "Bentos" at bounding box center [70, 140] width 120 height 24
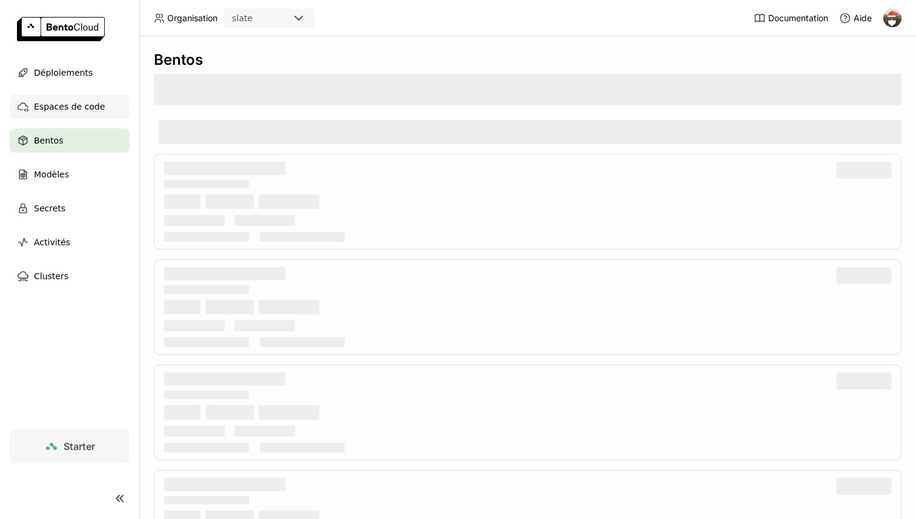
click at [82, 111] on span "Espaces de code" at bounding box center [69, 106] width 71 height 15
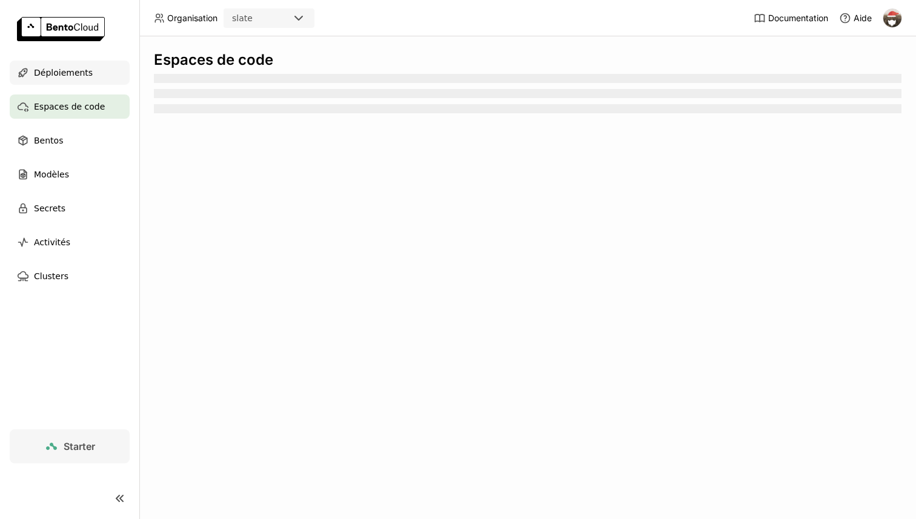
click at [85, 75] on span "Déploiements" at bounding box center [63, 72] width 59 height 15
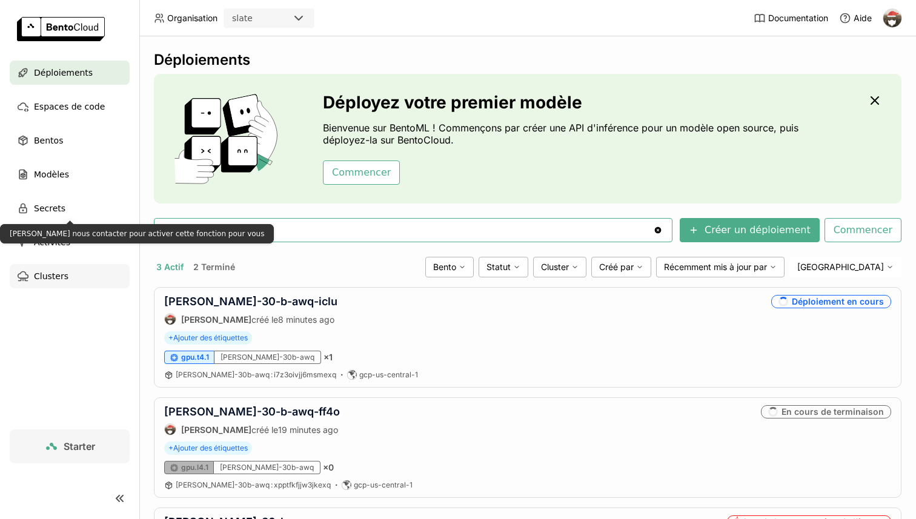
click at [90, 283] on div "Clusters" at bounding box center [70, 276] width 120 height 24
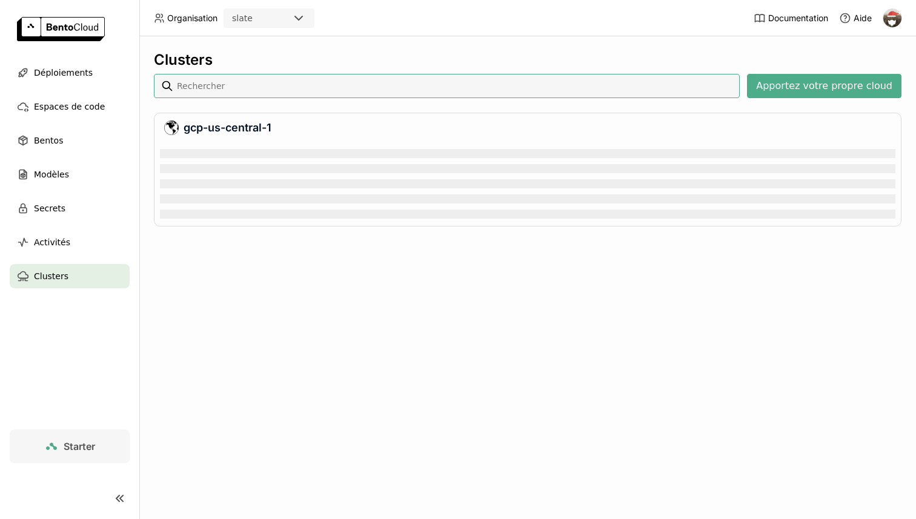
click at [900, 22] on div at bounding box center [891, 17] width 19 height 19
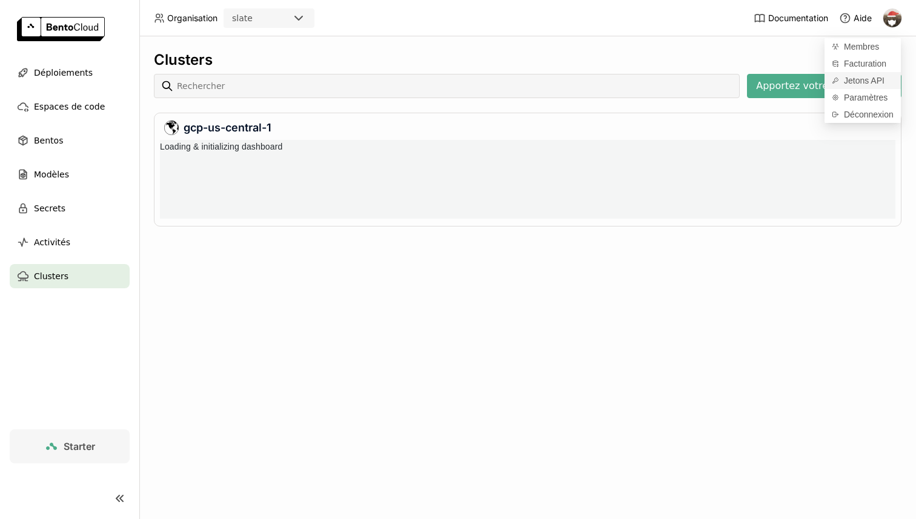
click at [855, 77] on span "Jetons API" at bounding box center [864, 80] width 41 height 11
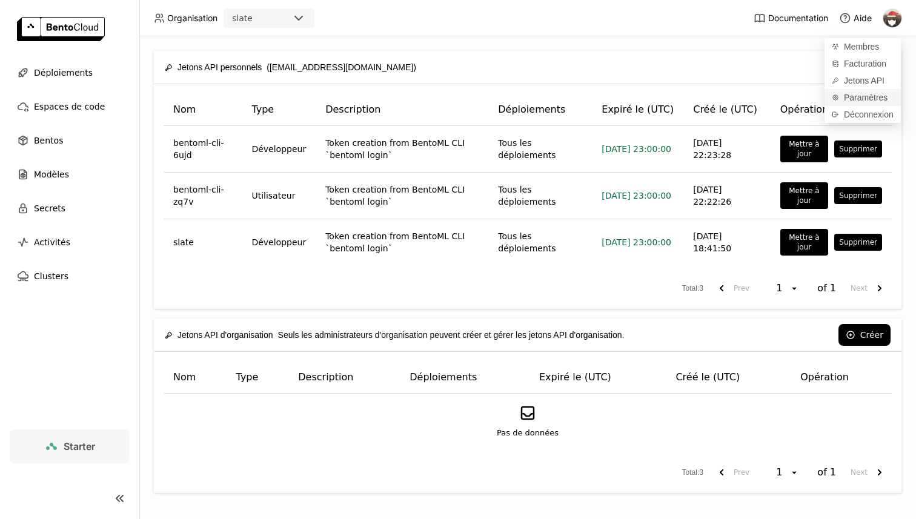
click at [864, 99] on span "Paramètres" at bounding box center [866, 97] width 44 height 11
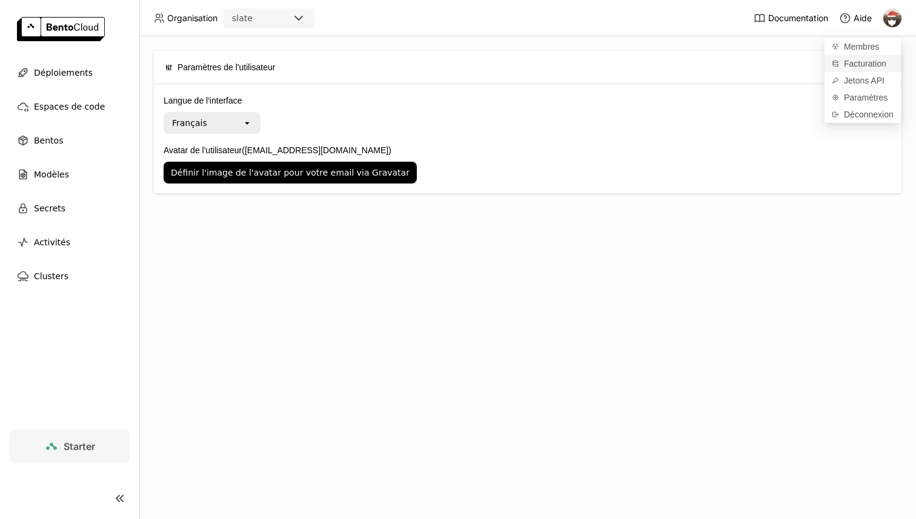
click at [872, 61] on span "Facturation" at bounding box center [865, 63] width 42 height 11
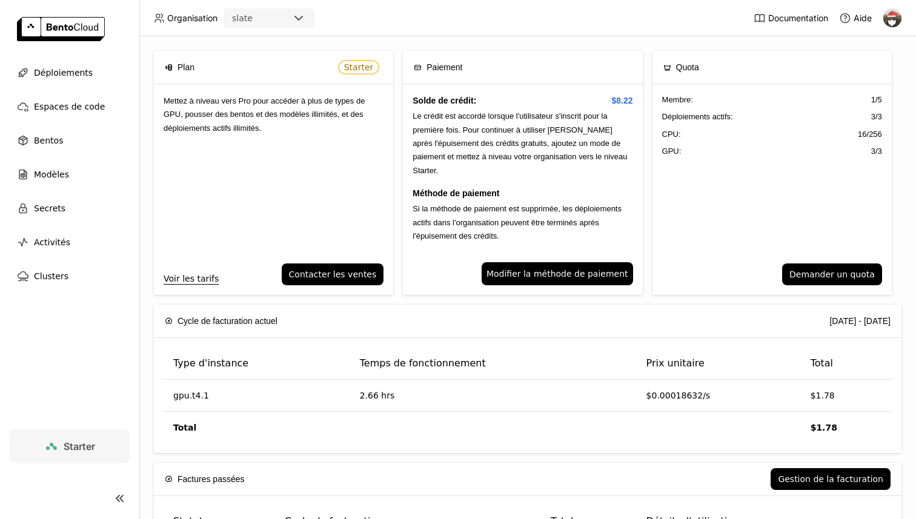
click at [360, 63] on span "Starter" at bounding box center [359, 67] width 30 height 10
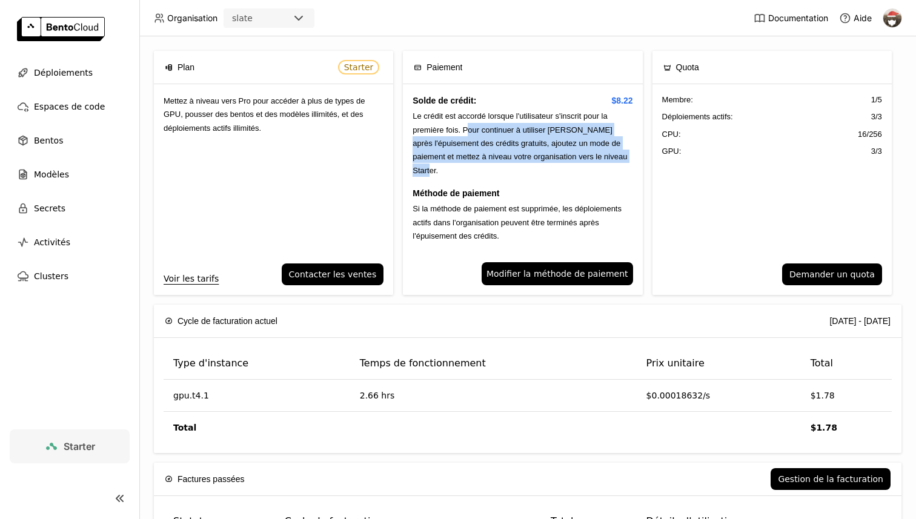
drag, startPoint x: 469, startPoint y: 129, endPoint x: 498, endPoint y: 174, distance: 53.1
click at [498, 174] on div "Solde de crédit: $8.22 Le crédit est accordé lorsque l'utilisateur s'inscrit po…" at bounding box center [522, 173] width 239 height 178
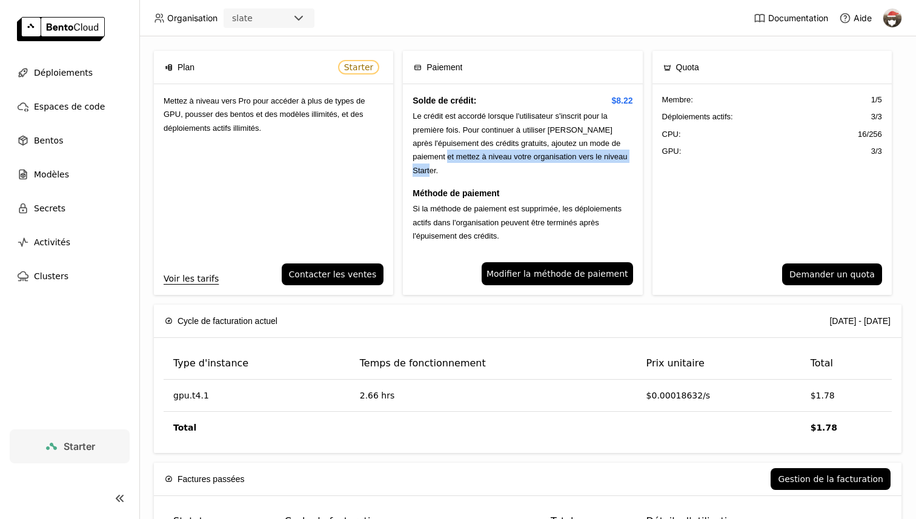
drag, startPoint x: 498, startPoint y: 170, endPoint x: 457, endPoint y: 160, distance: 41.9
click at [457, 160] on div "Solde de crédit: $8.22 Le crédit est accordé lorsque l'utilisateur s'inscrit po…" at bounding box center [522, 173] width 239 height 178
drag, startPoint x: 458, startPoint y: 158, endPoint x: 464, endPoint y: 171, distance: 14.1
click at [464, 171] on span "Le crédit est accordé lorsque l'utilisateur s'inscrit pour la première fois. Po…" at bounding box center [519, 143] width 214 height 64
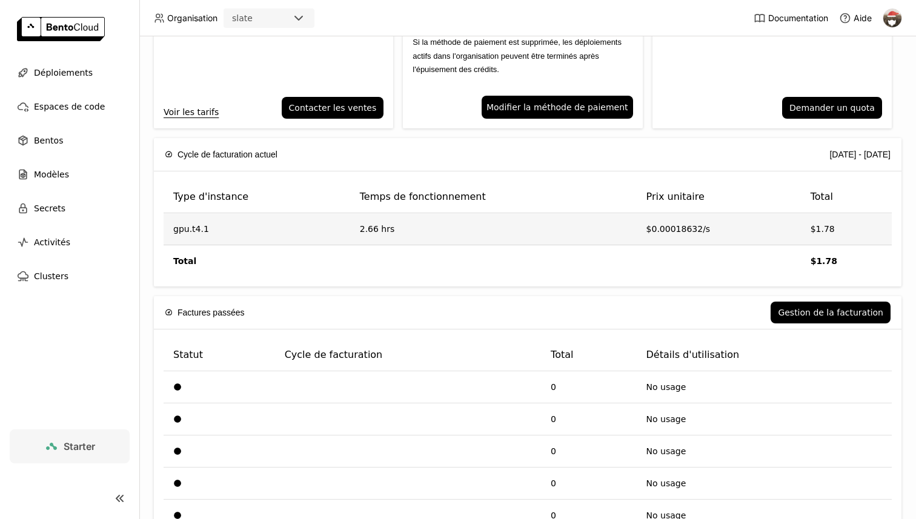
scroll to position [324, 0]
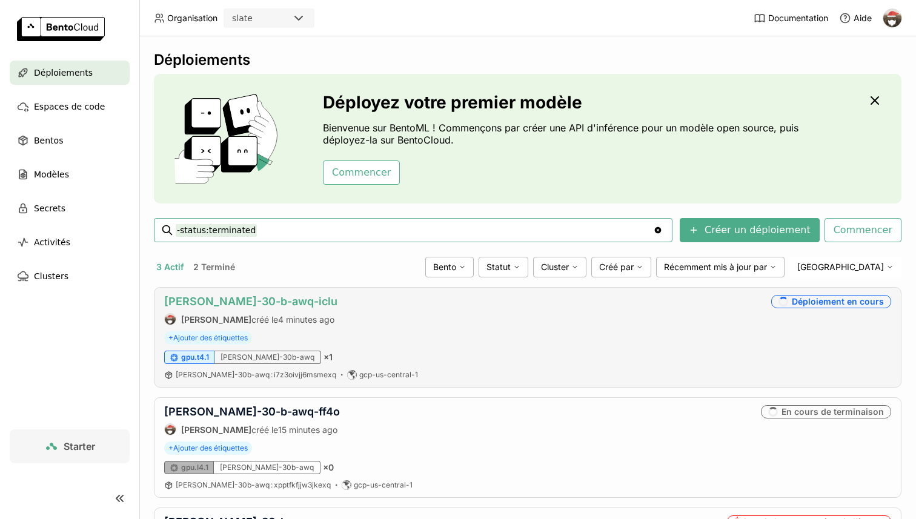
click at [265, 305] on link "[PERSON_NAME]-30-b-awq-iclu" at bounding box center [250, 301] width 173 height 13
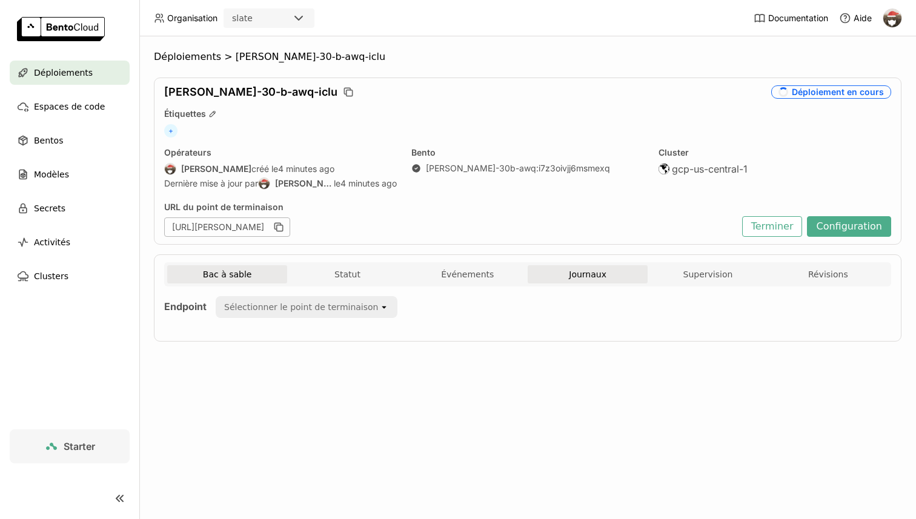
click at [615, 277] on button "Journaux" at bounding box center [588, 274] width 120 height 18
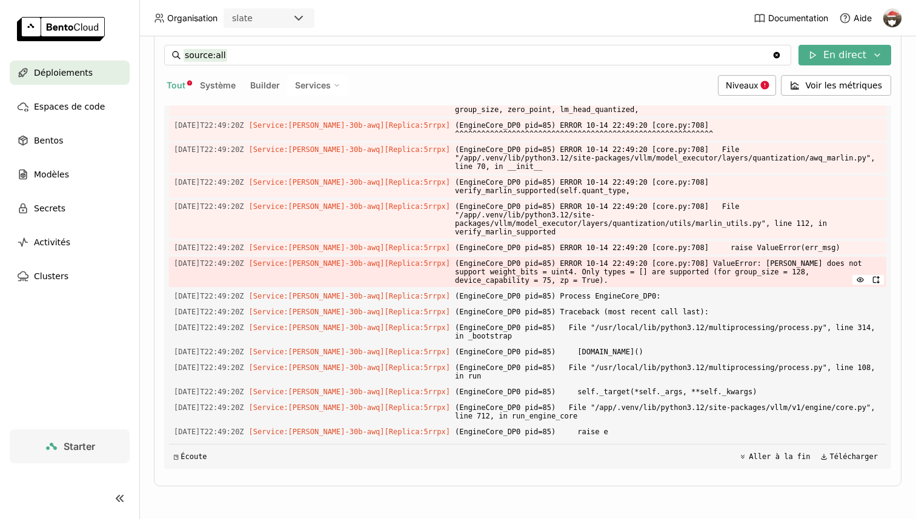
scroll to position [7603, 0]
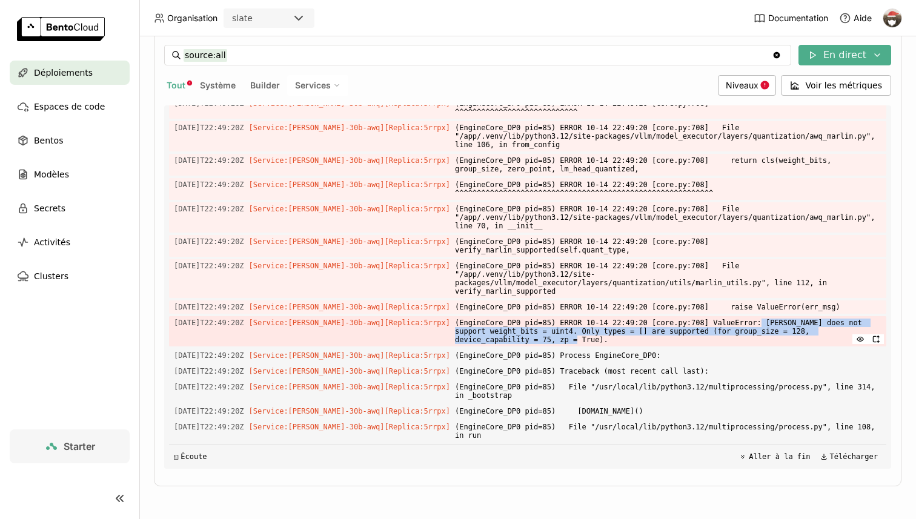
drag, startPoint x: 509, startPoint y: 367, endPoint x: 754, endPoint y: 347, distance: 245.5
click at [754, 346] on span "(EngineCore_DP0 pid=85) ERROR 10-14 22:49:20 [core.py:708] ValueError: [PERSON_…" at bounding box center [668, 331] width 426 height 30
drag, startPoint x: 706, startPoint y: 349, endPoint x: 529, endPoint y: 362, distance: 177.3
click at [529, 346] on span "(EngineCore_DP0 pid=85) ERROR 10-14 22:49:20 [core.py:708] ValueError: [PERSON_…" at bounding box center [668, 331] width 426 height 30
copy span "ValueError: [PERSON_NAME] does not support weight_bits = uint4"
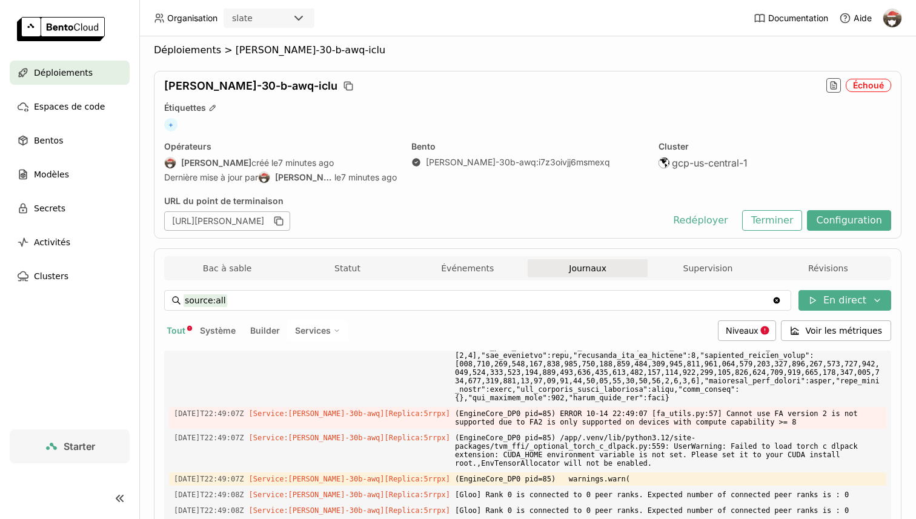
scroll to position [0, 0]
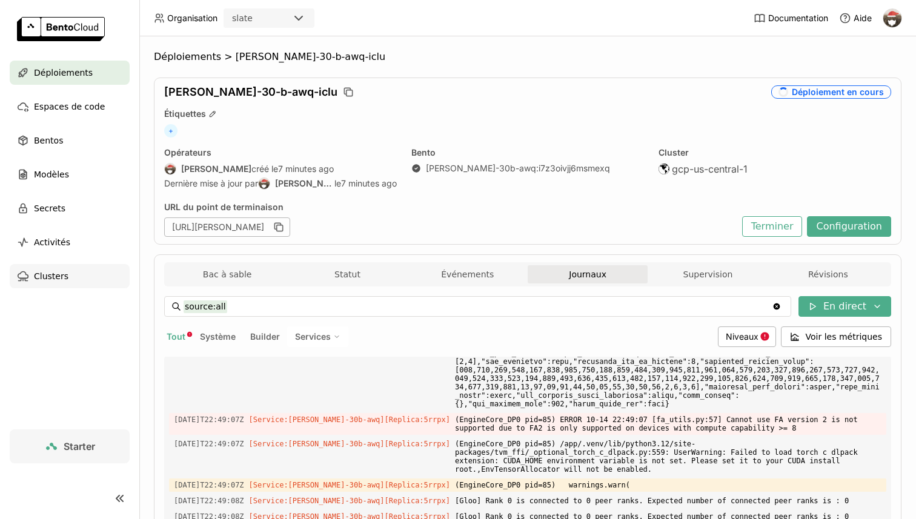
click at [69, 273] on div "Clusters" at bounding box center [70, 276] width 120 height 24
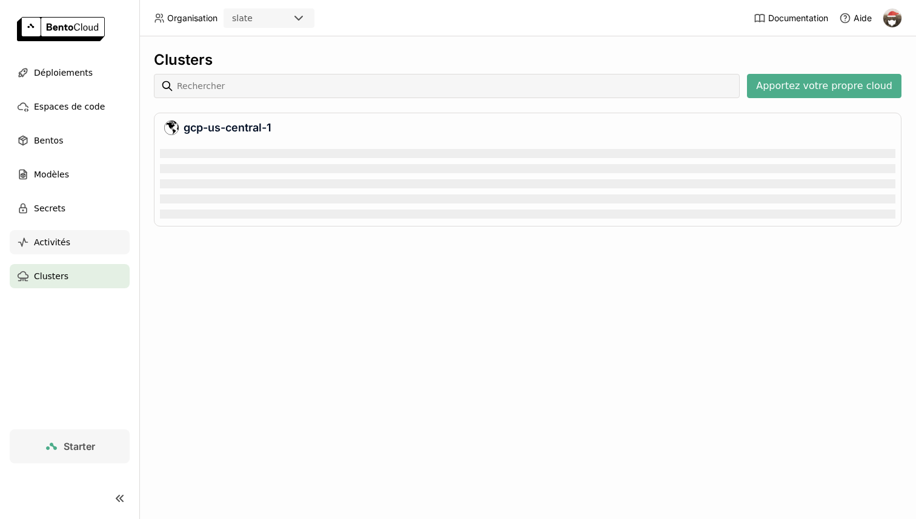
click at [84, 245] on div "Activités" at bounding box center [70, 242] width 120 height 24
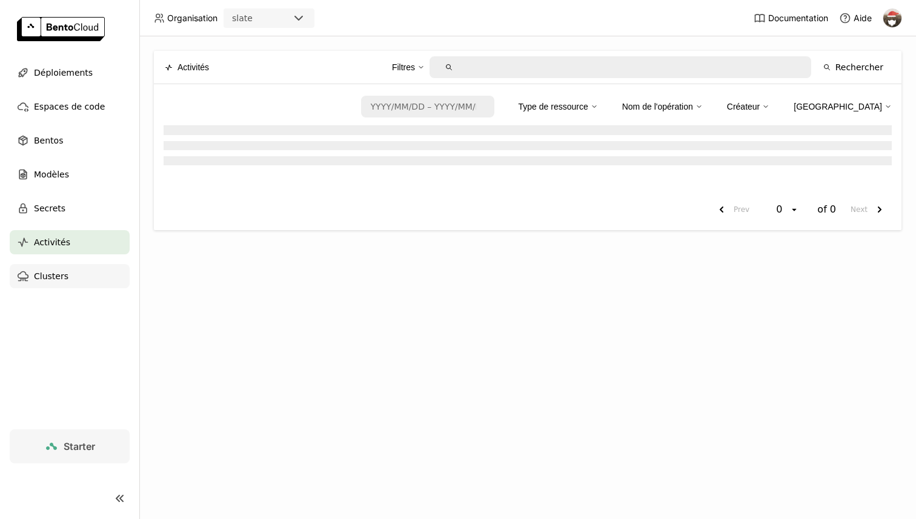
click at [87, 268] on div "Clusters" at bounding box center [70, 276] width 120 height 24
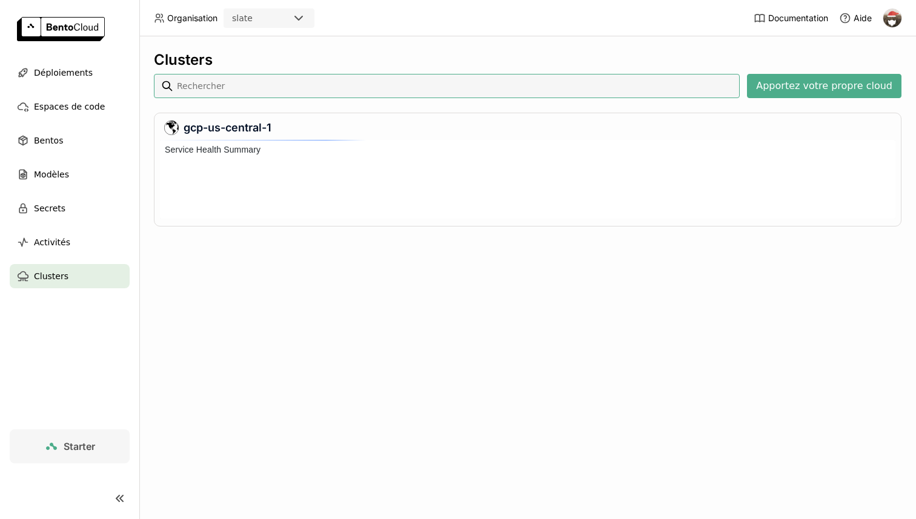
scroll to position [79, 735]
click at [81, 255] on ul "Déploiements Espaces de code Bentos Modèles Secrets Activités Clusters" at bounding box center [69, 175] width 139 height 228
click at [81, 250] on div "Activités" at bounding box center [70, 242] width 120 height 24
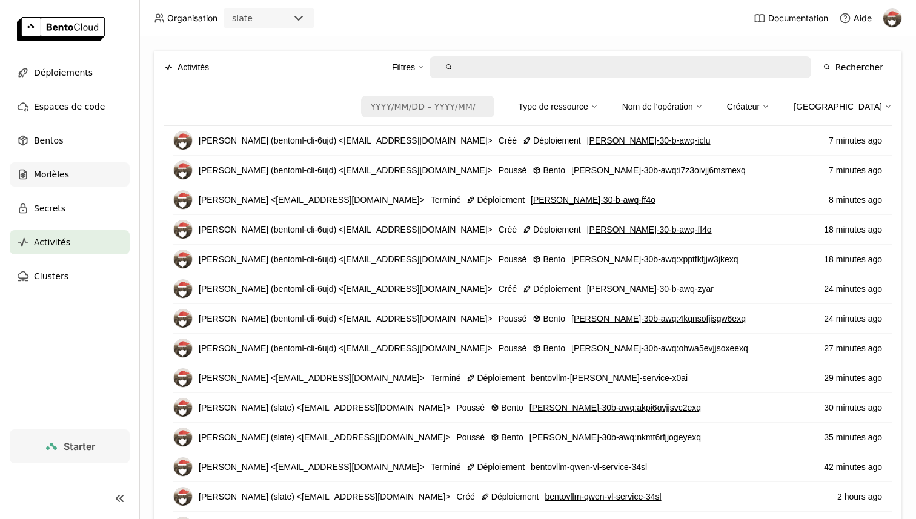
click at [100, 180] on div "Modèles" at bounding box center [70, 174] width 120 height 24
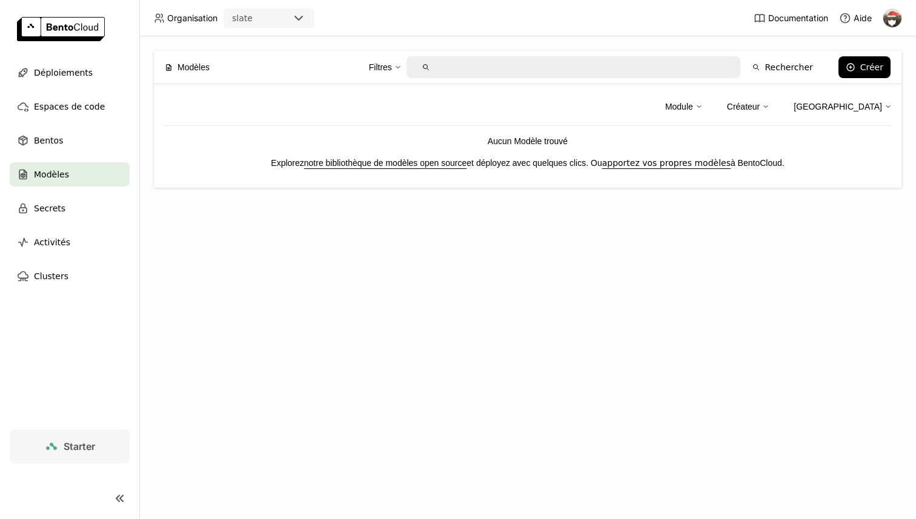
click at [875, 11] on div "Documentation Aide" at bounding box center [827, 18] width 148 height 36
click at [885, 11] on img at bounding box center [892, 18] width 18 height 18
click at [869, 60] on span "Facturation" at bounding box center [865, 63] width 42 height 11
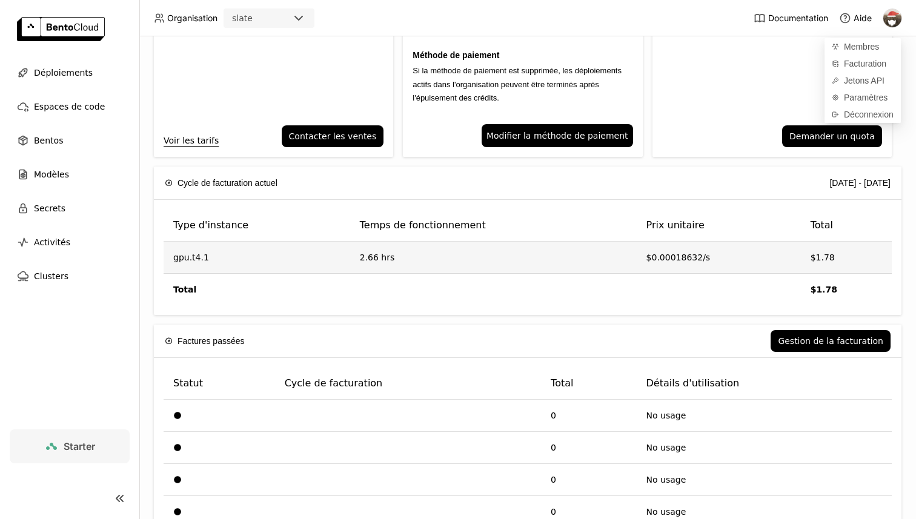
scroll to position [0, 0]
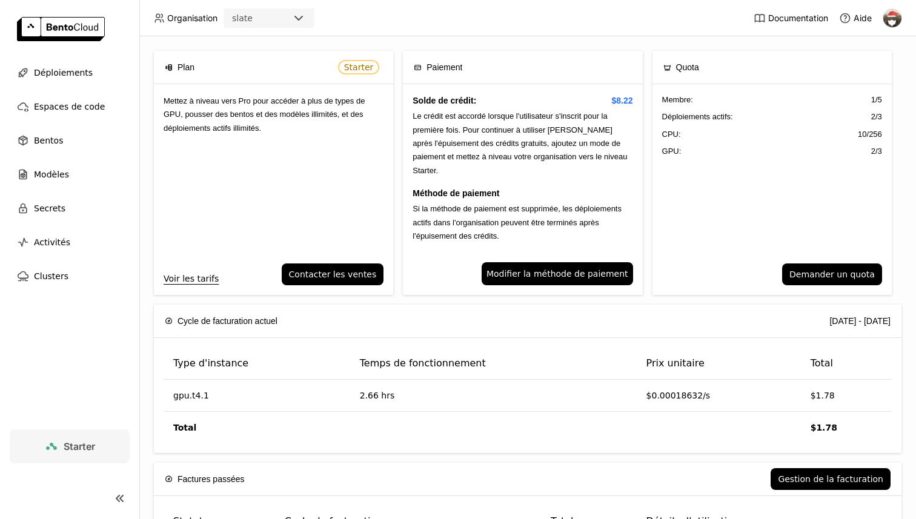
click at [93, 87] on ul "Déploiements Espaces de code Bentos Modèles Secrets Activités Clusters" at bounding box center [69, 175] width 139 height 228
click at [93, 80] on div "Déploiements" at bounding box center [70, 73] width 120 height 24
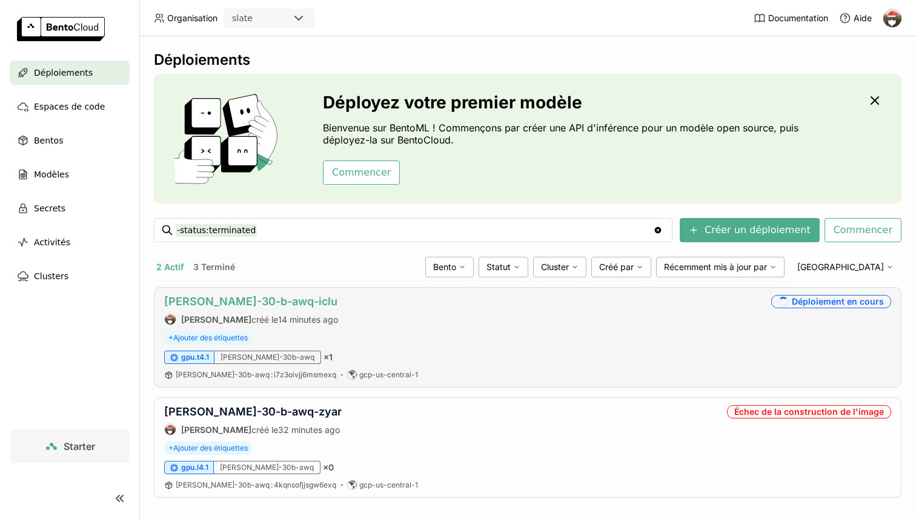
click at [271, 300] on link "[PERSON_NAME]-30-b-awq-iclu" at bounding box center [250, 301] width 173 height 13
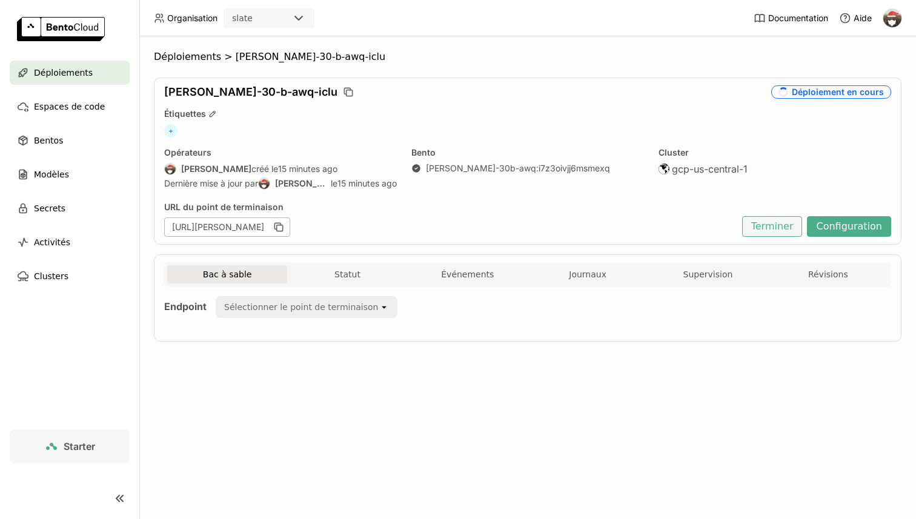
click at [802, 227] on button "Terminer" at bounding box center [772, 226] width 61 height 21
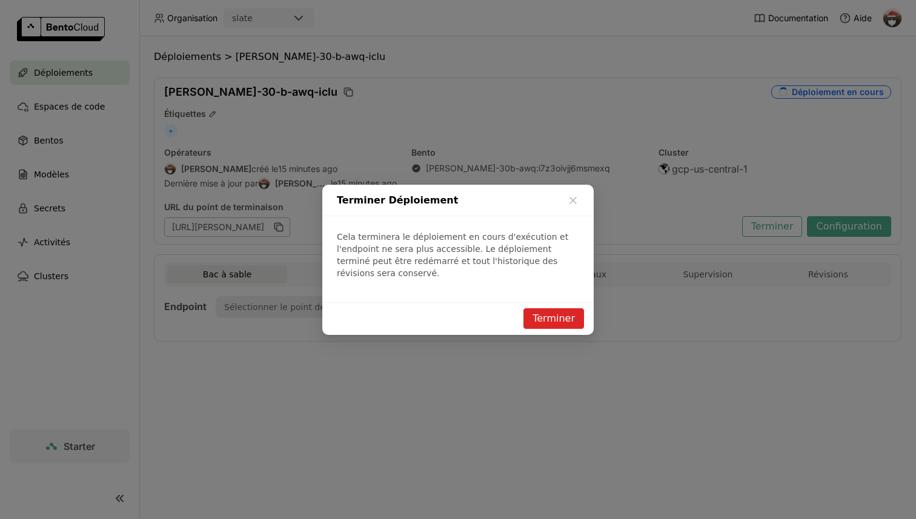
click at [564, 318] on button "Terminer" at bounding box center [553, 318] width 61 height 21
